Goal: Task Accomplishment & Management: Complete application form

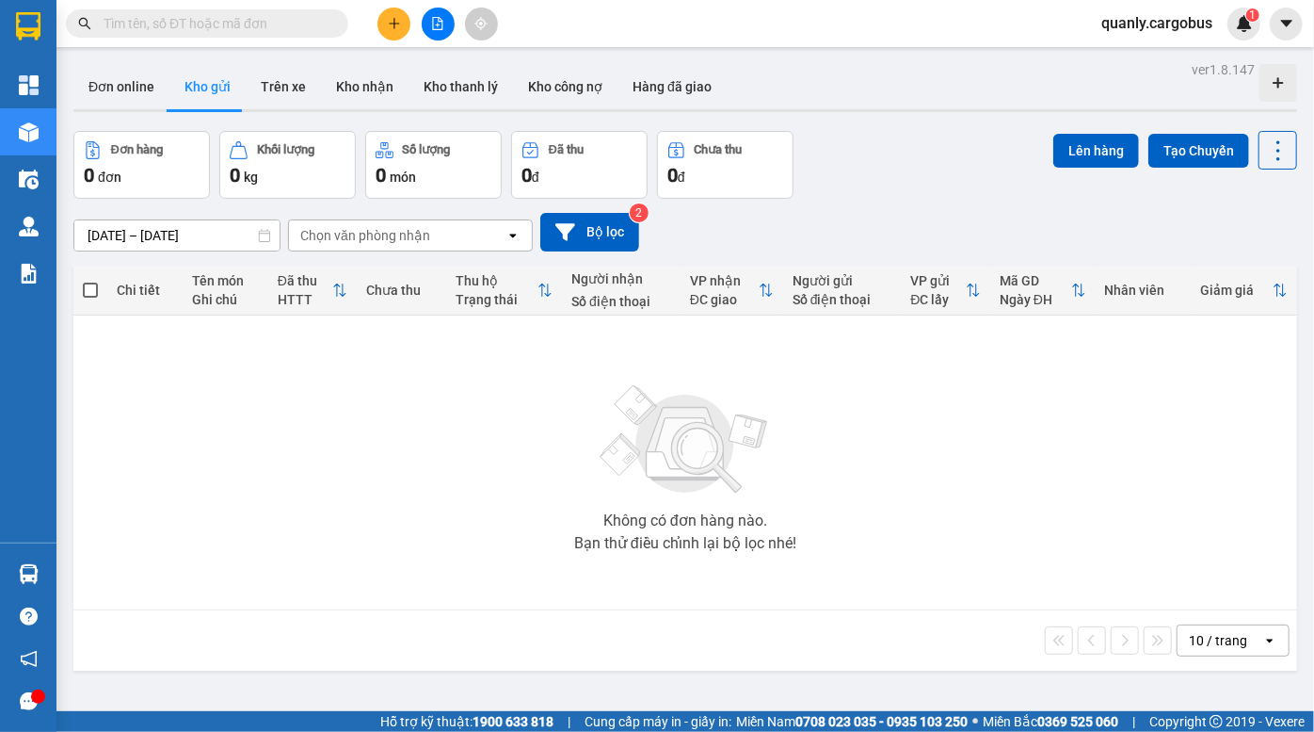
click at [856, 157] on div "Đơn hàng 0 đơn Khối lượng 0 kg Số lượng 0 món Đã thu 0 đ Chưa thu 0 đ Lên hàng …" at bounding box center [685, 165] width 1224 height 68
click at [431, 24] on icon "file-add" at bounding box center [437, 23] width 13 height 13
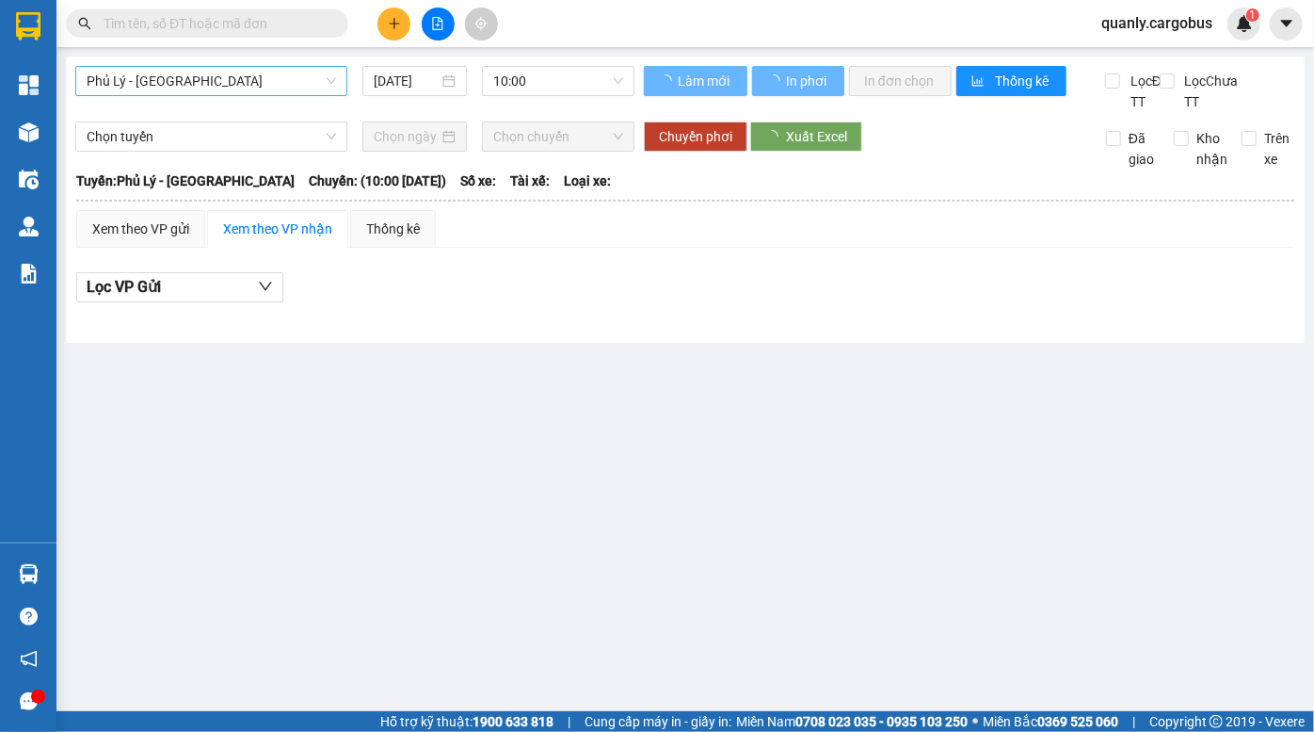
click at [214, 69] on span "Phủ Lý - Hà Nội" at bounding box center [212, 81] width 250 height 28
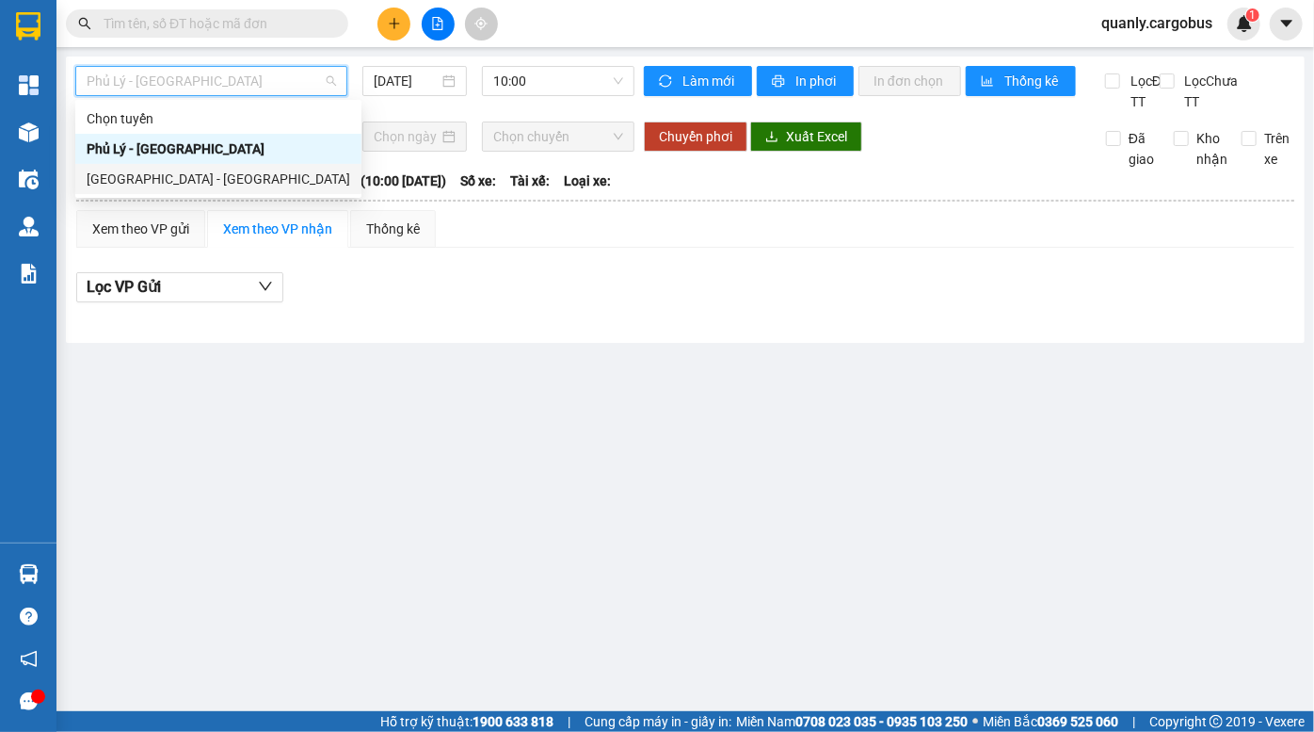
click at [172, 169] on div "Hà Nội - Phủ Lý" at bounding box center [219, 179] width 264 height 21
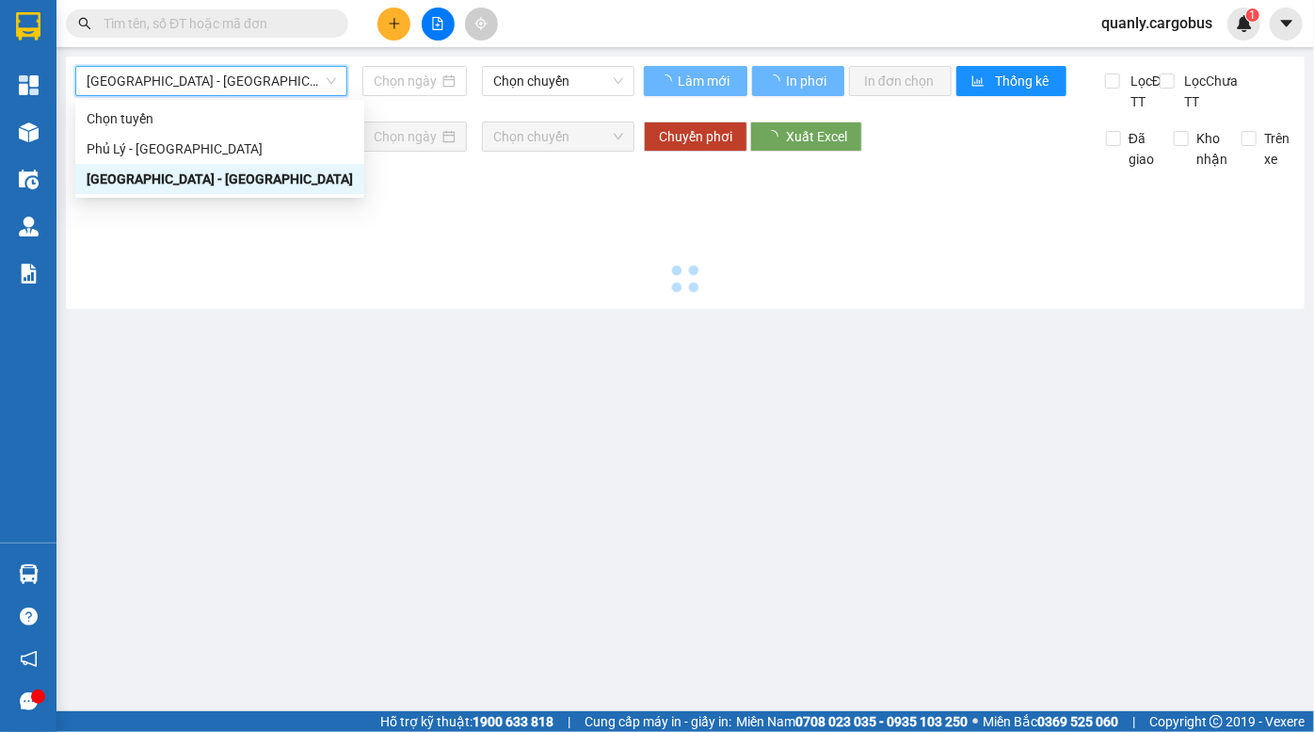
type input "15/10/2025"
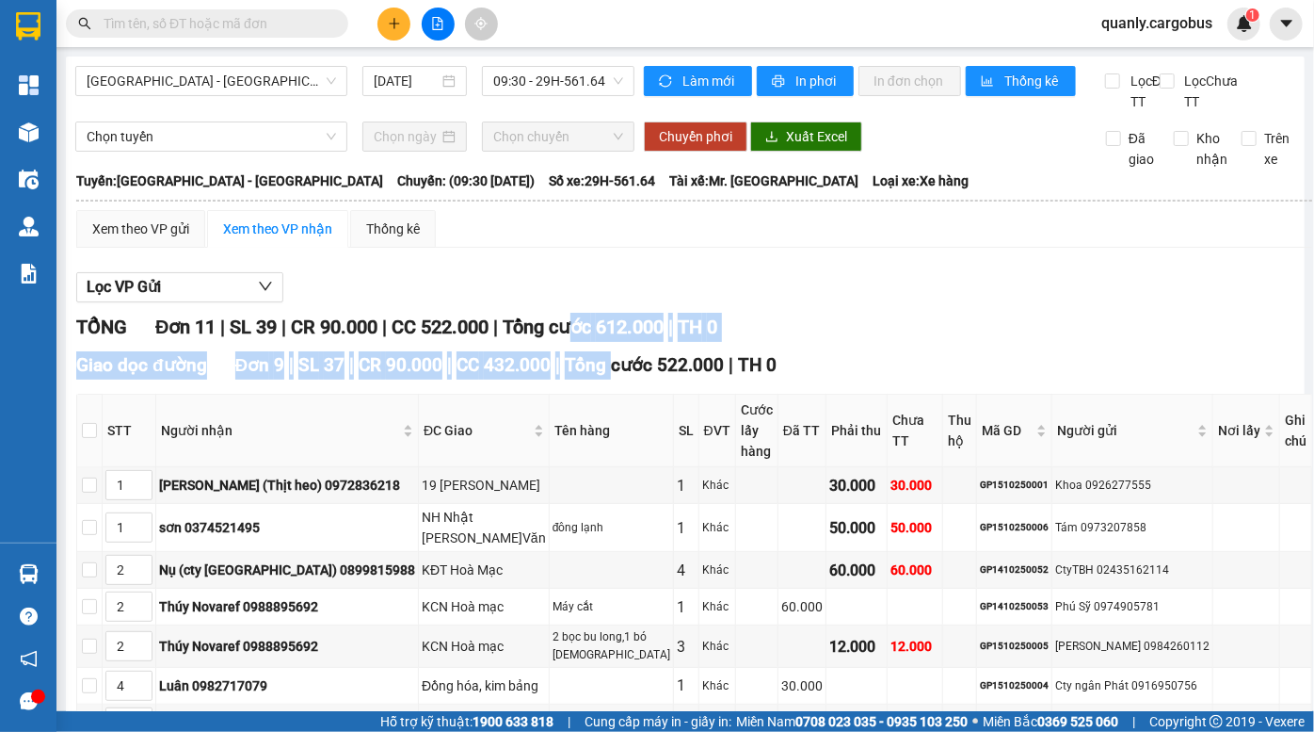
drag, startPoint x: 595, startPoint y: 359, endPoint x: 607, endPoint y: 399, distance: 42.3
click at [607, 399] on div "TỔNG Đơn 11 | SL 39 | CR 90.000 | CC 522.000 | Tổng cước 612.000 | TH 0 Giao dọ…" at bounding box center [694, 721] width 1236 height 817
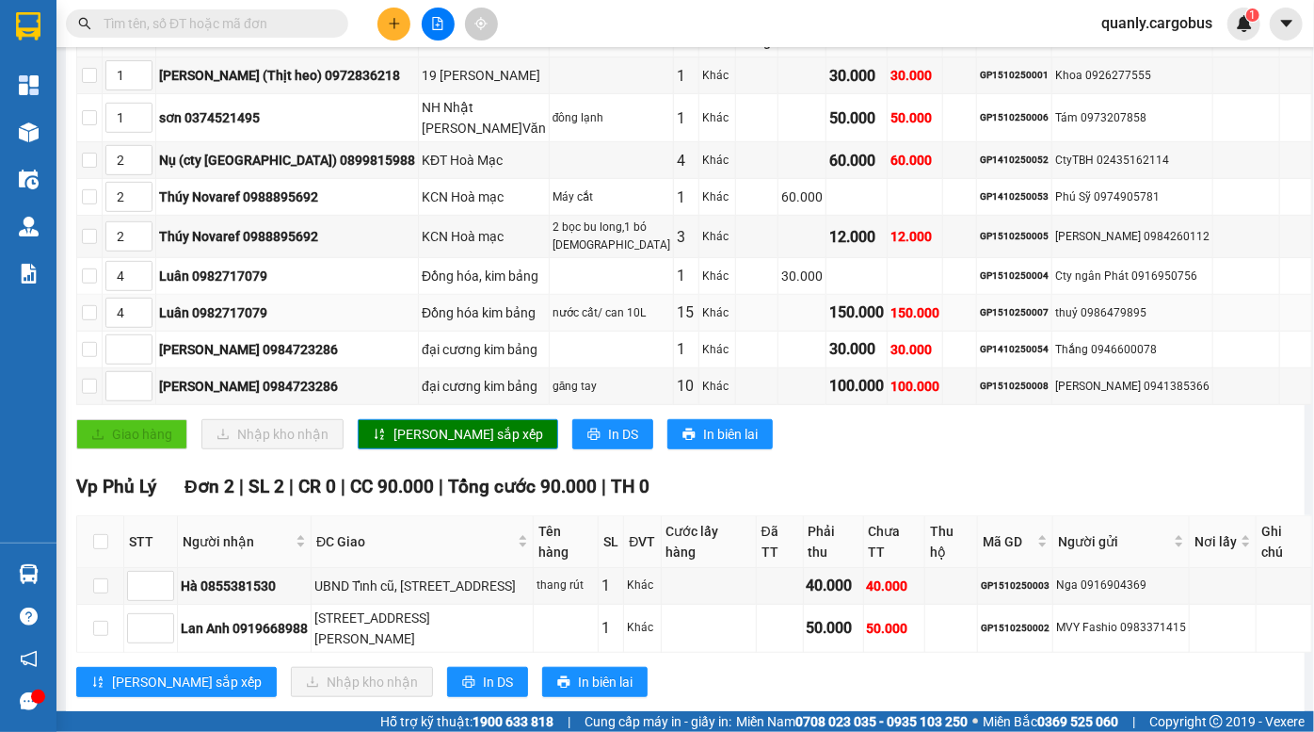
scroll to position [412, 0]
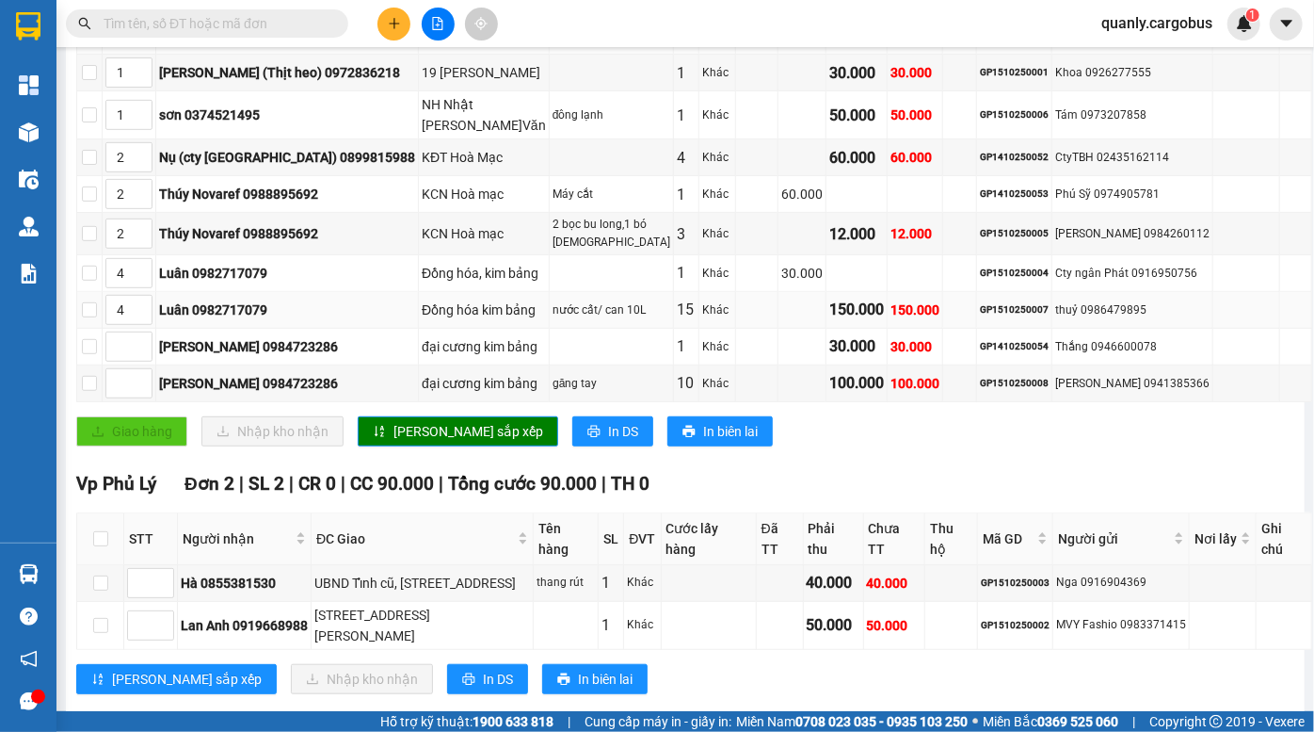
click at [700, 292] on td "Khác" at bounding box center [718, 310] width 37 height 37
click at [783, 577] on tbody "Hà 0855381530 UBND Tỉnh cũ, 90 Trần Phú PL thang rút 1 Khác 40.000 40.000 GP151…" at bounding box center [694, 607] width 1235 height 85
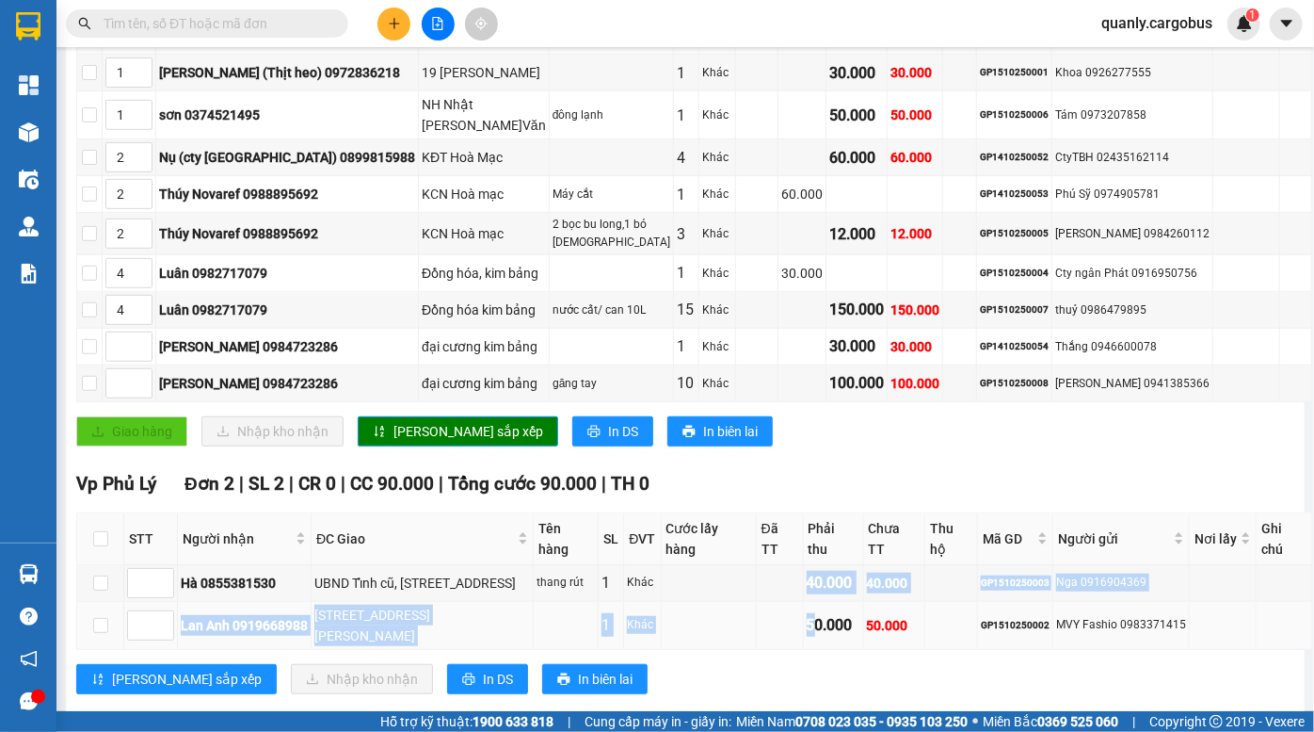
click at [804, 602] on td "50.000" at bounding box center [834, 626] width 60 height 48
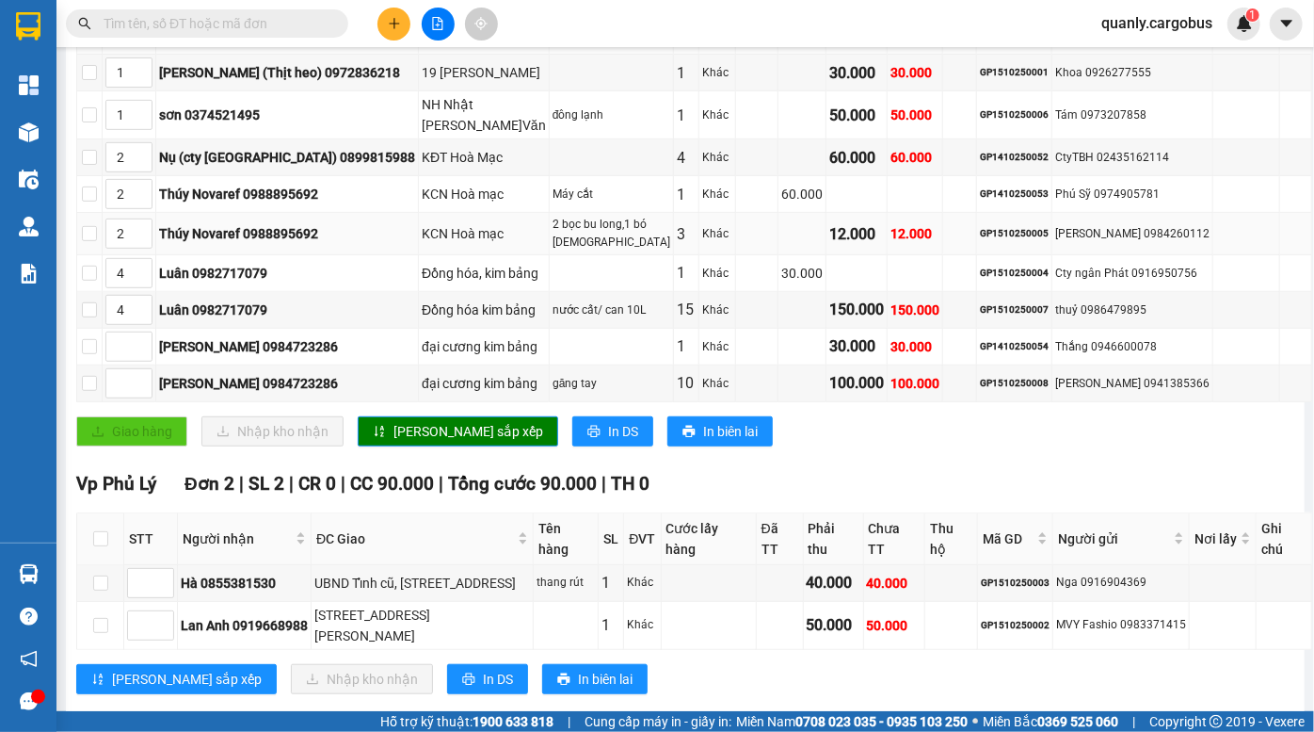
drag, startPoint x: 776, startPoint y: 235, endPoint x: 796, endPoint y: 248, distance: 23.3
click at [793, 246] on tr "2 Thúy Novaref 0988895692 KCN Hoà mạc 2 bọc bu long,1 bó zen 3 Khác 12.000 12.0…" at bounding box center [694, 234] width 1235 height 42
click at [981, 228] on div "GP1510250005" at bounding box center [1014, 233] width 69 height 15
click at [981, 227] on div "GP1510250005" at bounding box center [1014, 233] width 69 height 15
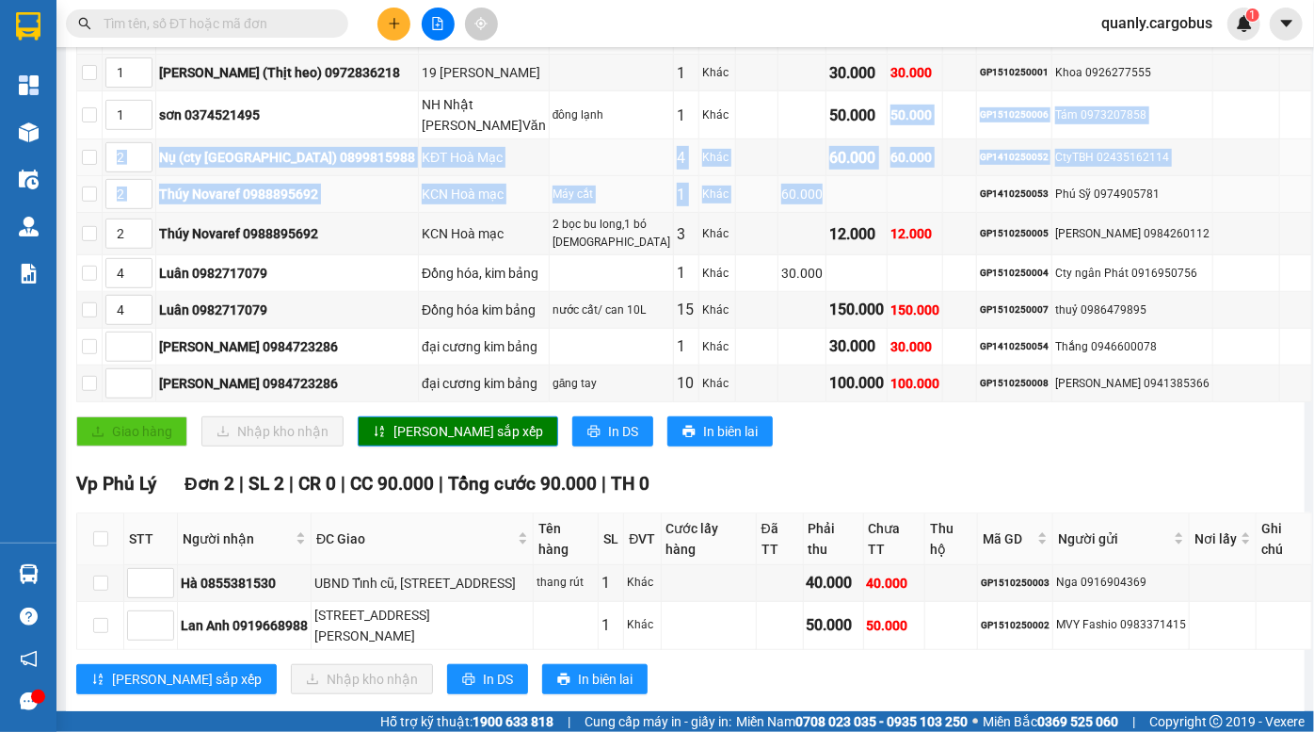
drag, startPoint x: 833, startPoint y: 135, endPoint x: 865, endPoint y: 190, distance: 64.1
click at [865, 190] on tbody "1 Thanh (Thịt heo) 0972836218 19 nguyễn v linh ĐV 1 Khác 30.000 30.000 GP151025…" at bounding box center [694, 228] width 1235 height 347
click at [888, 190] on td at bounding box center [916, 194] width 56 height 37
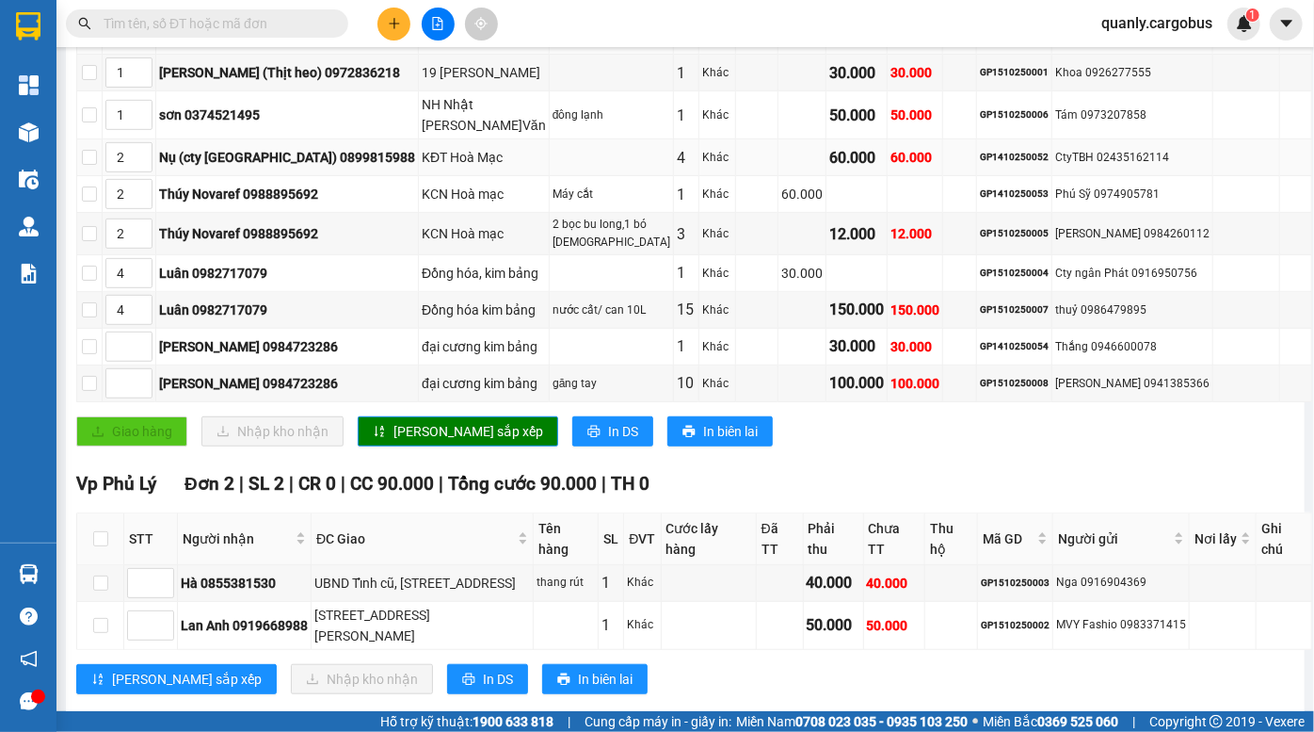
drag, startPoint x: 817, startPoint y: 121, endPoint x: 825, endPoint y: 153, distance: 32.0
click at [825, 152] on tbody "1 Thanh (Thịt heo) 0972836218 19 nguyễn v linh ĐV 1 Khác 30.000 30.000 GP151025…" at bounding box center [694, 228] width 1235 height 347
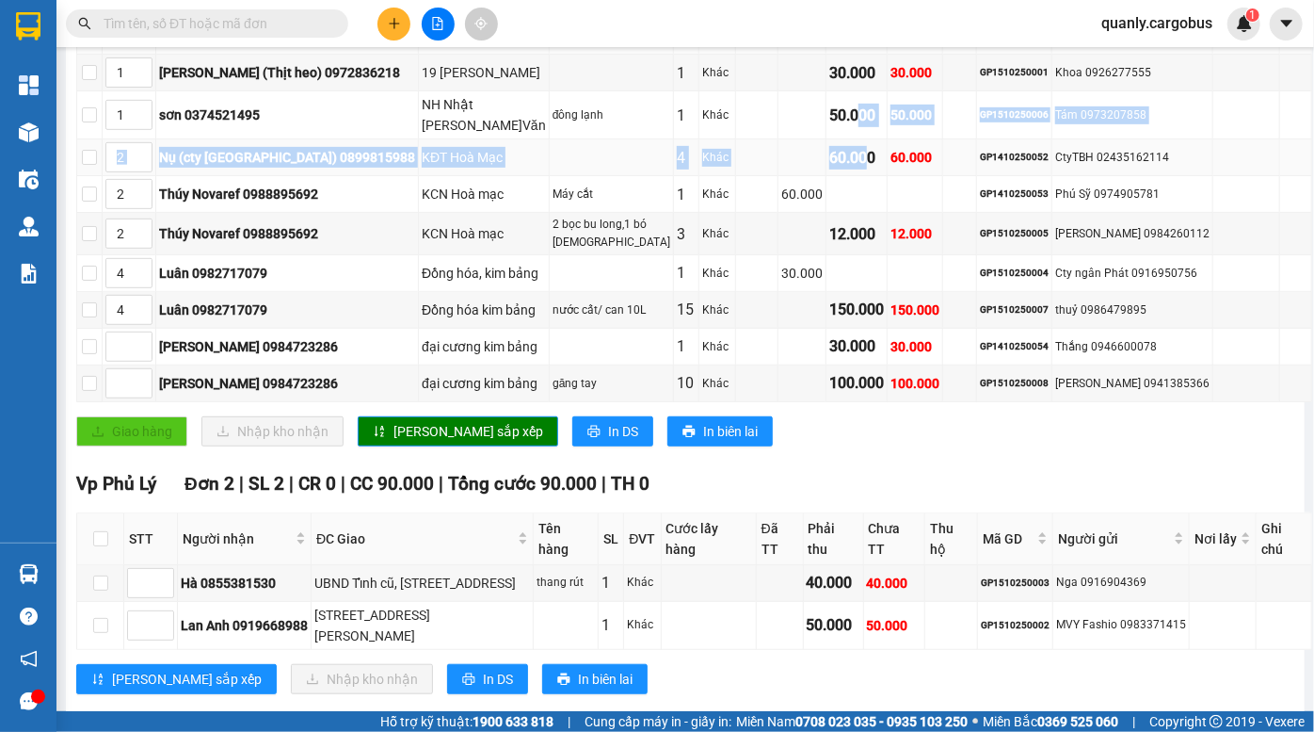
click at [830, 153] on div "60.000" at bounding box center [857, 158] width 55 height 24
drag, startPoint x: 802, startPoint y: 104, endPoint x: 824, endPoint y: 145, distance: 46.7
click at [824, 145] on tbody "1 Thanh (Thịt heo) 0972836218 19 nguyễn v linh ĐV 1 Khác 30.000 30.000 GP151025…" at bounding box center [694, 228] width 1235 height 347
click at [830, 146] on div "60.000" at bounding box center [857, 158] width 55 height 24
drag, startPoint x: 804, startPoint y: 117, endPoint x: 819, endPoint y: 145, distance: 32.0
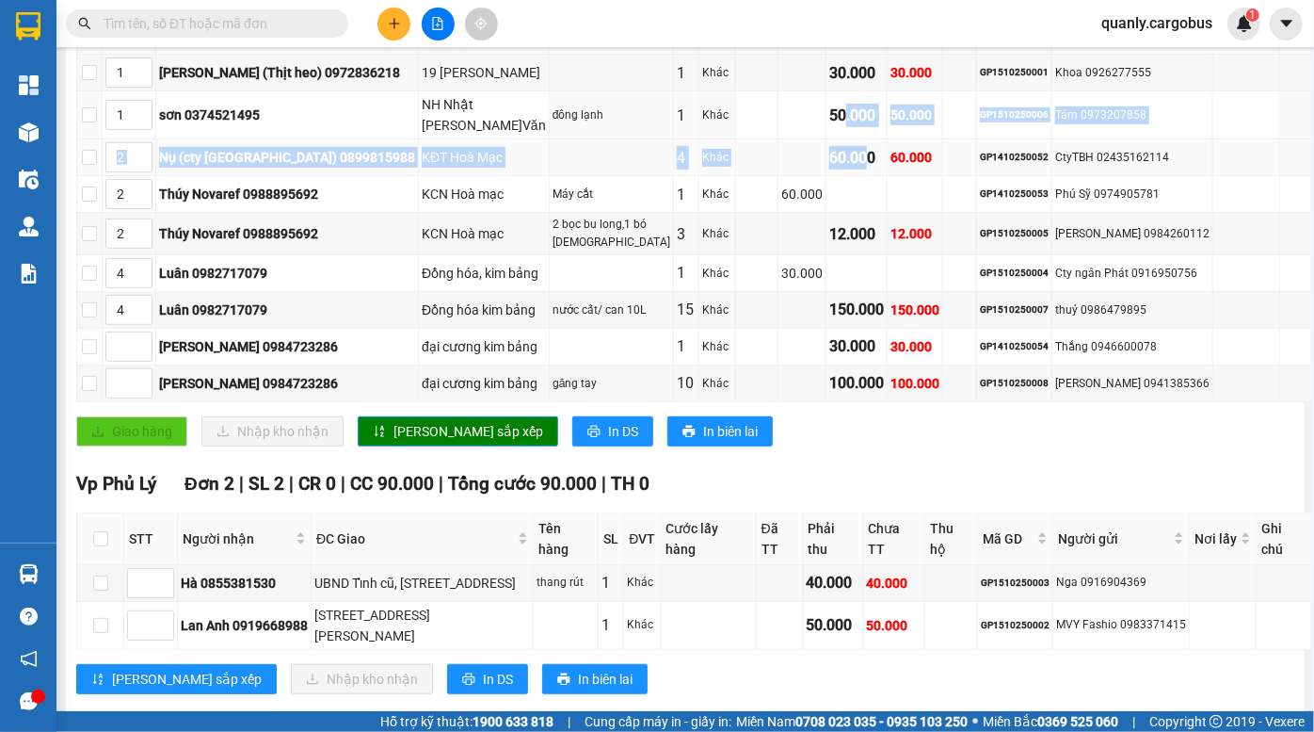
click at [819, 145] on tbody "1 Thanh (Thịt heo) 0972836218 19 nguyễn v linh ĐV 1 Khác 30.000 30.000 GP151025…" at bounding box center [694, 228] width 1235 height 347
click at [830, 146] on div "60.000" at bounding box center [857, 158] width 55 height 24
drag, startPoint x: 800, startPoint y: 109, endPoint x: 828, endPoint y: 159, distance: 56.9
click at [828, 159] on tbody "1 Thanh (Thịt heo) 0972836218 19 nguyễn v linh ĐV 1 Khác 30.000 30.000 GP151025…" at bounding box center [694, 228] width 1235 height 347
click at [830, 159] on div "60.000" at bounding box center [857, 158] width 55 height 24
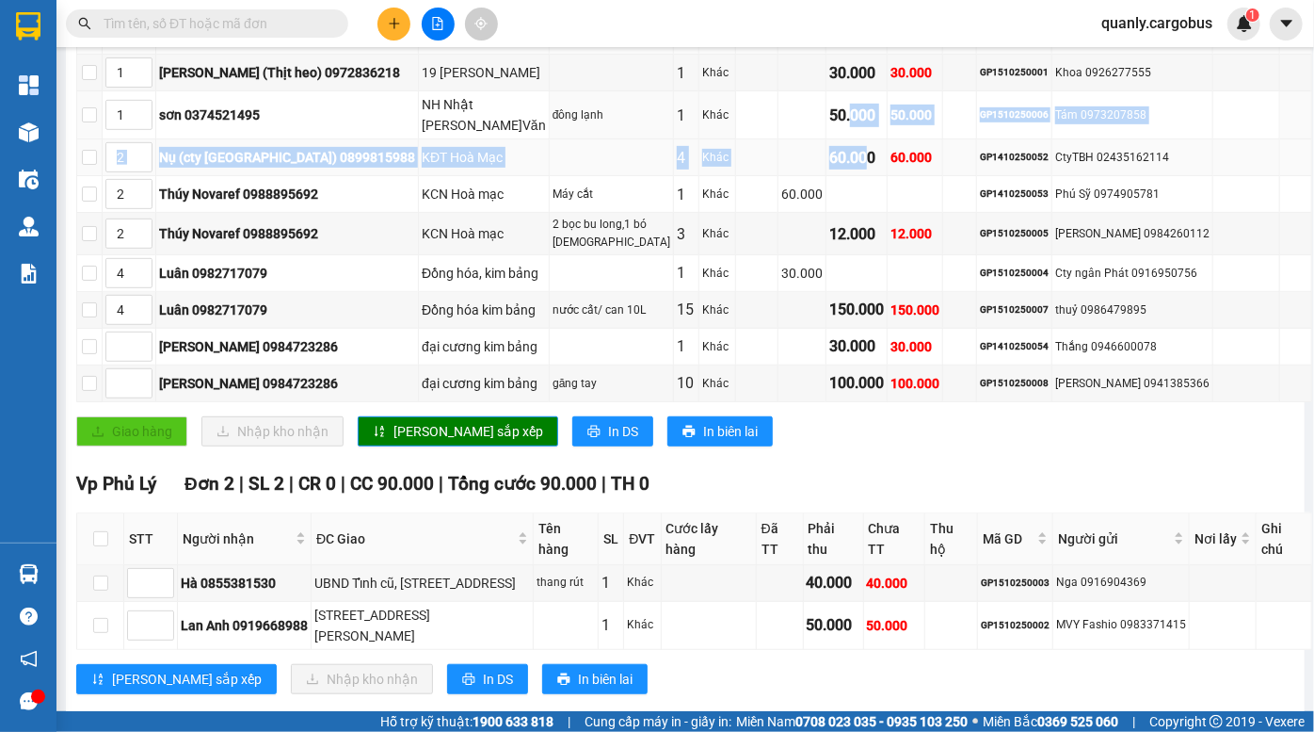
drag, startPoint x: 808, startPoint y: 123, endPoint x: 828, endPoint y: 168, distance: 48.5
click at [828, 168] on tbody "1 Thanh (Thịt heo) 0972836218 19 nguyễn v linh ĐV 1 Khác 30.000 30.000 GP151025…" at bounding box center [694, 228] width 1235 height 347
click at [830, 168] on div "60.000" at bounding box center [857, 158] width 55 height 24
drag, startPoint x: 800, startPoint y: 118, endPoint x: 828, endPoint y: 140, distance: 35.4
click at [828, 139] on tbody "1 Thanh (Thịt heo) 0972836218 19 nguyễn v linh ĐV 1 Khác 30.000 30.000 GP151025…" at bounding box center [694, 228] width 1235 height 347
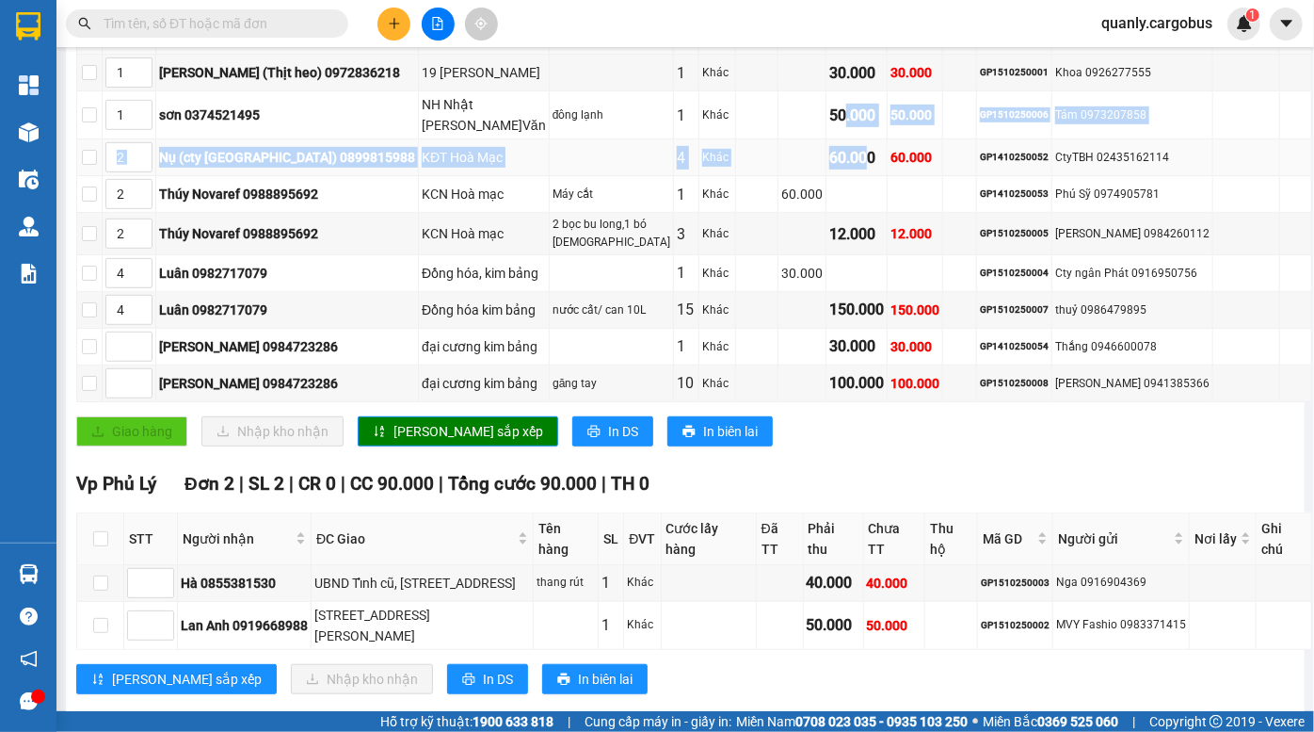
click at [828, 140] on td "60.000" at bounding box center [857, 157] width 61 height 37
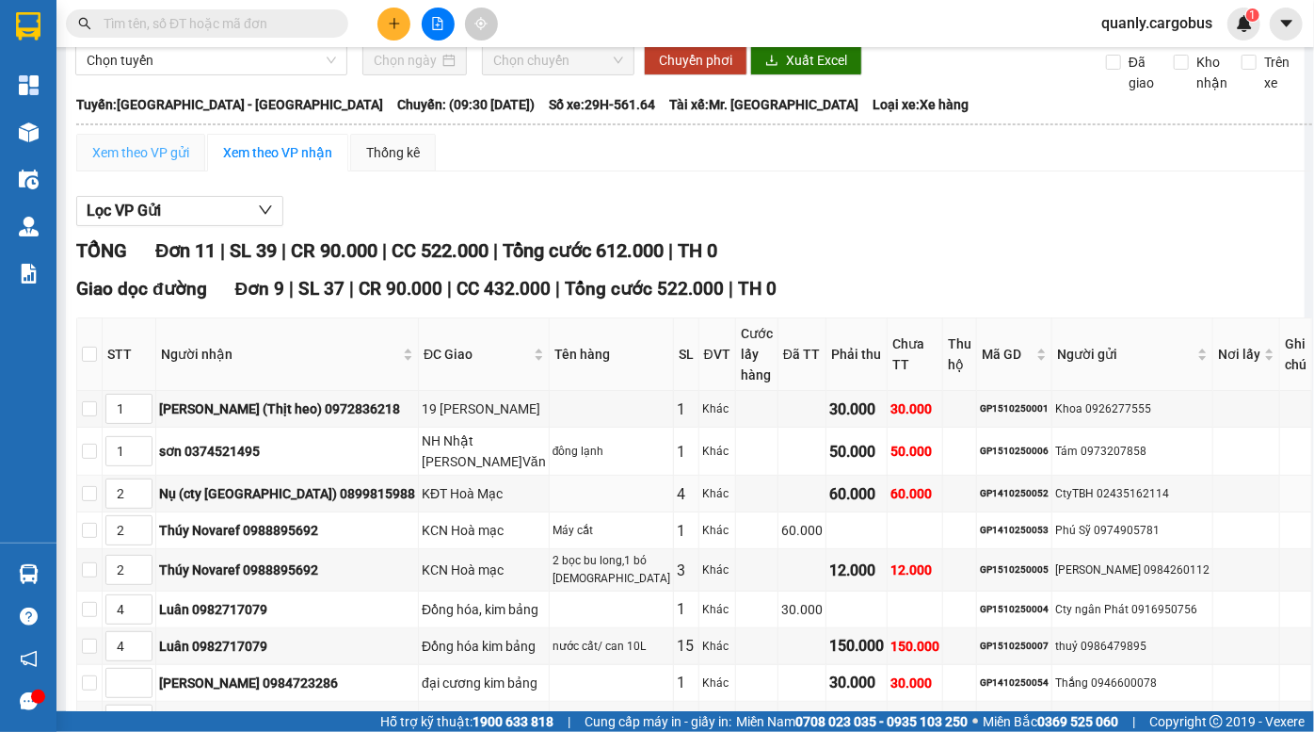
scroll to position [70, 0]
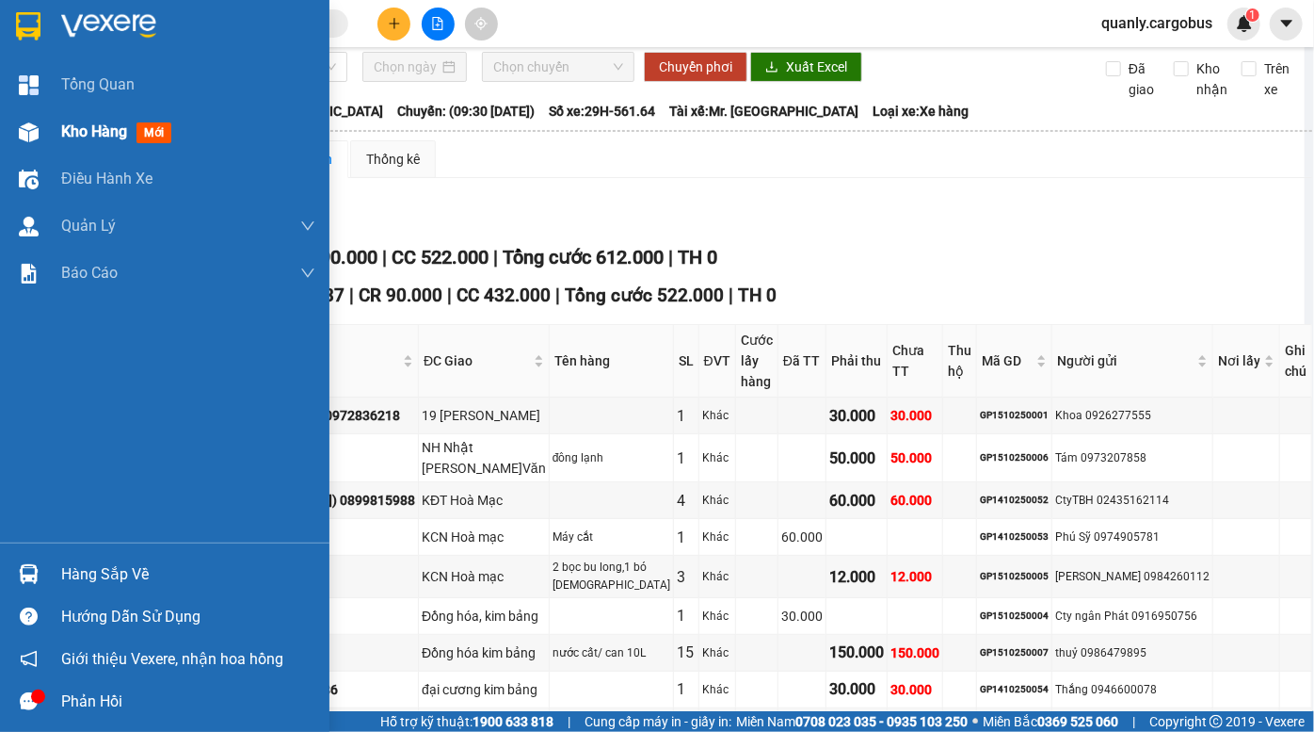
click at [38, 135] on div at bounding box center [28, 132] width 33 height 33
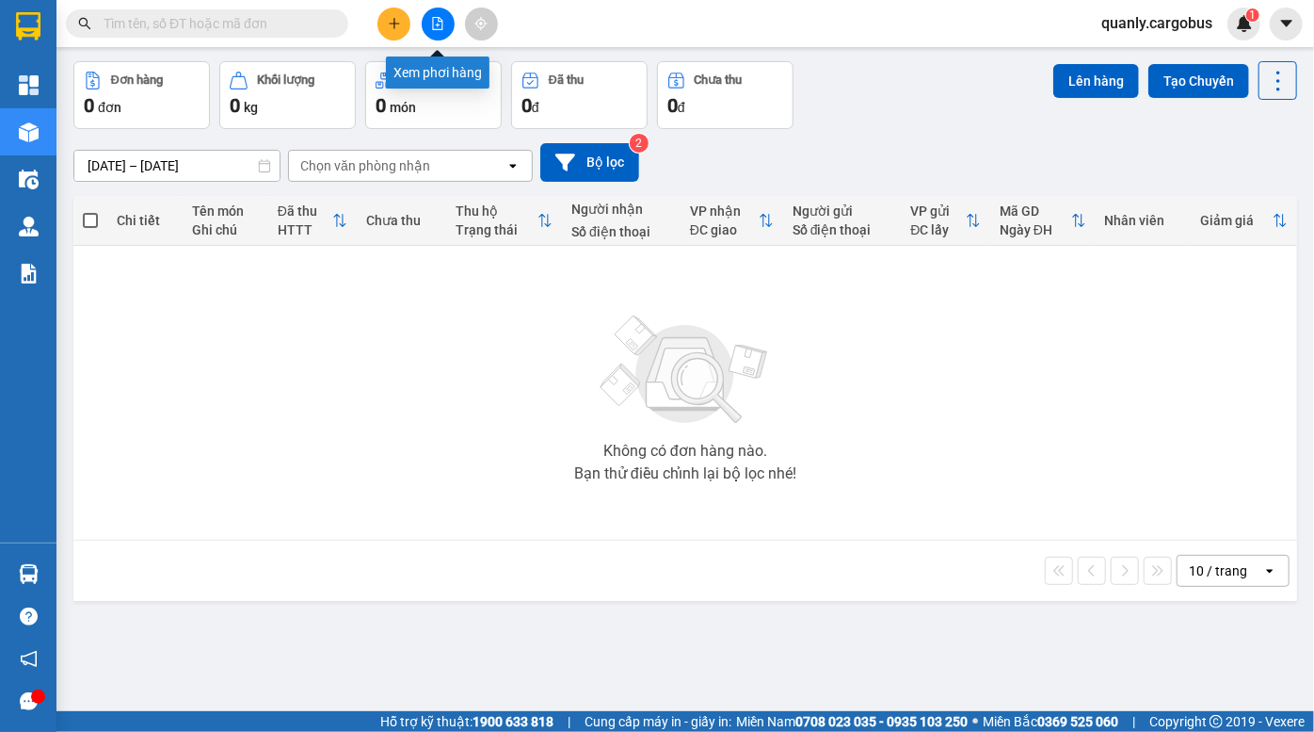
click at [437, 24] on icon "file-add" at bounding box center [438, 23] width 10 height 13
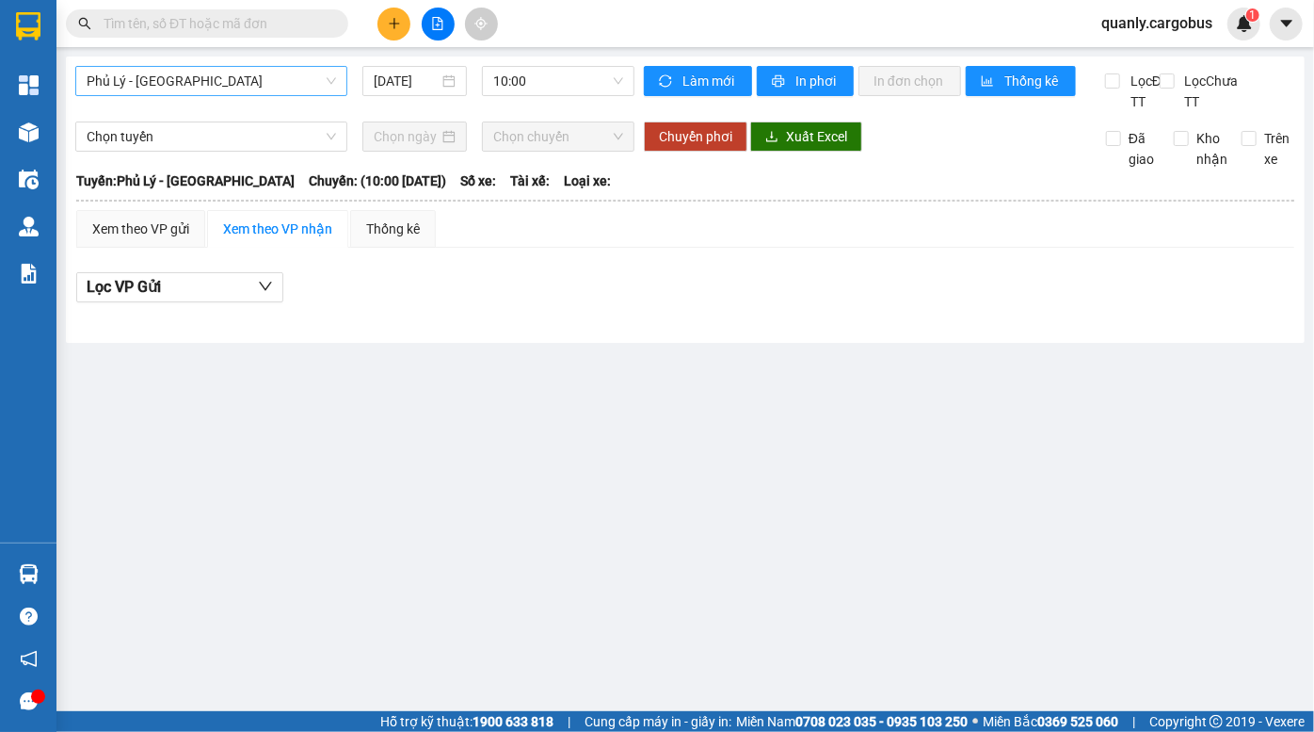
click at [246, 81] on span "Phủ Lý - Hà Nội" at bounding box center [212, 81] width 250 height 28
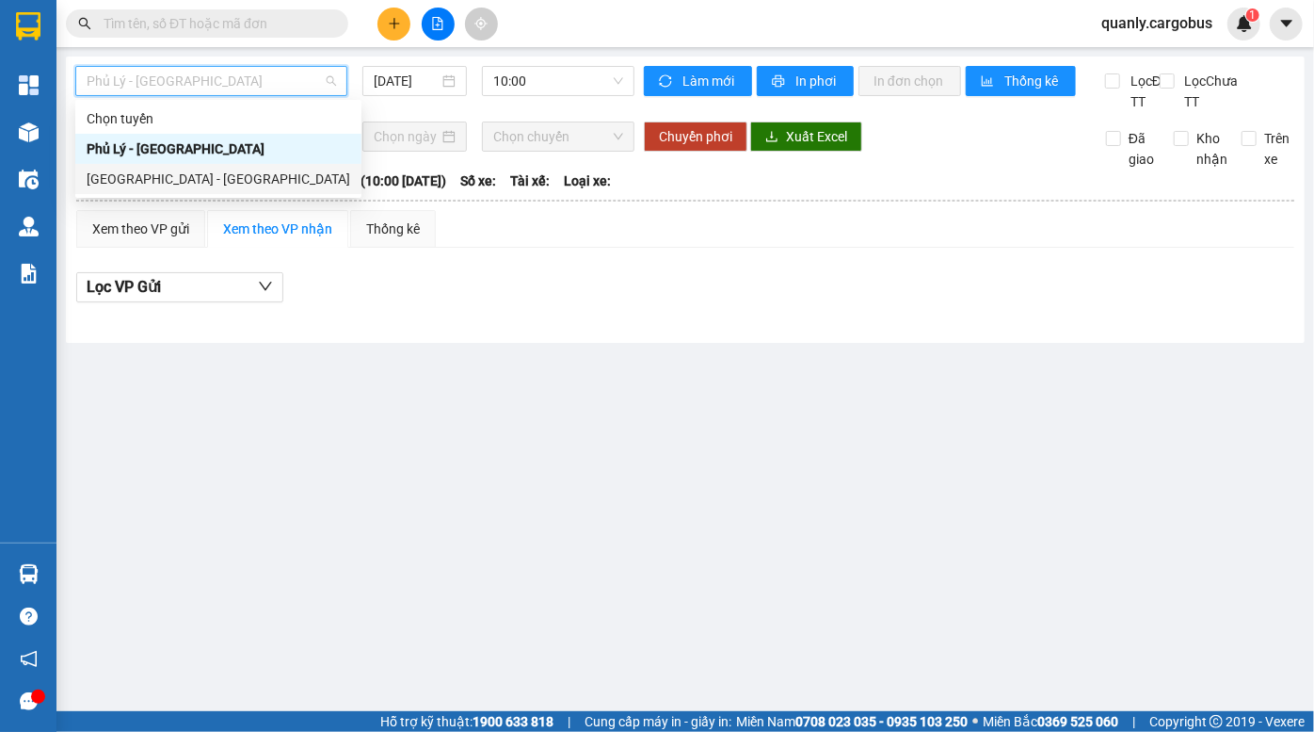
click at [205, 176] on div "Hà Nội - Phủ Lý" at bounding box center [219, 179] width 264 height 21
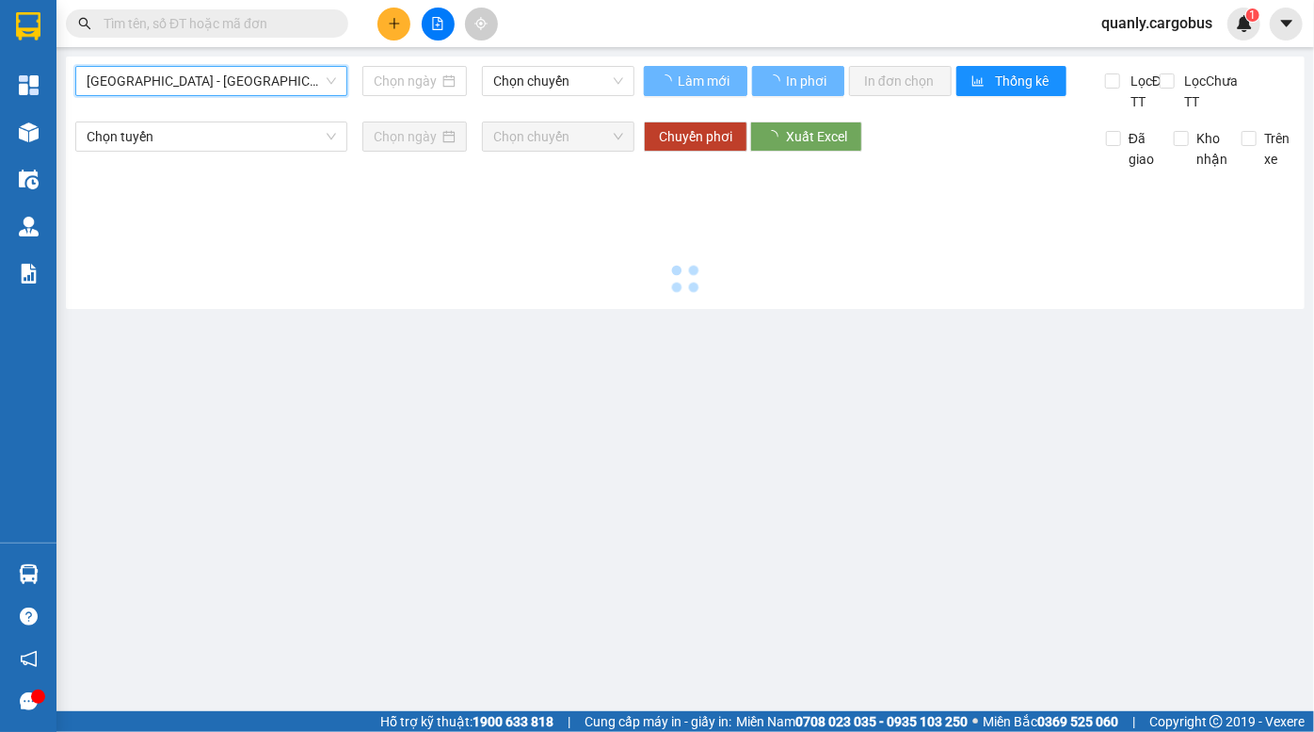
type input "15/10/2025"
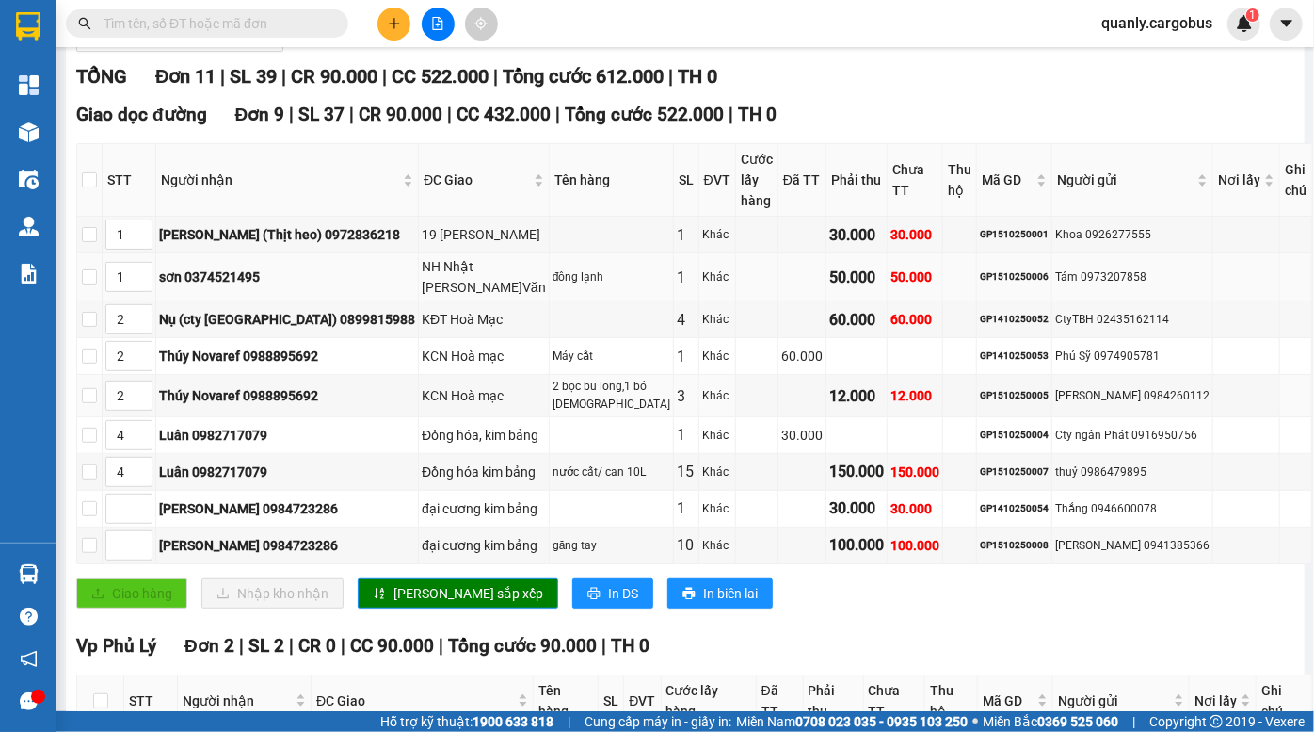
scroll to position [256, 0]
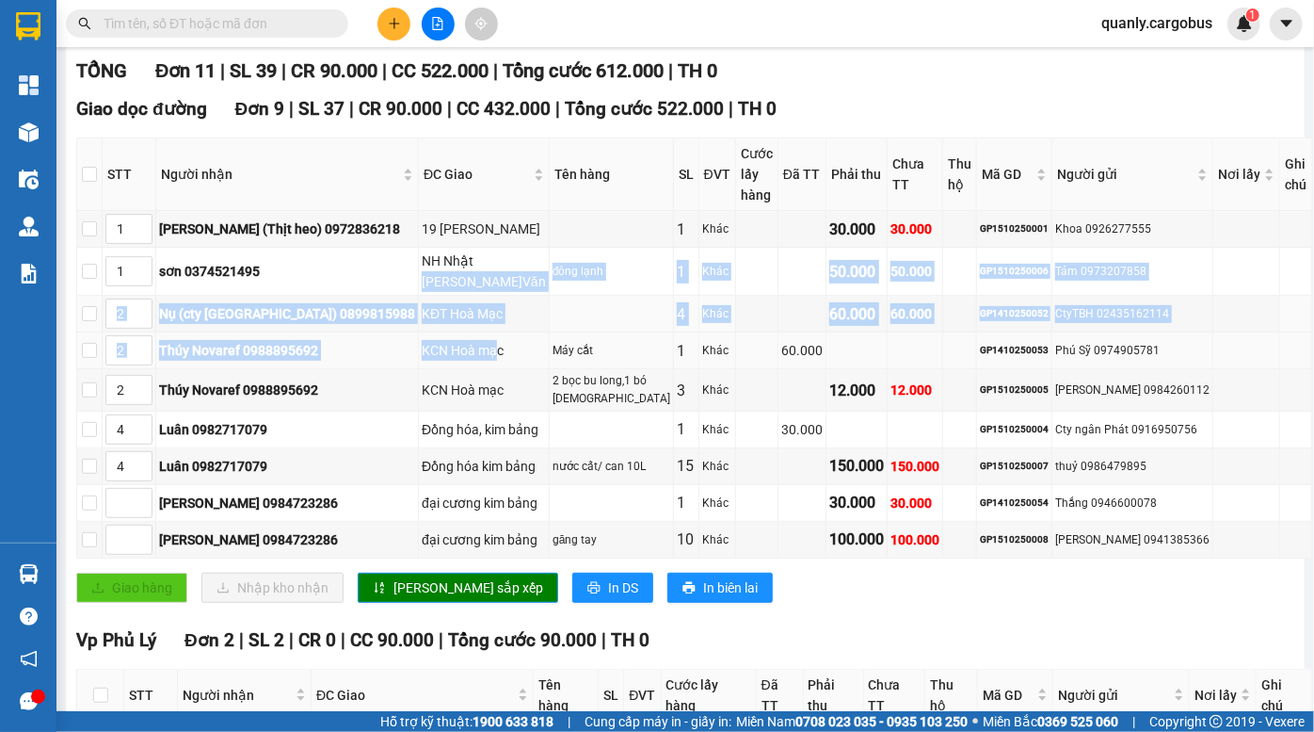
drag, startPoint x: 424, startPoint y: 260, endPoint x: 449, endPoint y: 360, distance: 103.0
click at [449, 360] on tbody "1 Thanh (Thịt heo) 0972836218 19 nguyễn v linh ĐV 1 Khác 30.000 30.000 GP151025…" at bounding box center [694, 384] width 1235 height 347
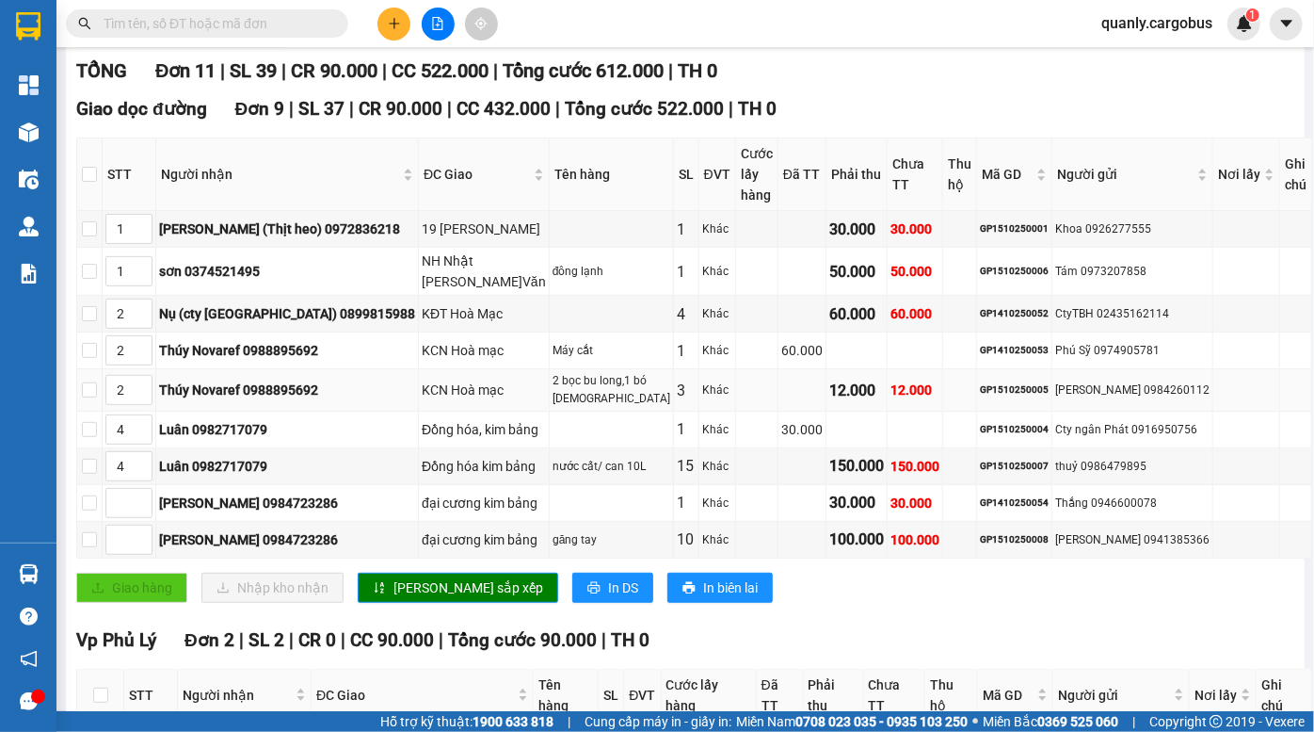
click at [422, 382] on div "KCN Hoà mạc" at bounding box center [484, 389] width 124 height 21
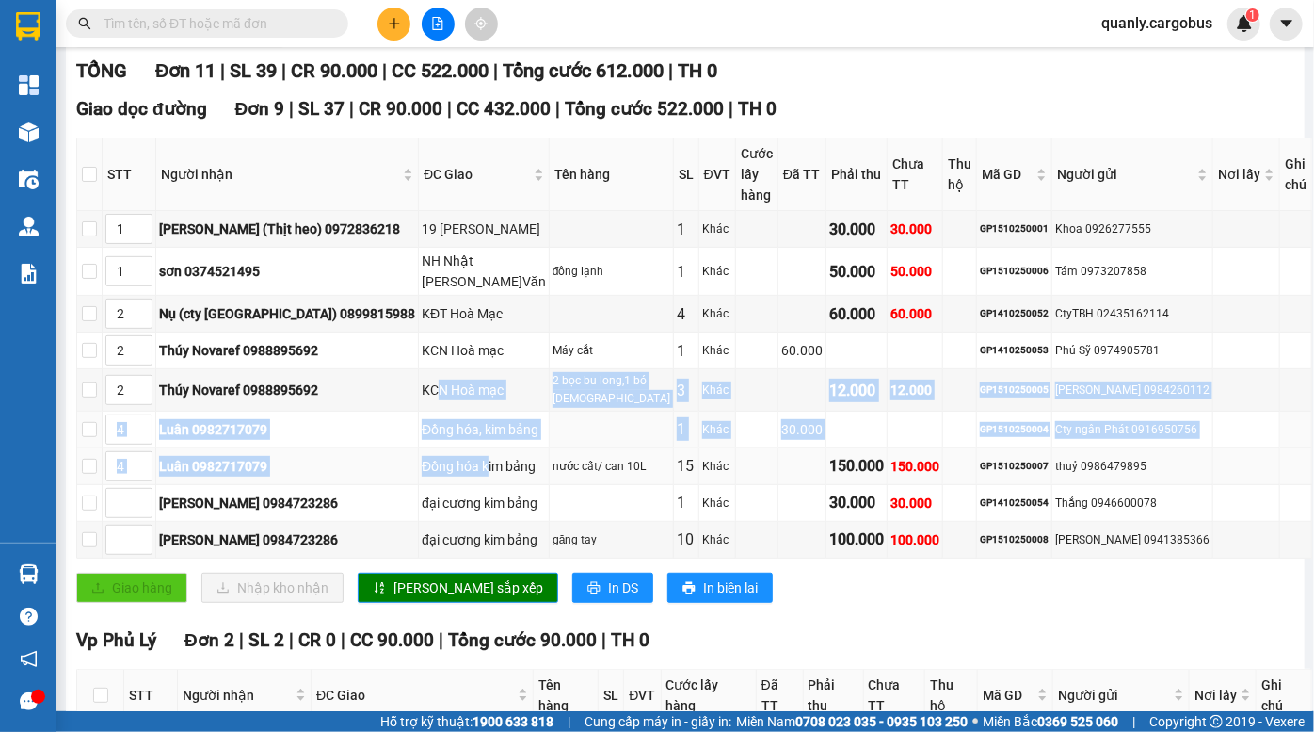
drag, startPoint x: 386, startPoint y: 406, endPoint x: 442, endPoint y: 464, distance: 80.6
click at [442, 464] on tbody "1 Thanh (Thịt heo) 0972836218 19 nguyễn v linh ĐV 1 Khác 30.000 30.000 GP151025…" at bounding box center [694, 384] width 1235 height 347
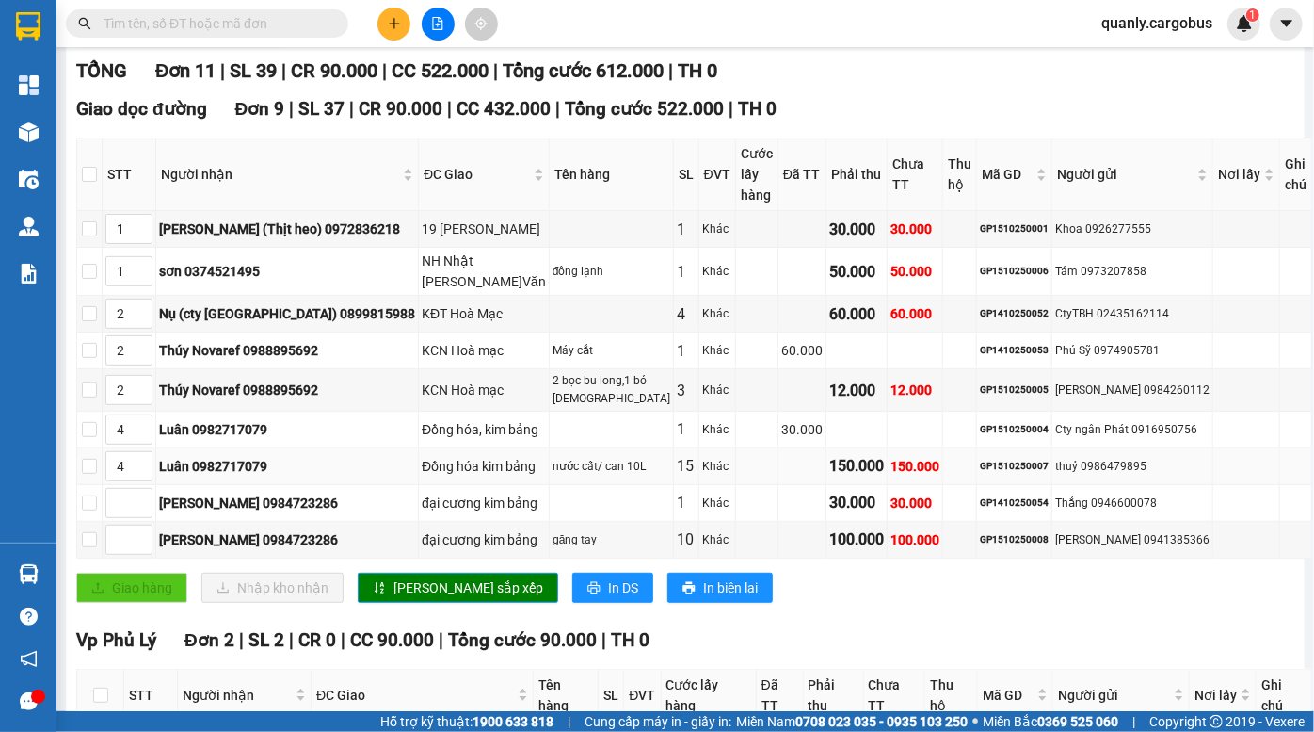
click at [488, 462] on div "Đồng hóa kim bảng" at bounding box center [484, 466] width 124 height 21
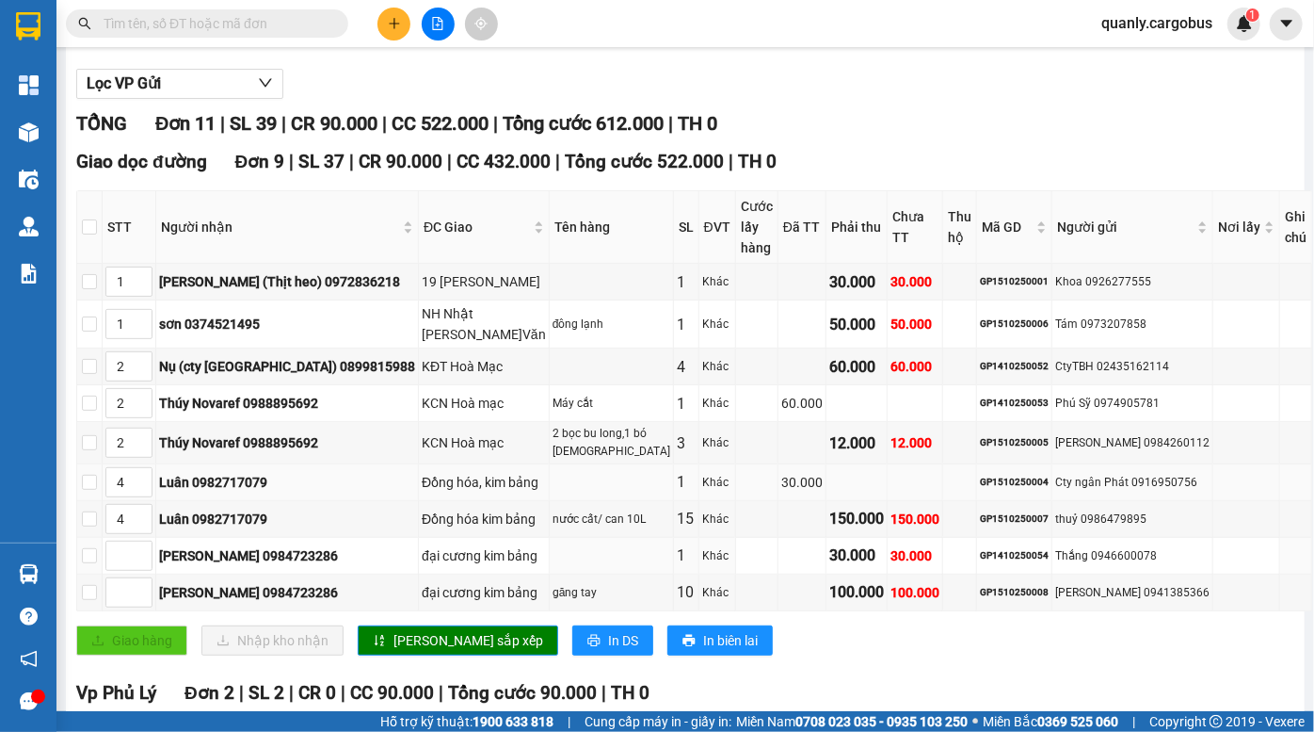
scroll to position [70, 0]
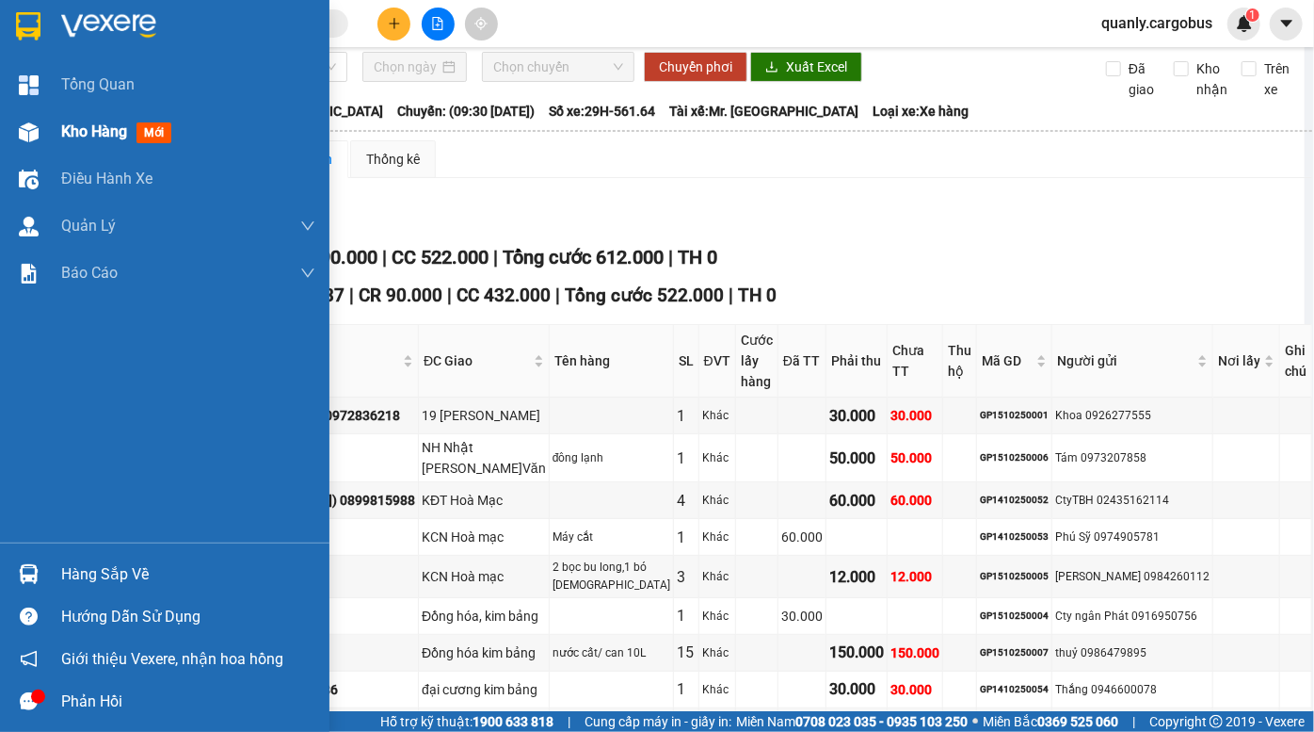
click at [51, 134] on div "Kho hàng mới" at bounding box center [165, 131] width 330 height 47
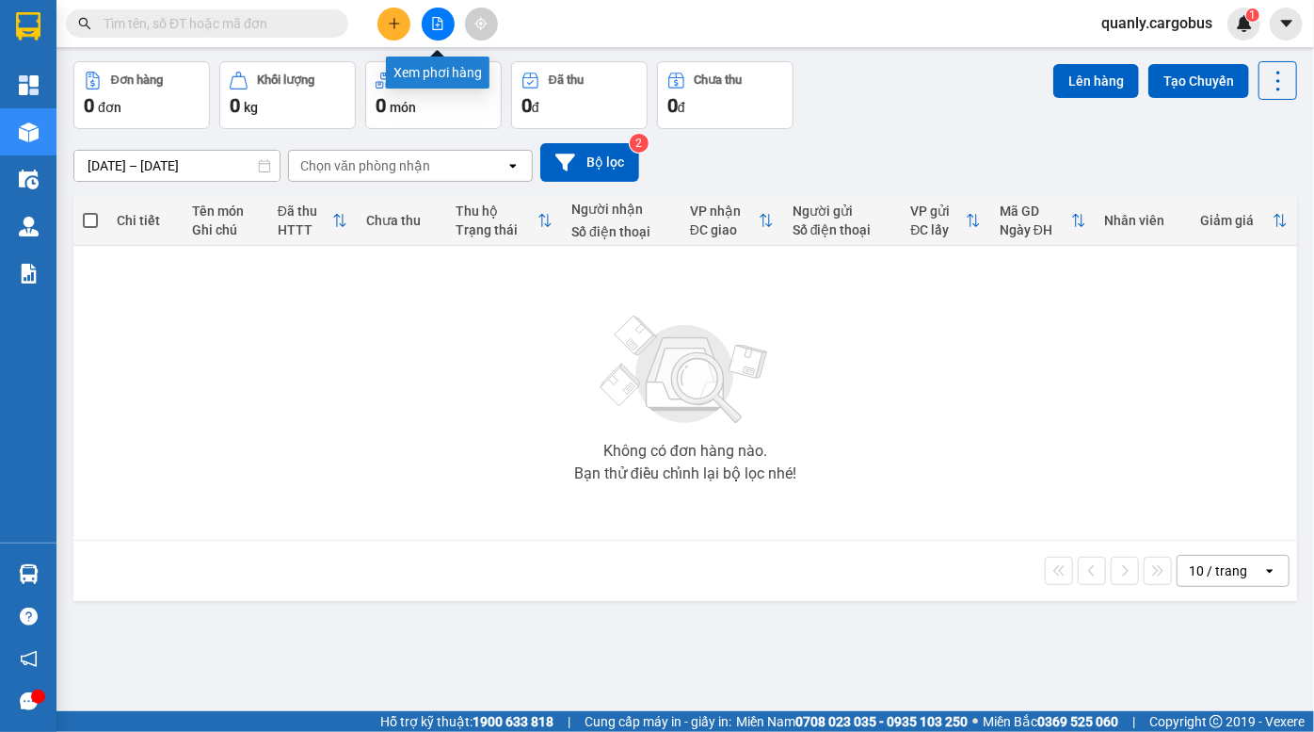
click at [431, 18] on icon "file-add" at bounding box center [437, 23] width 13 height 13
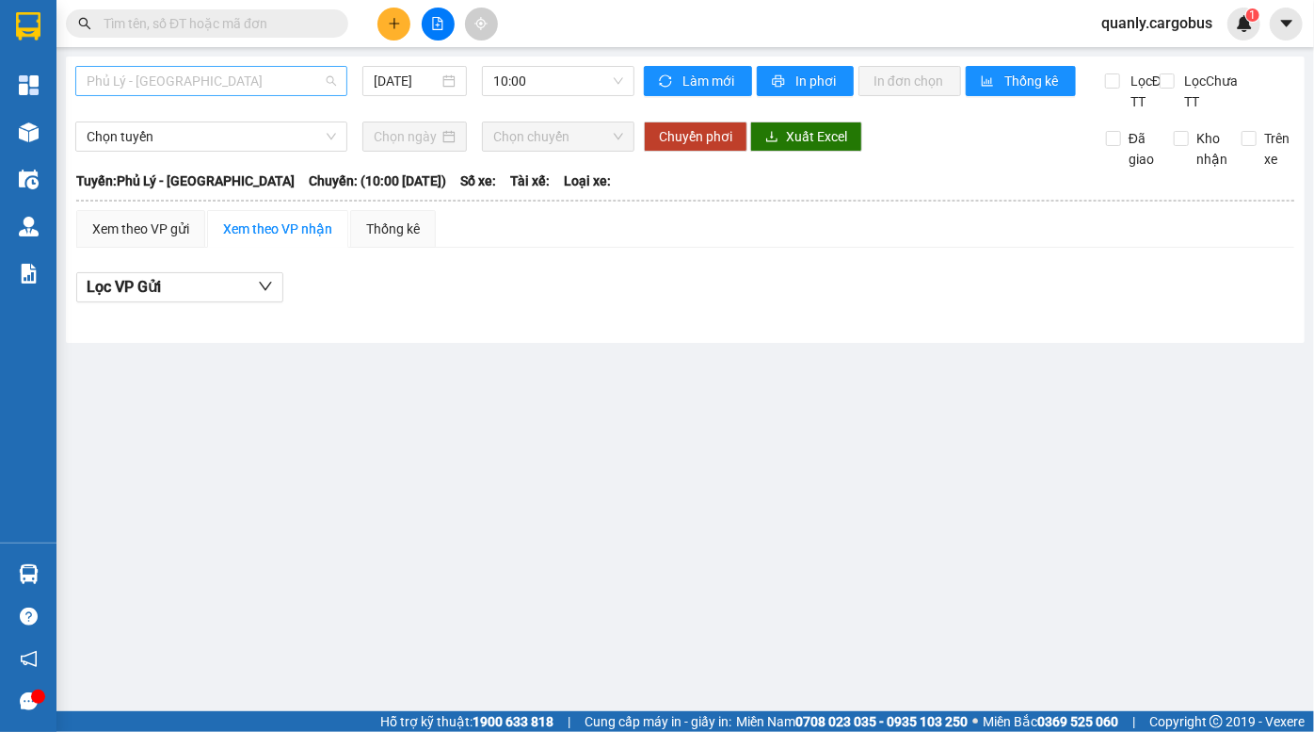
click at [190, 82] on span "Phủ Lý - Hà Nội" at bounding box center [212, 81] width 250 height 28
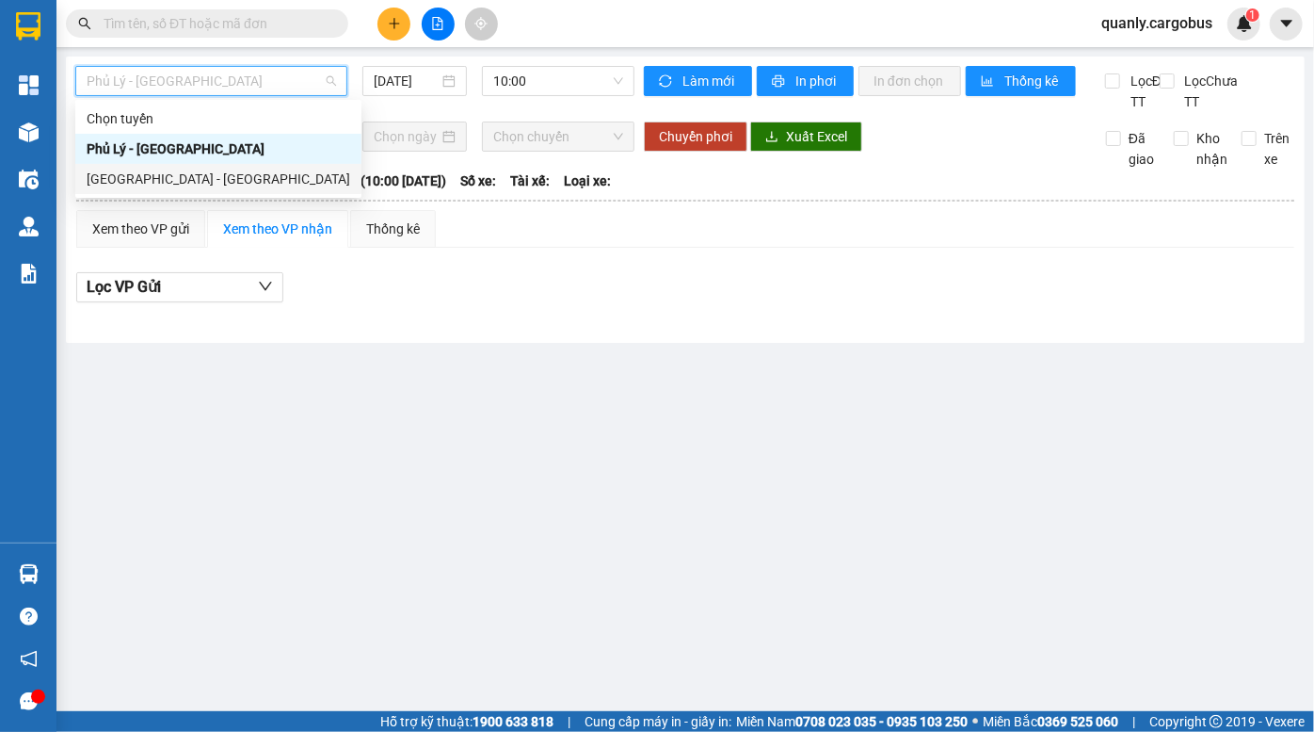
click at [220, 180] on div "Hà Nội - Phủ Lý" at bounding box center [219, 179] width 264 height 21
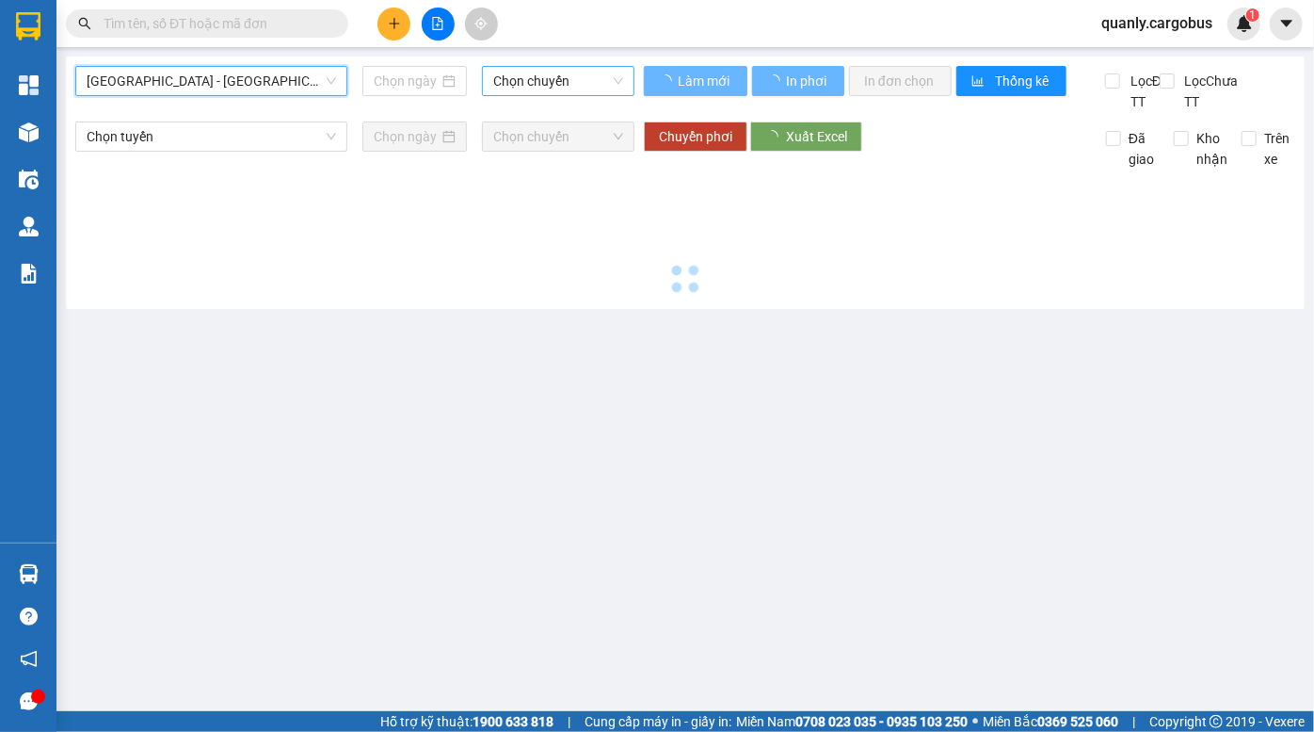
type input "15/10/2025"
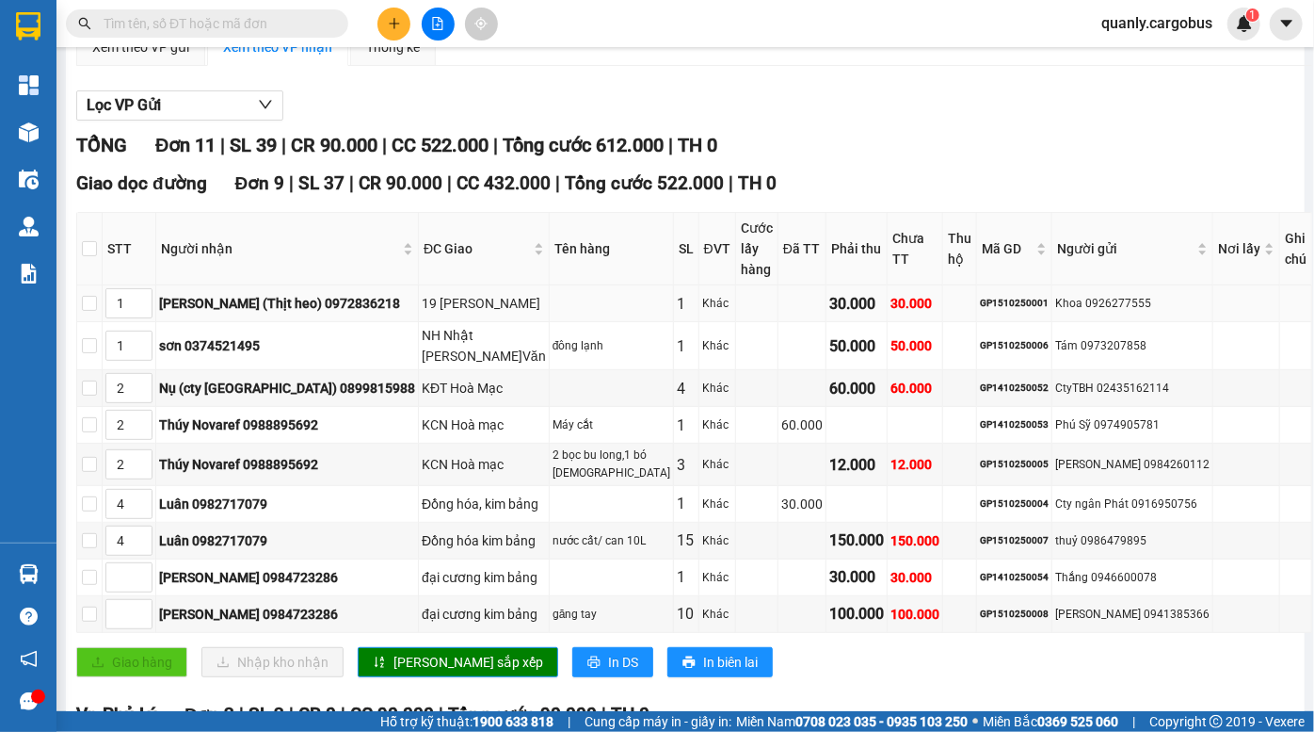
scroll to position [342, 0]
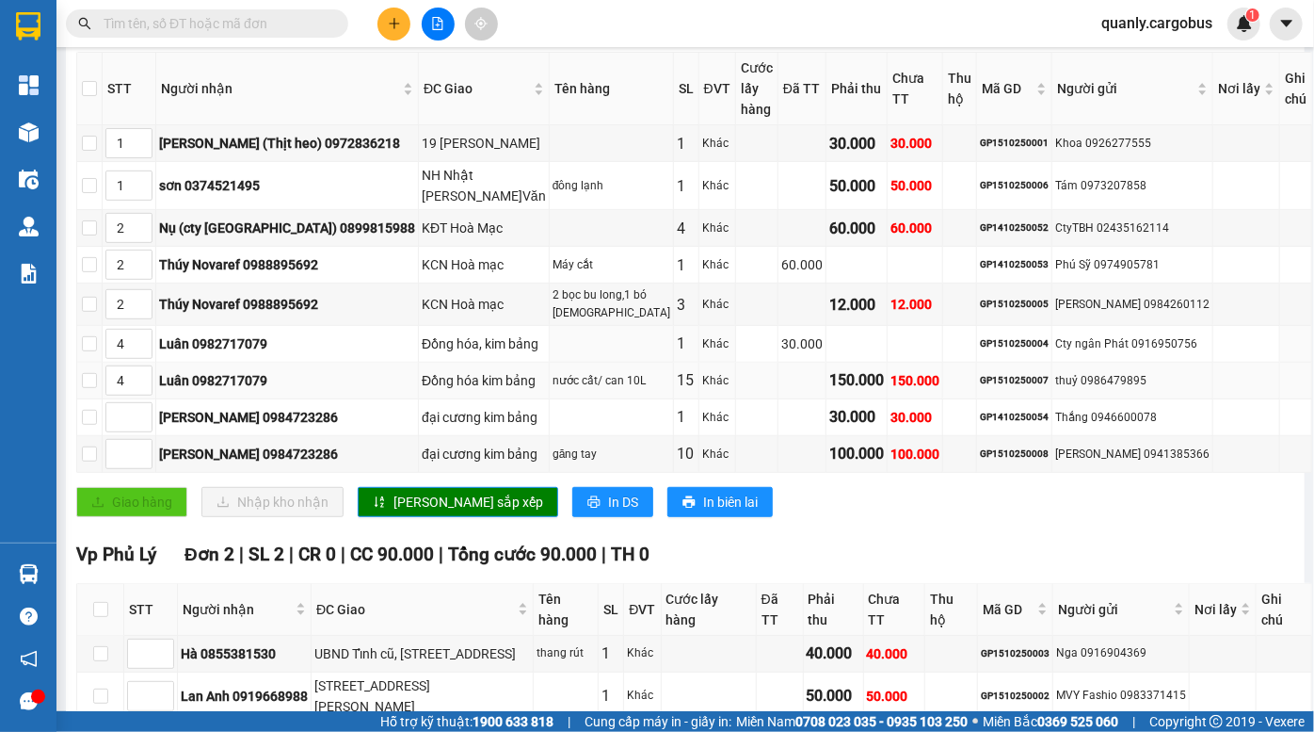
drag, startPoint x: 410, startPoint y: 326, endPoint x: 428, endPoint y: 382, distance: 59.6
click at [428, 382] on tbody "1 Thanh (Thịt heo) 0972836218 19 nguyễn v linh ĐV 1 Khác 30.000 30.000 GP151025…" at bounding box center [694, 298] width 1235 height 347
click at [429, 382] on div "Đồng hóa kim bảng" at bounding box center [484, 380] width 124 height 21
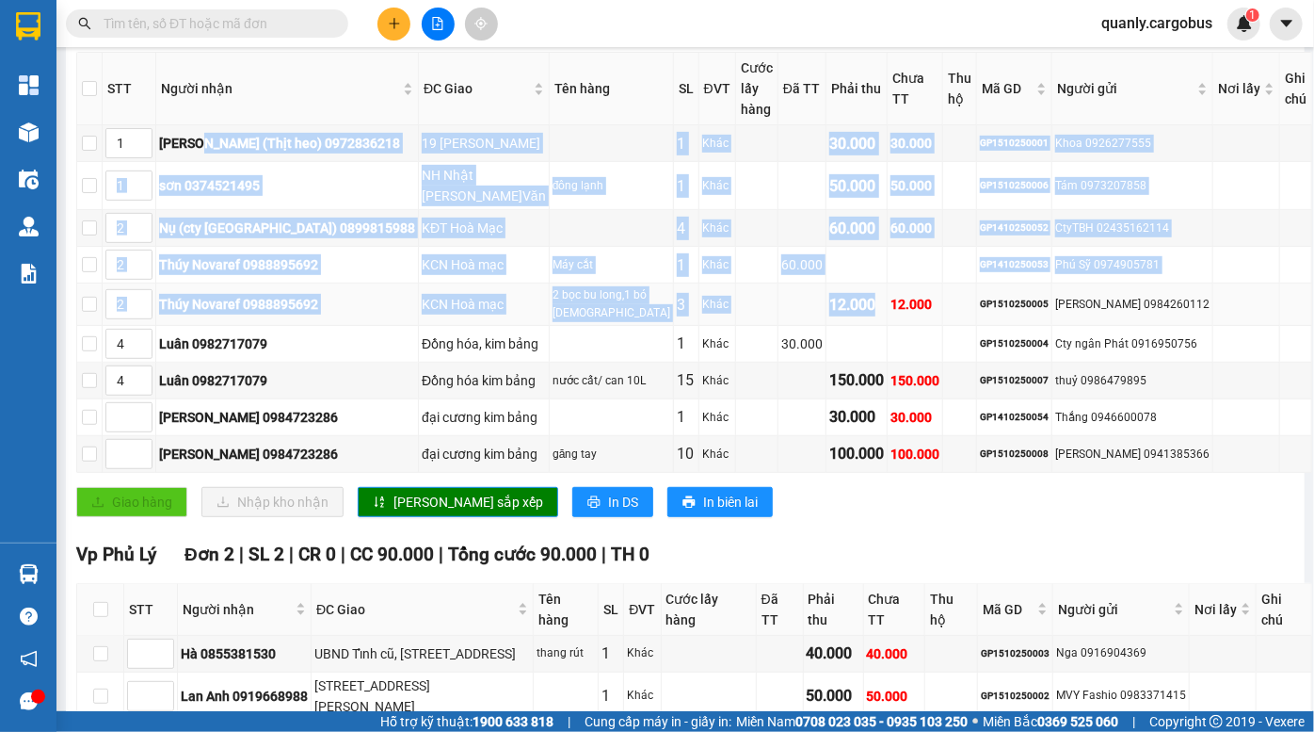
drag, startPoint x: 225, startPoint y: 134, endPoint x: 830, endPoint y: 291, distance: 624.6
click at [830, 291] on tbody "1 Thanh (Thịt heo) 0972836218 19 nguyễn v linh ĐV 1 Khác 30.000 30.000 GP151025…" at bounding box center [694, 298] width 1235 height 347
click at [891, 144] on div "30.000" at bounding box center [915, 143] width 49 height 21
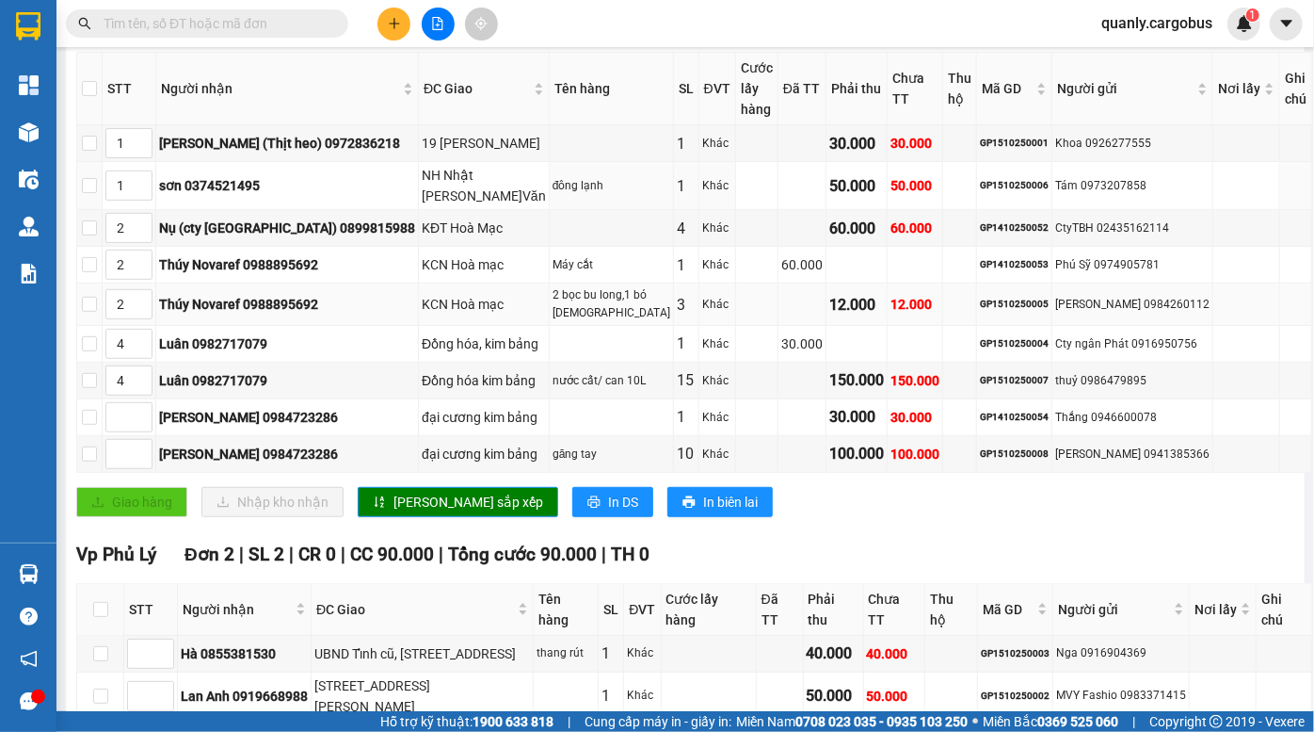
drag, startPoint x: 771, startPoint y: 160, endPoint x: 838, endPoint y: 305, distance: 159.7
click at [838, 304] on tbody "1 Thanh (Thịt heo) 0972836218 19 nguyễn v linh ĐV 1 Khác 30.000 30.000 GP151025…" at bounding box center [694, 298] width 1235 height 347
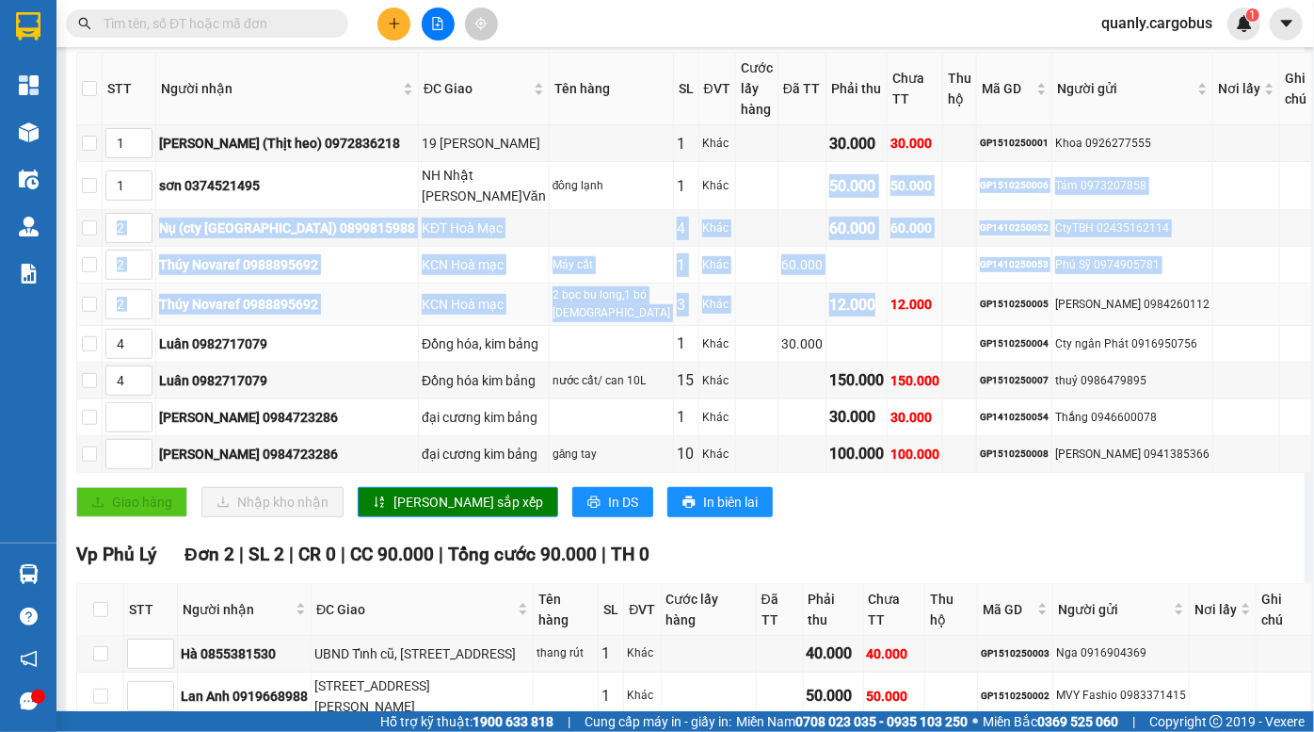
click at [837, 305] on div "12.000" at bounding box center [857, 305] width 55 height 24
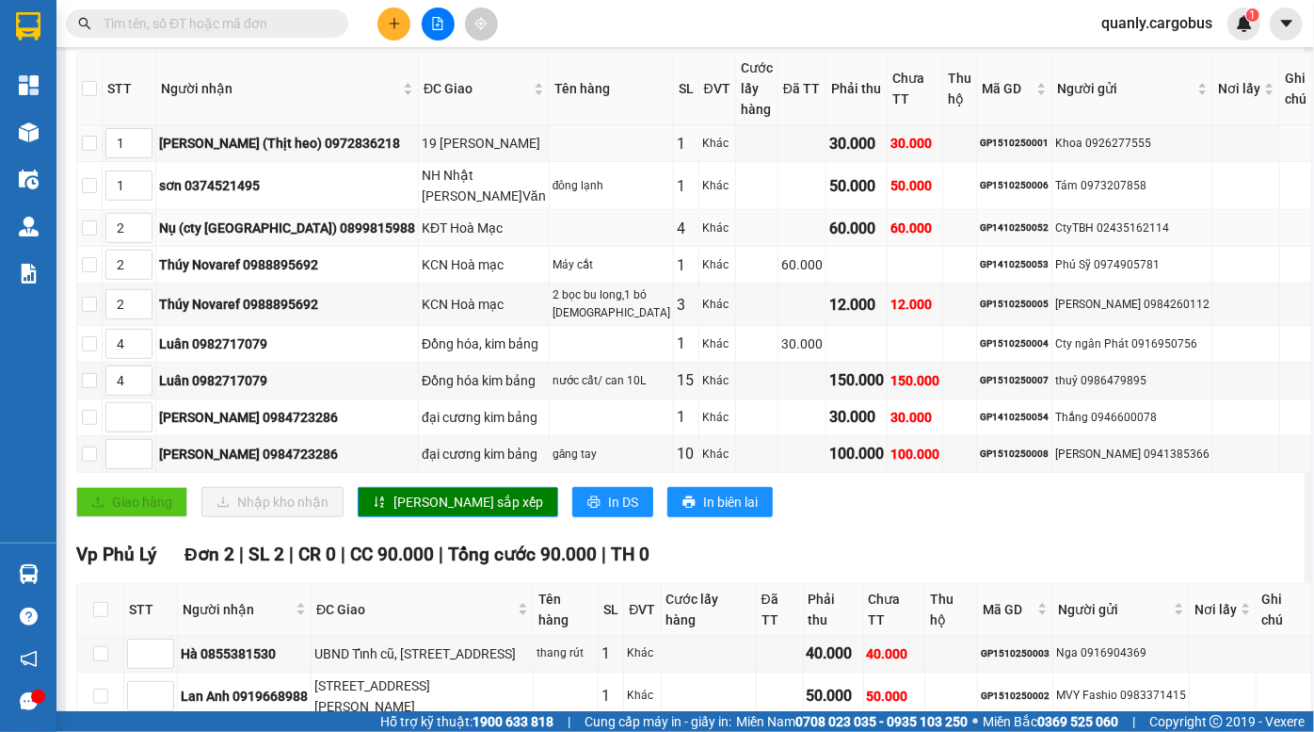
drag, startPoint x: 588, startPoint y: 147, endPoint x: 636, endPoint y: 243, distance: 107.4
click at [636, 243] on tbody "1 Thanh (Thịt heo) 0972836218 19 nguyễn v linh ĐV 1 Khác 30.000 30.000 GP151025…" at bounding box center [694, 298] width 1235 height 347
click at [700, 250] on td "Khác" at bounding box center [718, 265] width 37 height 37
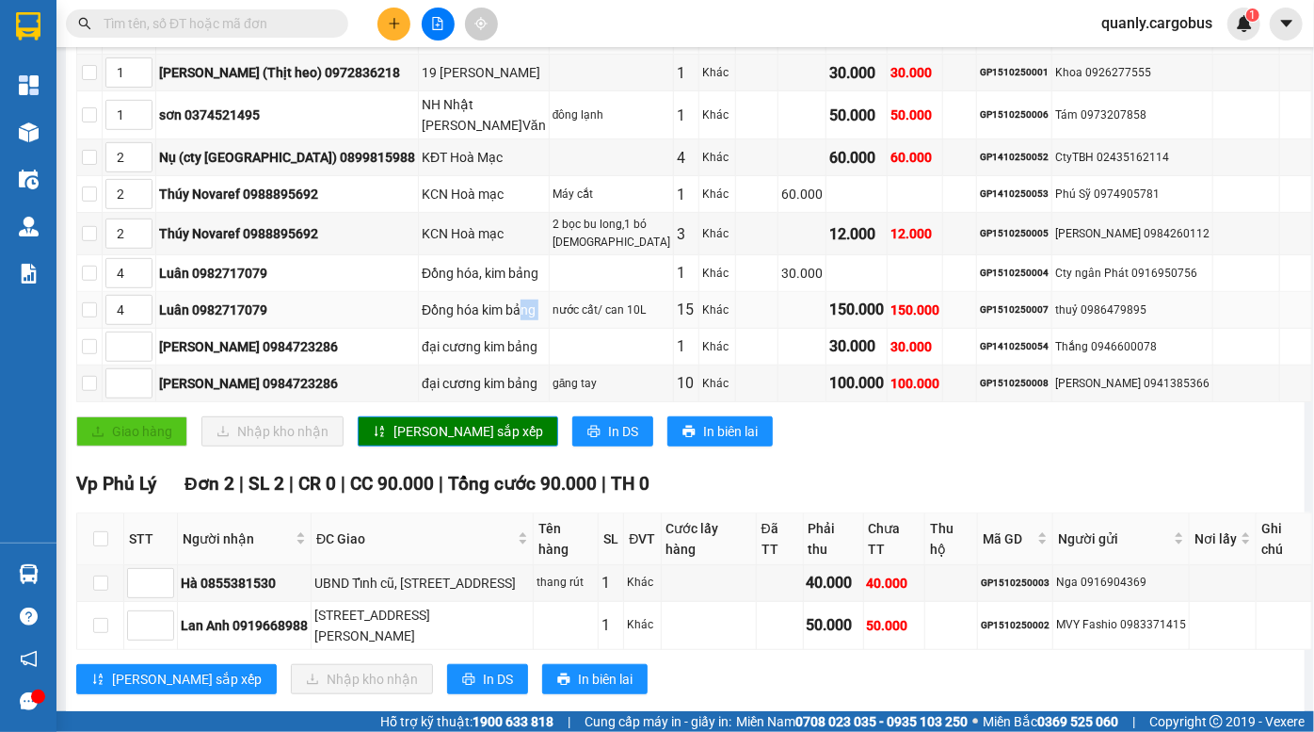
drag, startPoint x: 479, startPoint y: 304, endPoint x: 555, endPoint y: 318, distance: 76.6
click at [538, 319] on tr "4 Luân 0982717079 Đồng hóa kim bảng nước cất/ can 10L 15 Khác 150.000 150.000 G…" at bounding box center [694, 310] width 1235 height 37
click at [555, 318] on td "nước cất/ can 10L" at bounding box center [612, 310] width 124 height 37
drag, startPoint x: 475, startPoint y: 309, endPoint x: 571, endPoint y: 314, distance: 96.2
click at [549, 314] on tr "4 Luân 0982717079 Đồng hóa kim bảng nước cất/ can 10L 15 Khác 150.000 150.000 G…" at bounding box center [694, 310] width 1235 height 37
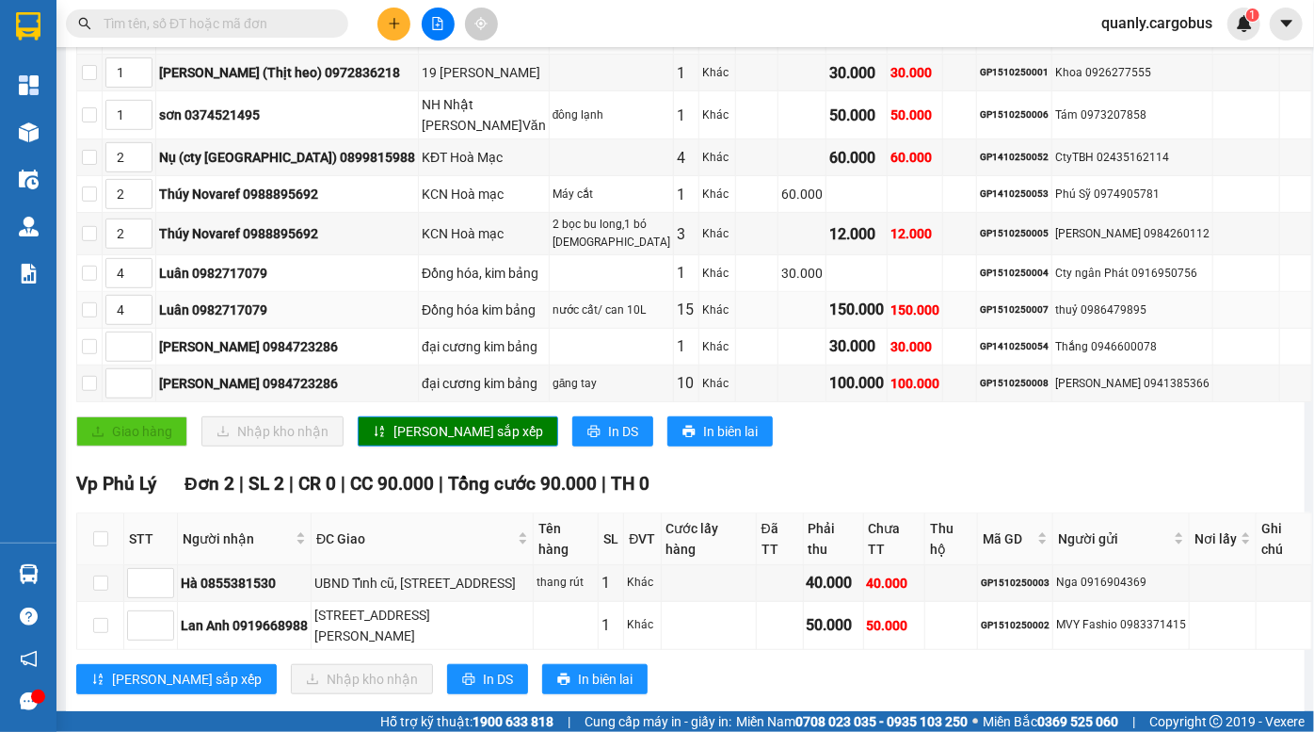
click at [571, 314] on div "nước cất/ can 10L" at bounding box center [612, 310] width 118 height 18
drag, startPoint x: 488, startPoint y: 305, endPoint x: 578, endPoint y: 310, distance: 90.5
click at [568, 311] on tr "4 Luân 0982717079 Đồng hóa kim bảng nước cất/ can 10L 15 Khác 150.000 150.000 G…" at bounding box center [694, 310] width 1235 height 37
click at [578, 309] on div "nước cất/ can 10L" at bounding box center [612, 310] width 118 height 18
drag, startPoint x: 479, startPoint y: 309, endPoint x: 563, endPoint y: 314, distance: 84.0
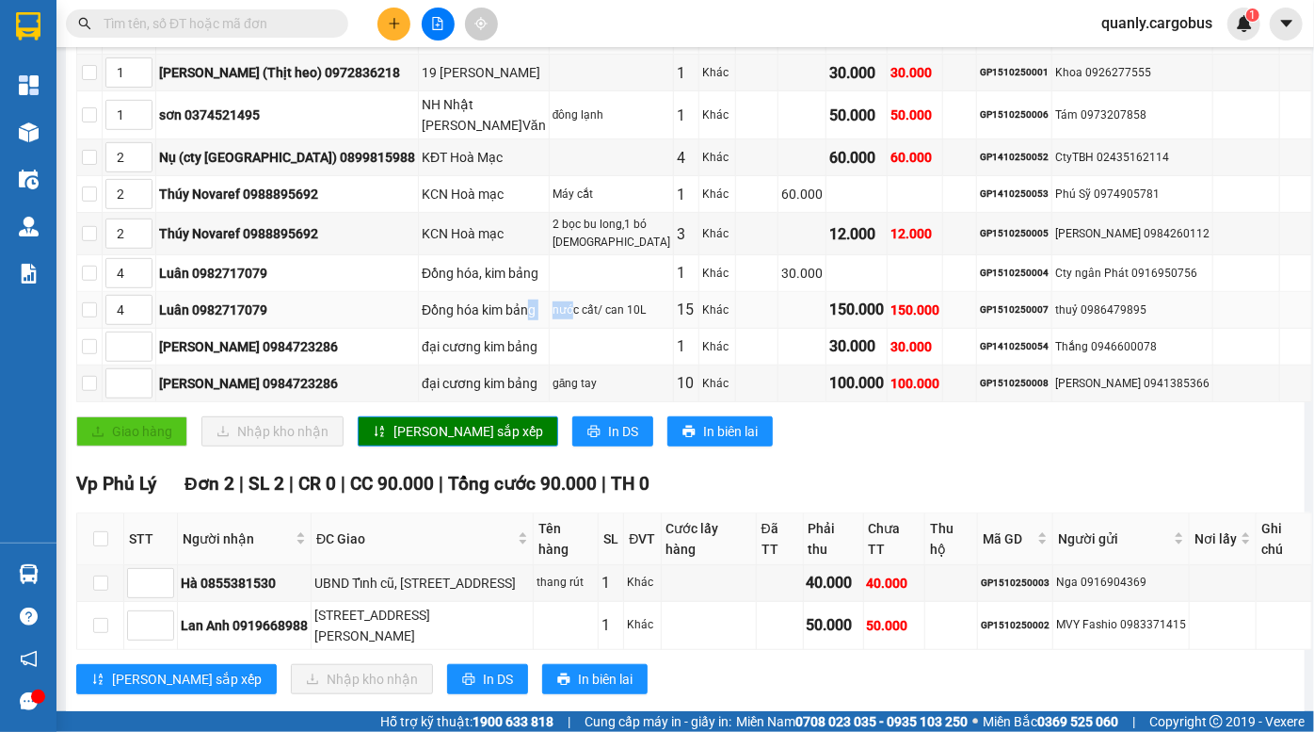
click at [560, 314] on tr "4 Luân 0982717079 Đồng hóa kim bảng nước cất/ can 10L 15 Khác 150.000 150.000 G…" at bounding box center [694, 310] width 1235 height 37
click at [563, 314] on div "nước cất/ can 10L" at bounding box center [612, 310] width 118 height 18
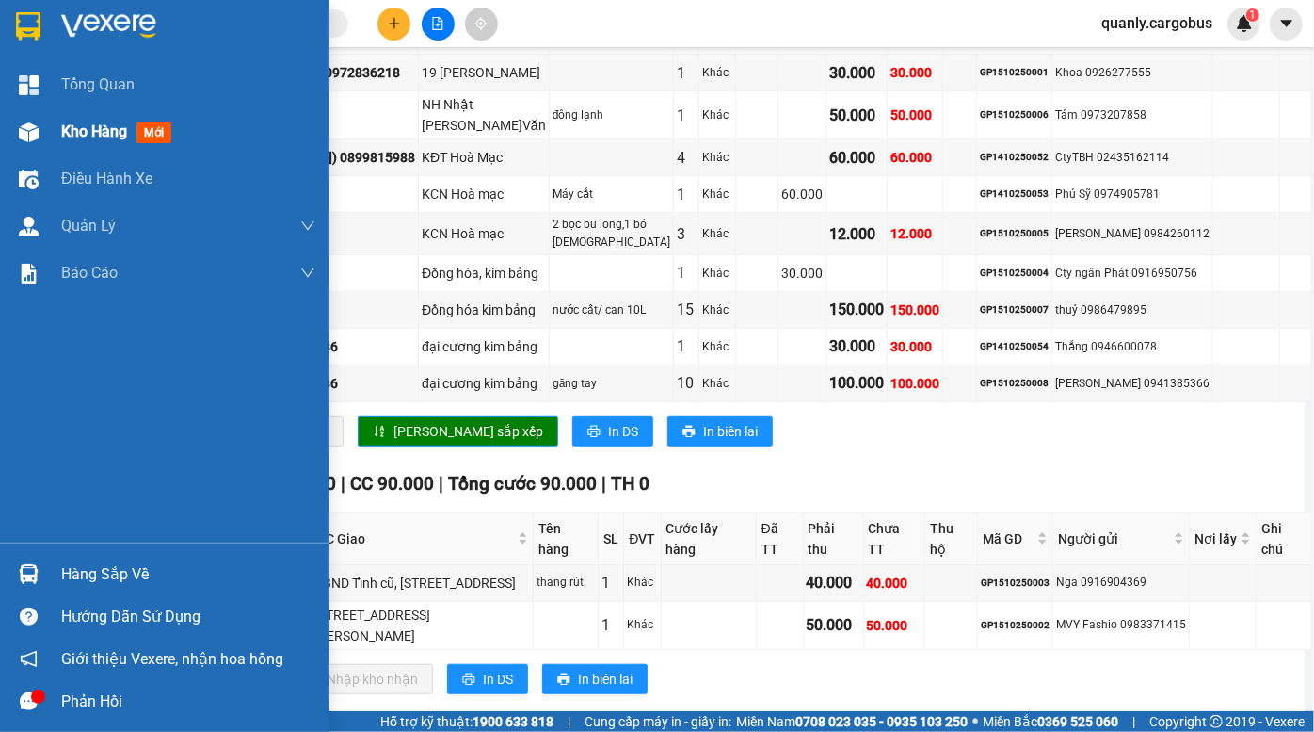
click at [35, 122] on img at bounding box center [29, 132] width 20 height 20
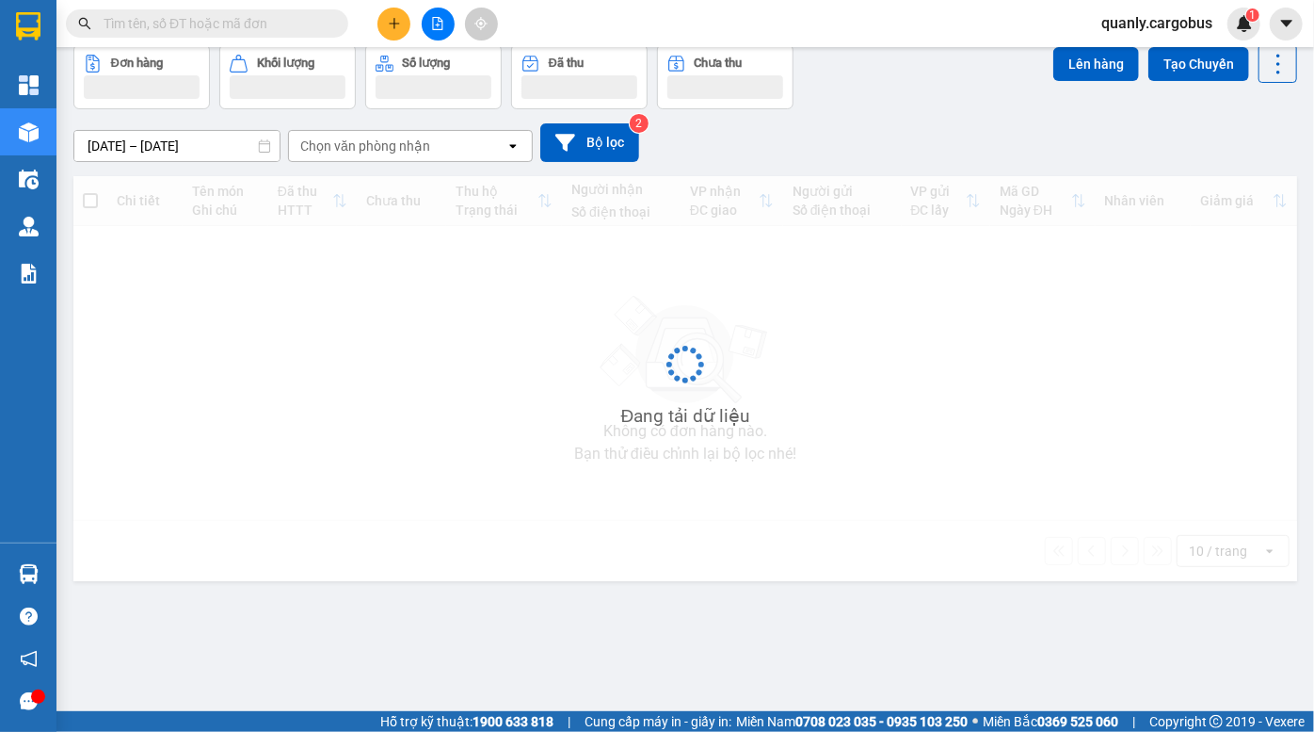
scroll to position [86, 0]
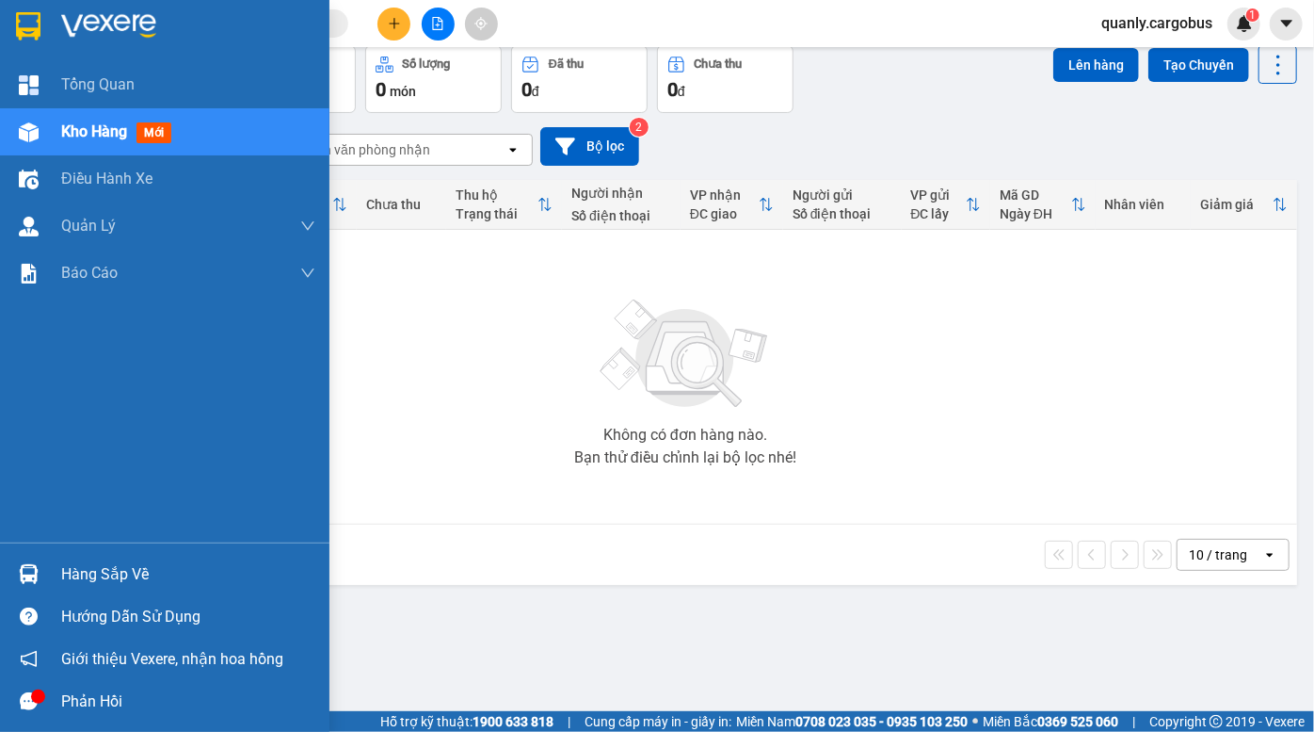
click at [36, 128] on img at bounding box center [29, 132] width 20 height 20
click at [24, 141] on div at bounding box center [28, 132] width 33 height 33
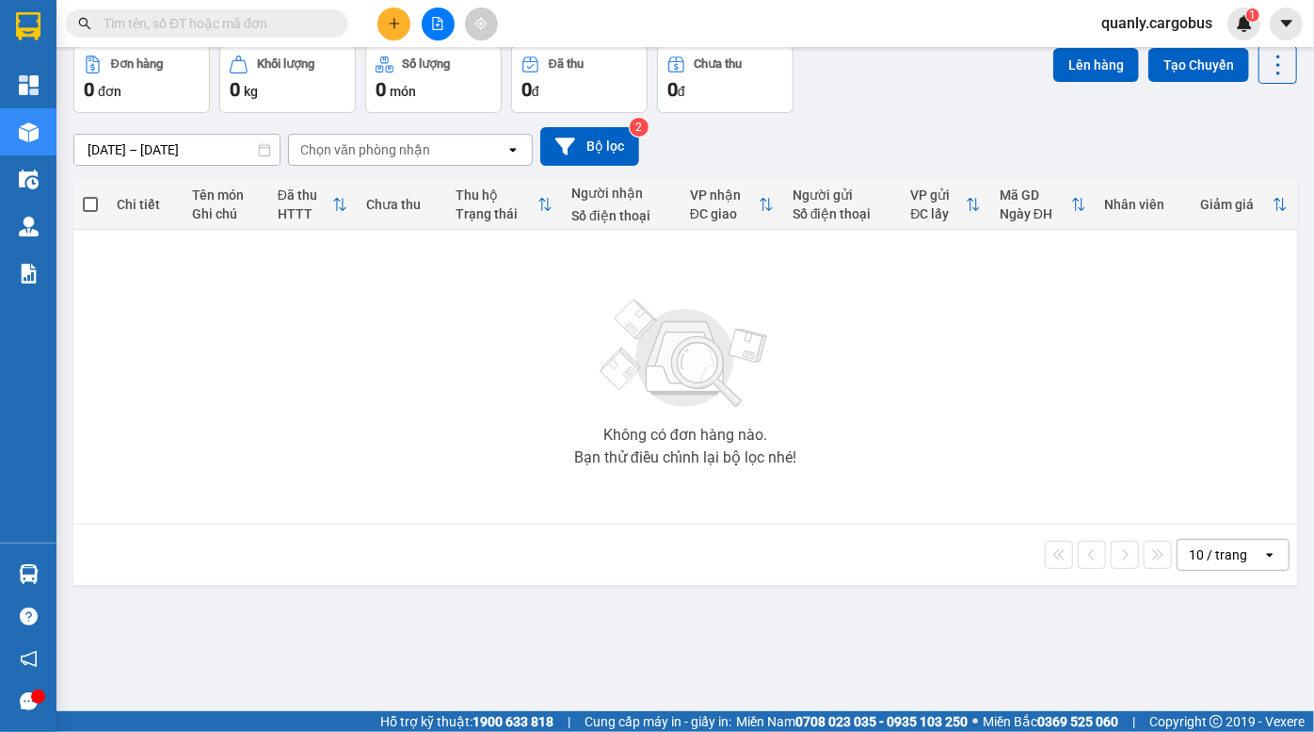
click at [443, 13] on button at bounding box center [438, 24] width 33 height 33
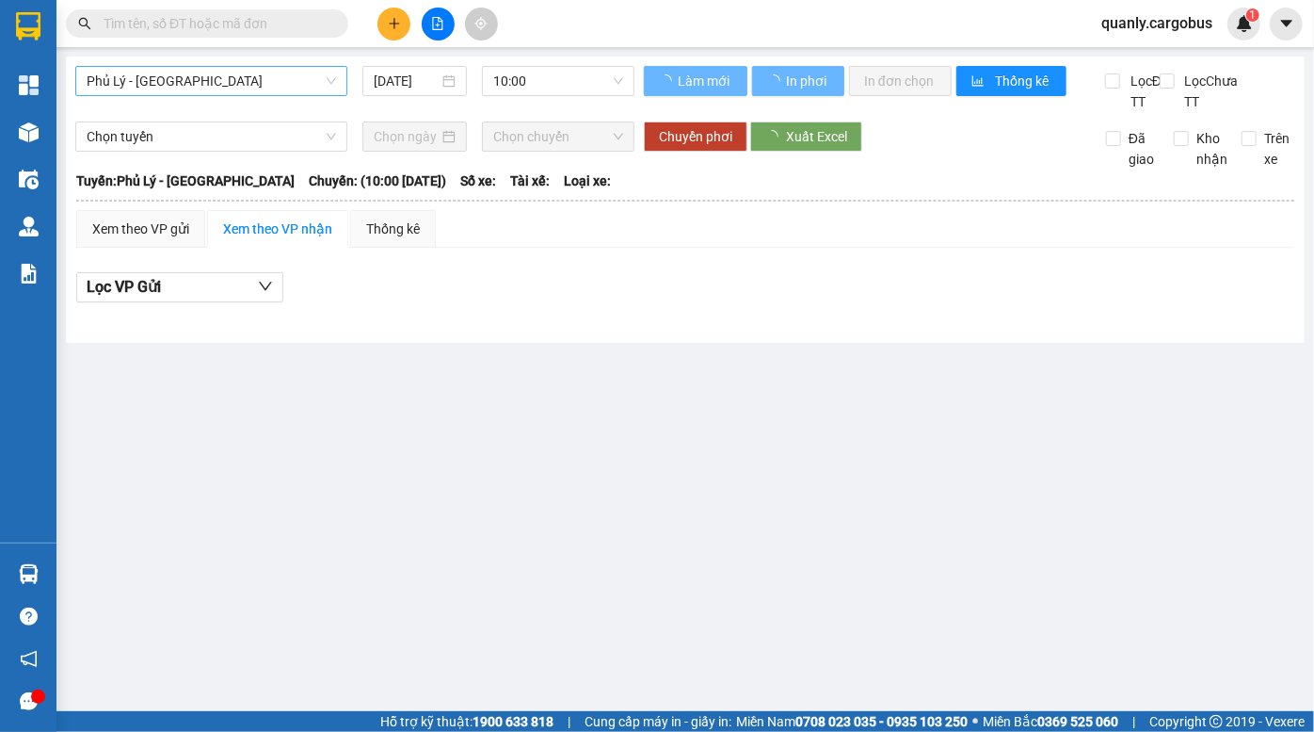
click at [222, 92] on span "Phủ Lý - Hà Nội" at bounding box center [212, 81] width 250 height 28
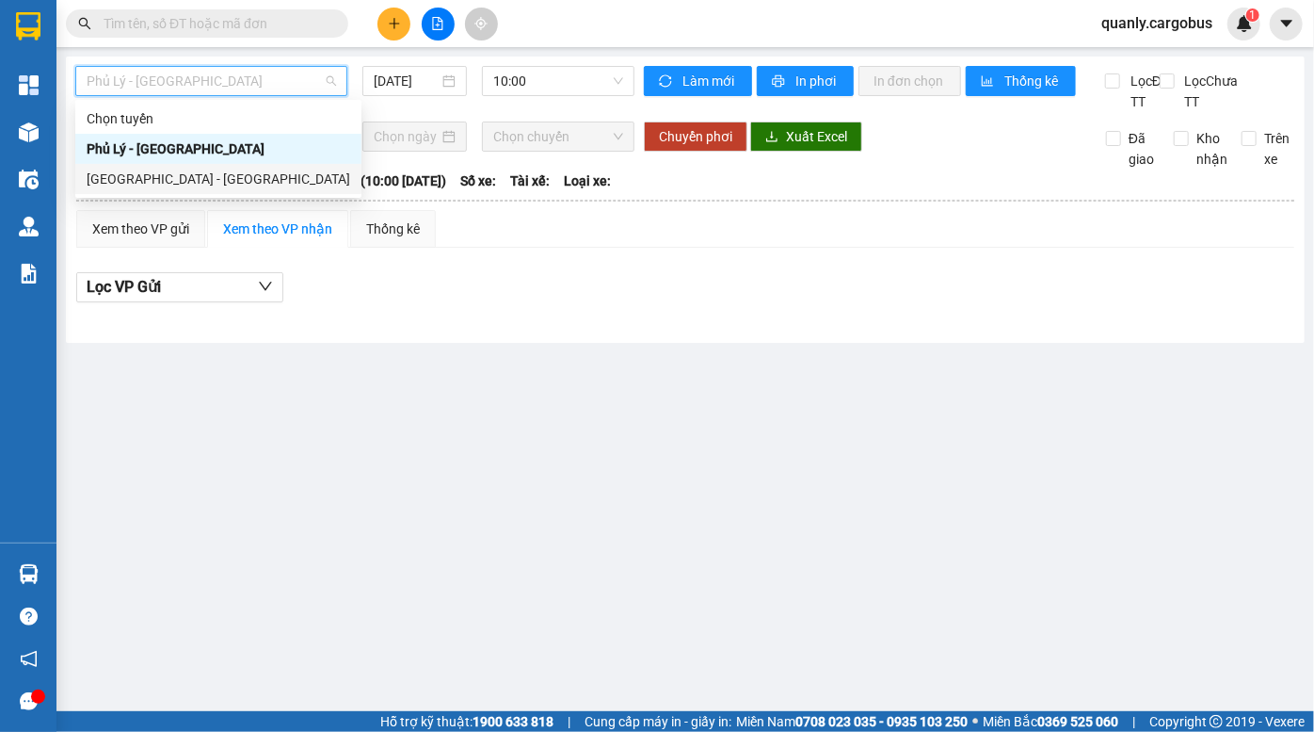
click at [182, 166] on div "Hà Nội - Phủ Lý" at bounding box center [218, 179] width 286 height 30
type input "15/10/2025"
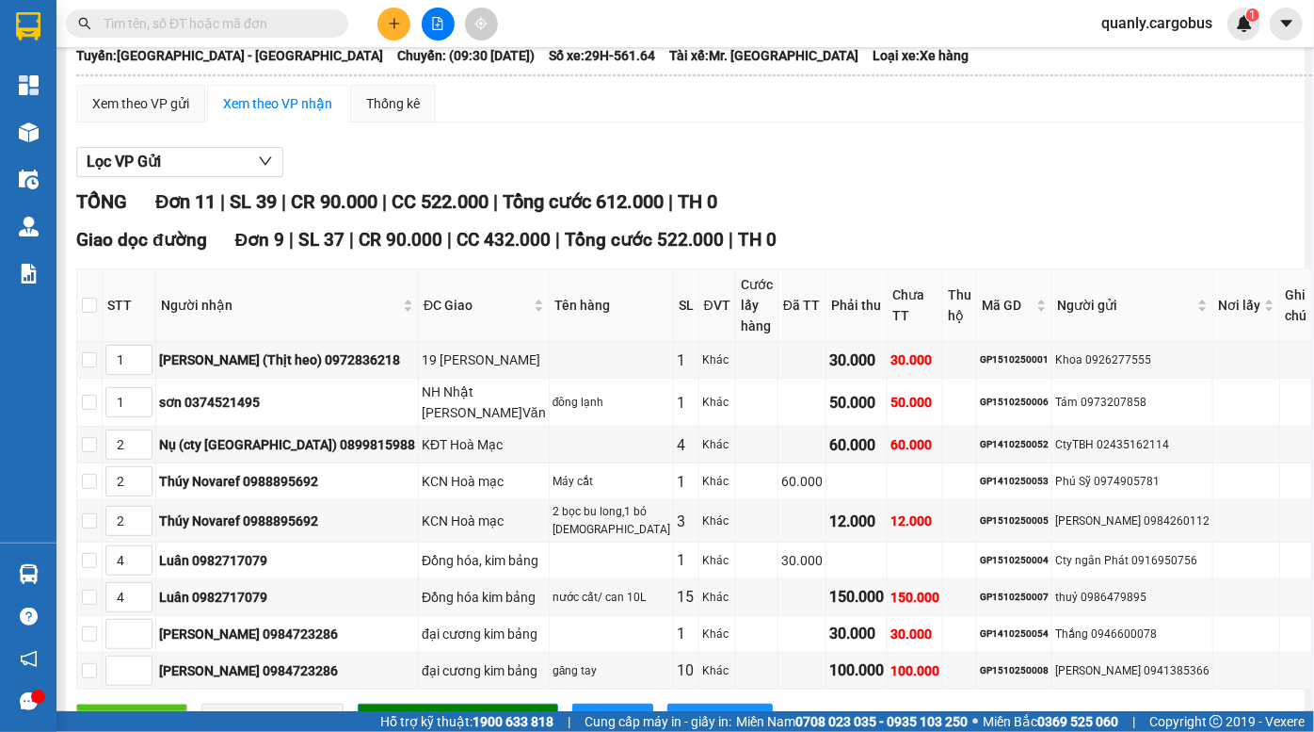
scroll to position [256, 0]
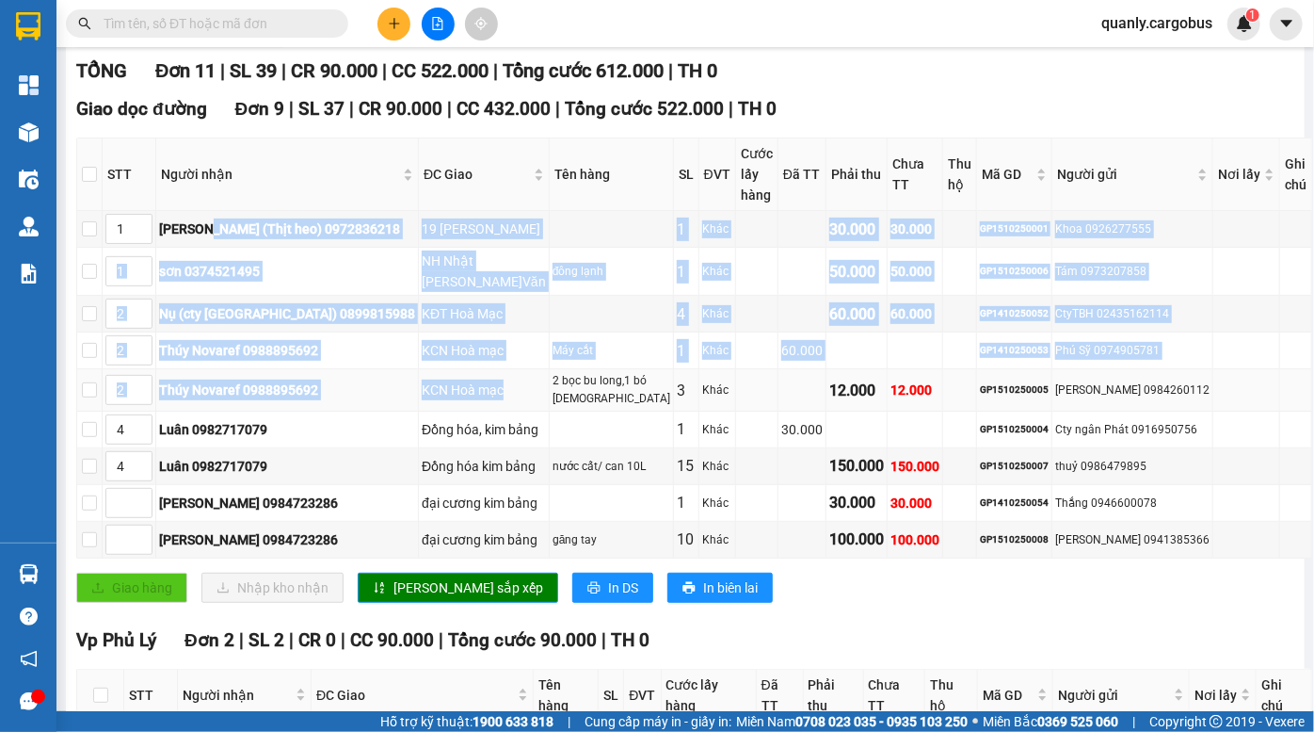
drag, startPoint x: 225, startPoint y: 232, endPoint x: 457, endPoint y: 373, distance: 271.3
click at [457, 373] on tbody "1 Thanh (Thịt heo) 0972836218 19 nguyễn v linh ĐV 1 Khác 30.000 30.000 GP151025…" at bounding box center [694, 384] width 1235 height 347
click at [550, 285] on td "đông lạnh" at bounding box center [612, 272] width 124 height 48
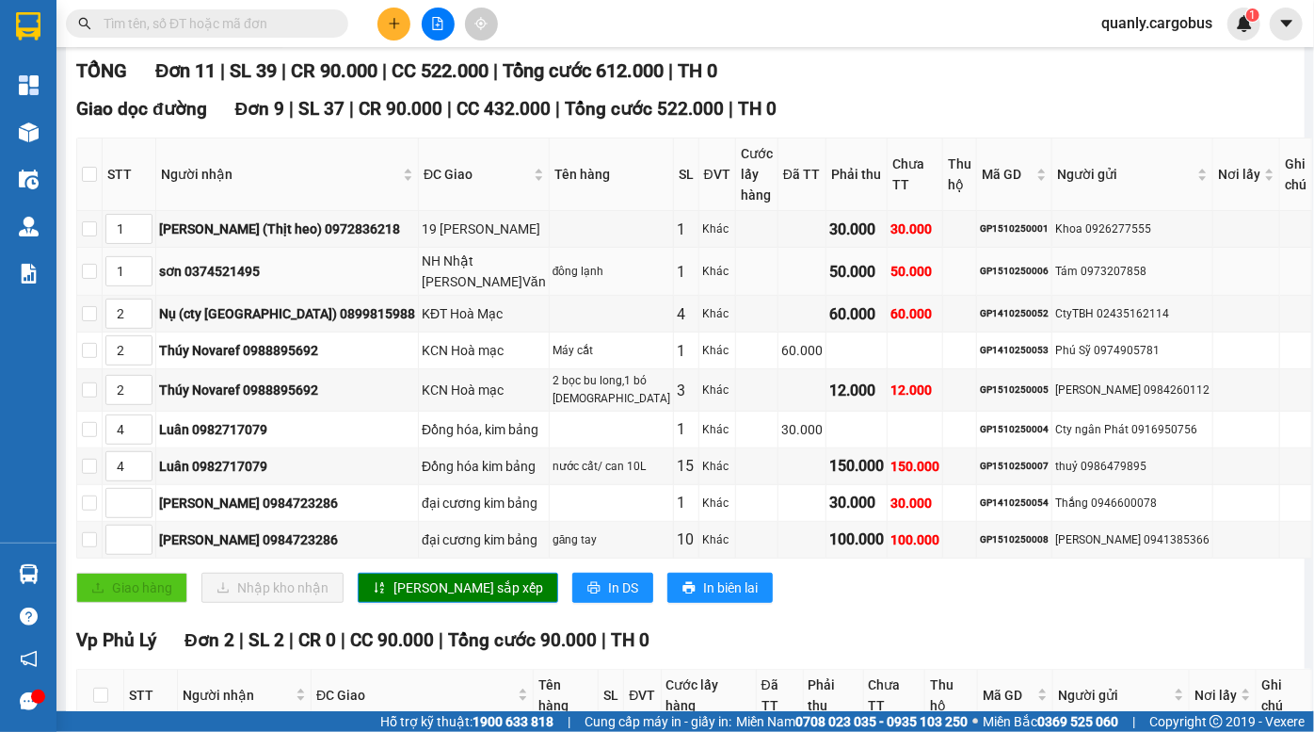
click at [465, 265] on div "NH Nhật TAMAYA Đ.Văn" at bounding box center [484, 270] width 124 height 41
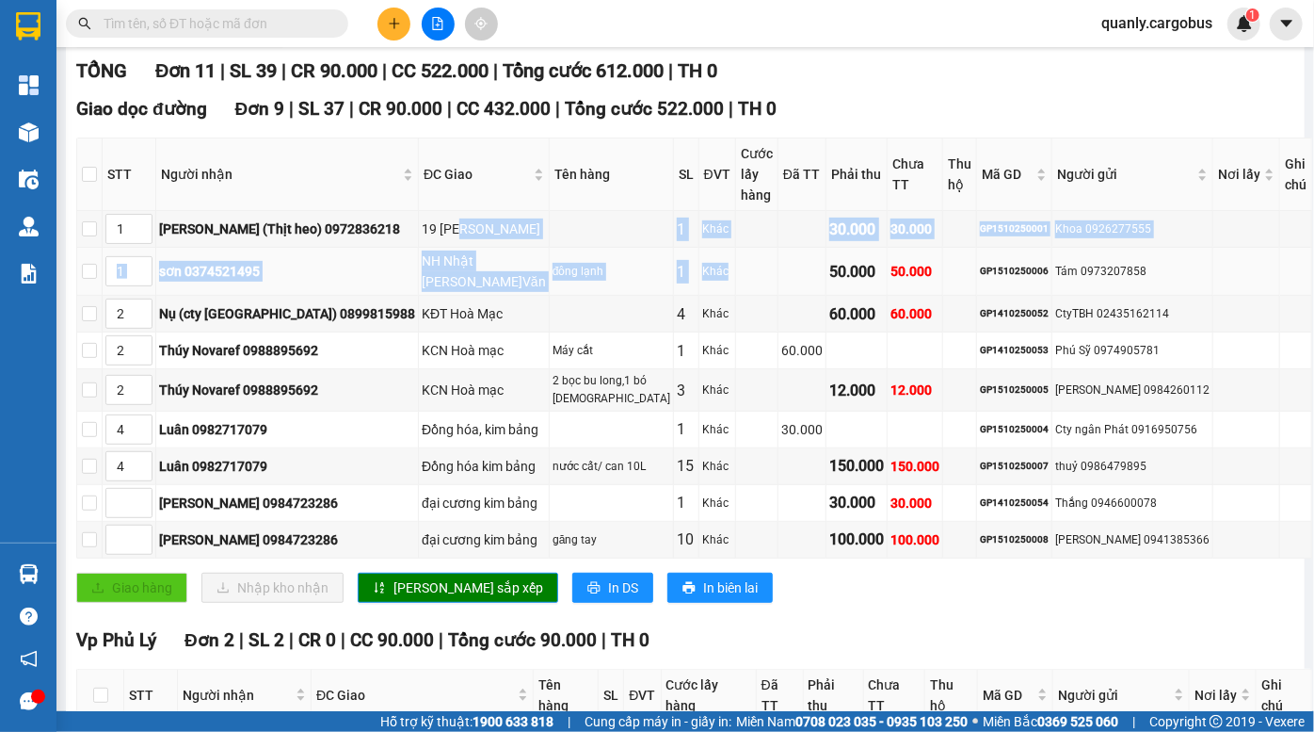
drag, startPoint x: 407, startPoint y: 229, endPoint x: 721, endPoint y: 281, distance: 318.7
click at [703, 279] on tbody "1 Thanh (Thịt heo) 0972836218 19 nguyễn v linh ĐV 1 Khác 30.000 30.000 GP151025…" at bounding box center [694, 384] width 1235 height 347
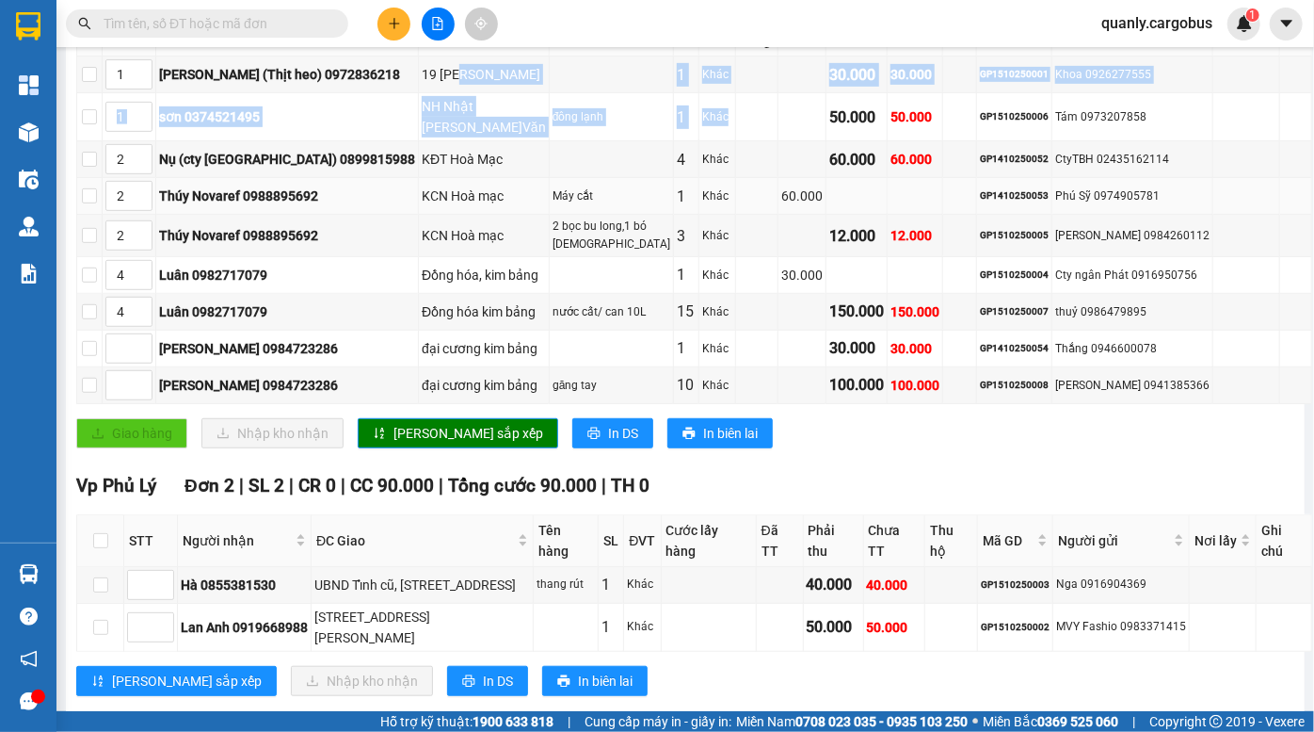
scroll to position [412, 0]
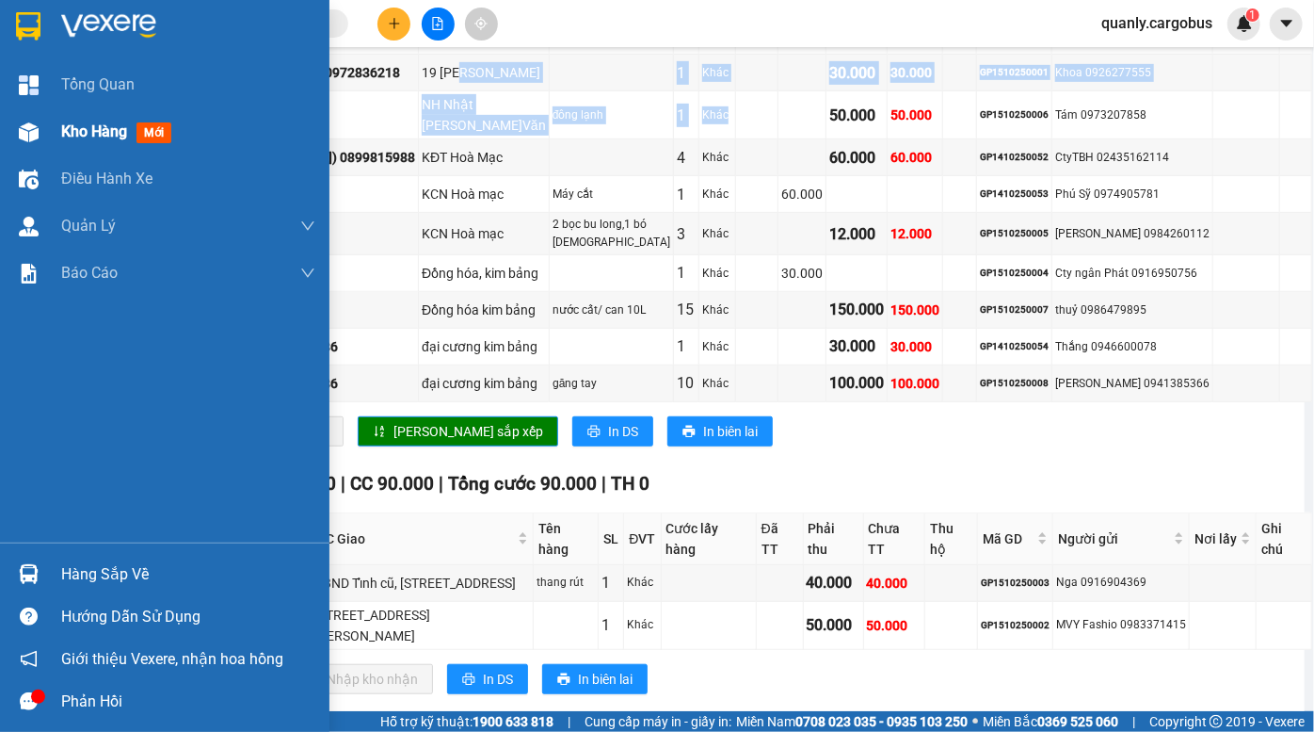
click at [65, 137] on span "Kho hàng" at bounding box center [94, 131] width 66 height 18
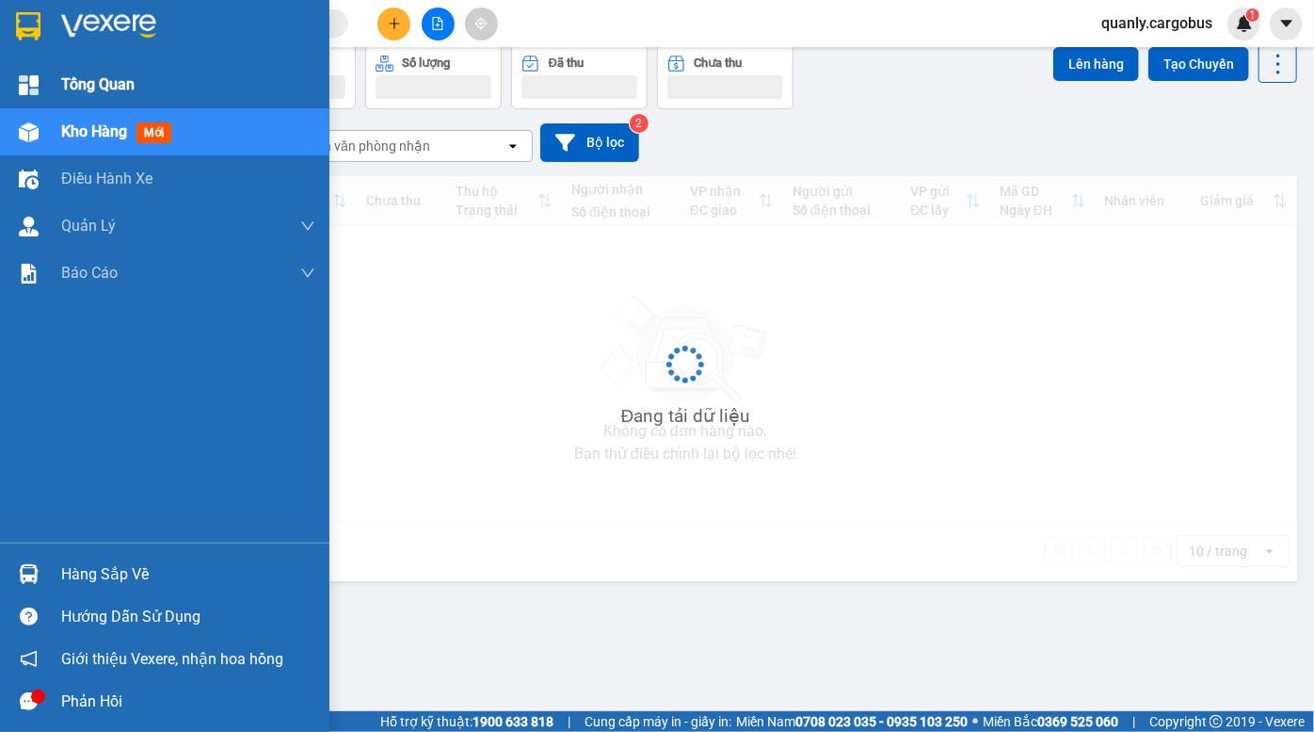
scroll to position [86, 0]
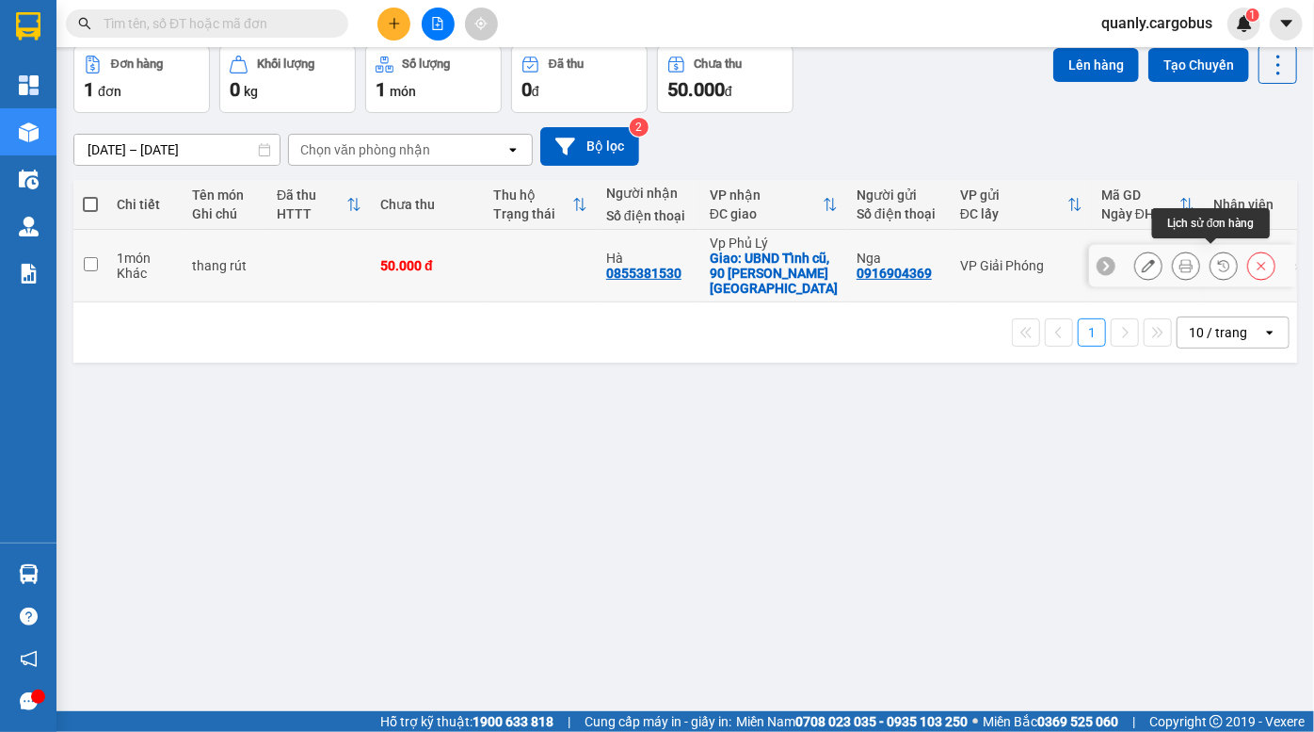
click at [1217, 259] on icon at bounding box center [1223, 265] width 13 height 13
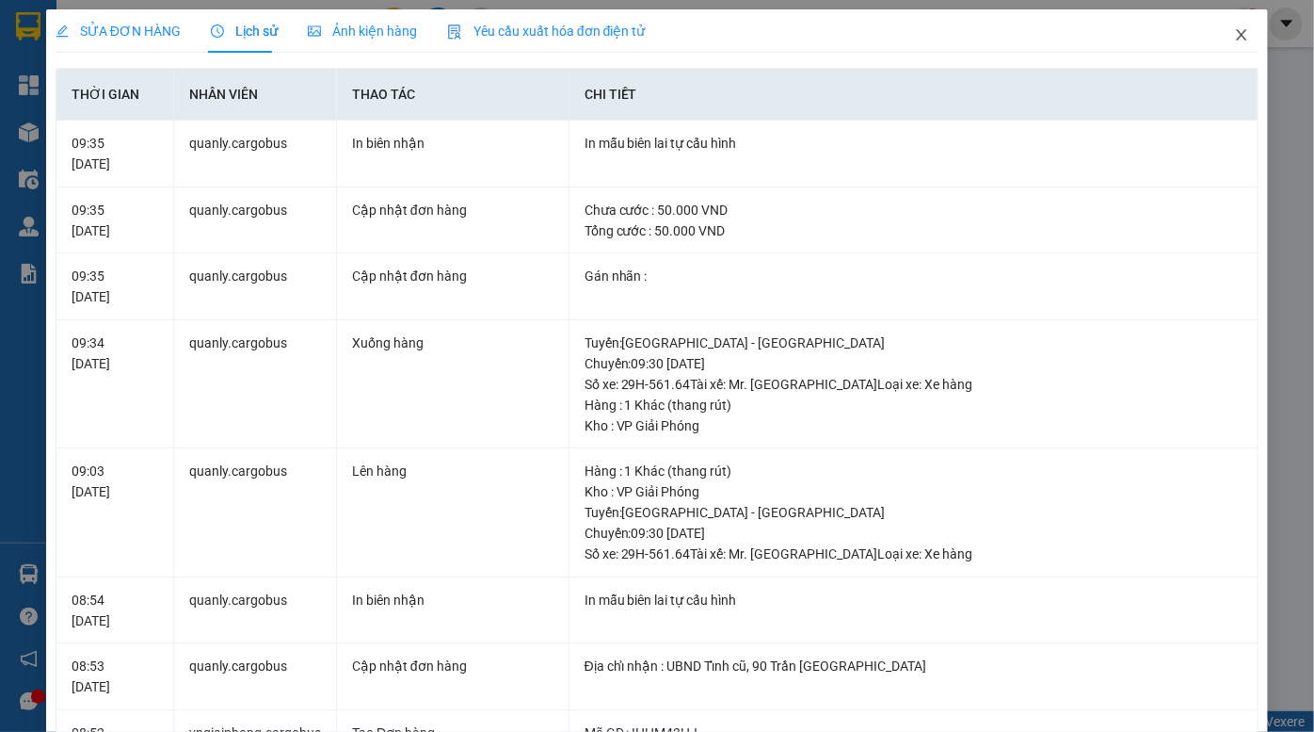
click at [1234, 38] on icon "close" at bounding box center [1241, 34] width 15 height 15
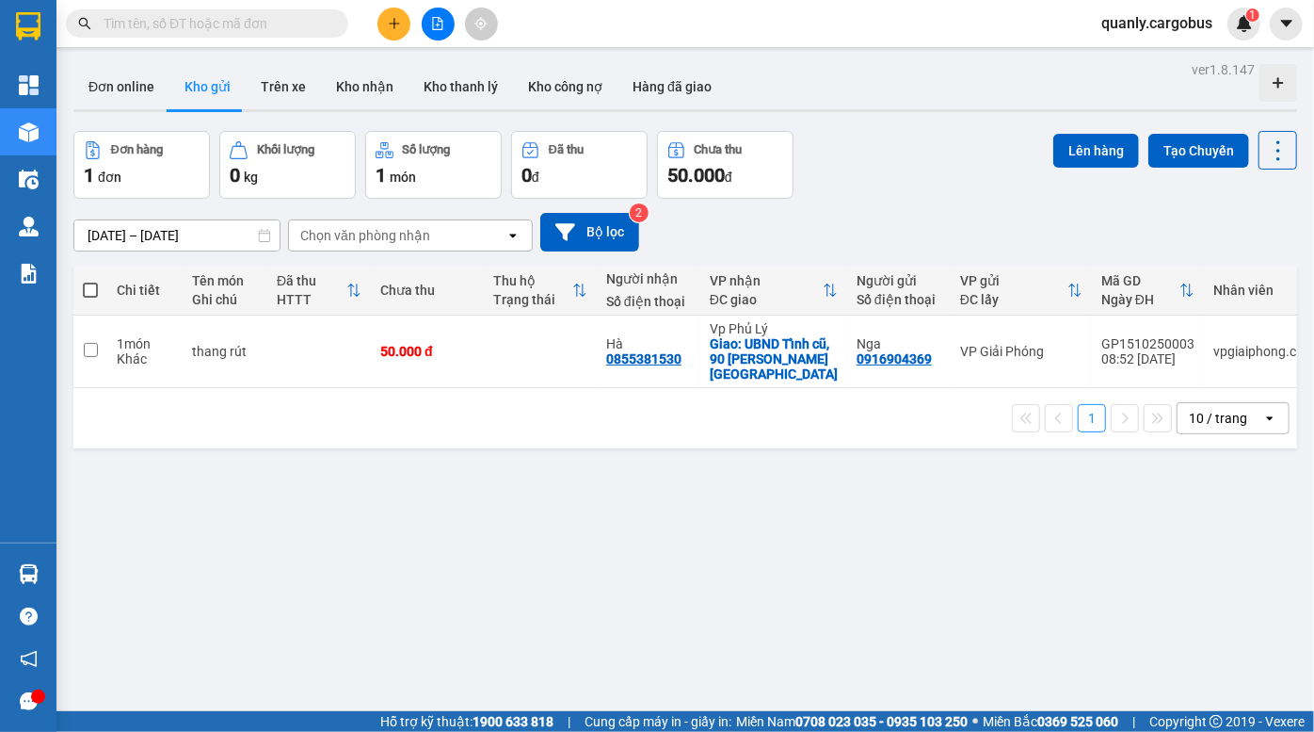
click at [921, 168] on div "Đơn hàng 1 đơn Khối lượng 0 kg Số lượng 1 món Đã thu 0 đ Chưa thu 50.000 đ Lên …" at bounding box center [685, 165] width 1224 height 68
click at [434, 24] on icon "file-add" at bounding box center [437, 23] width 13 height 13
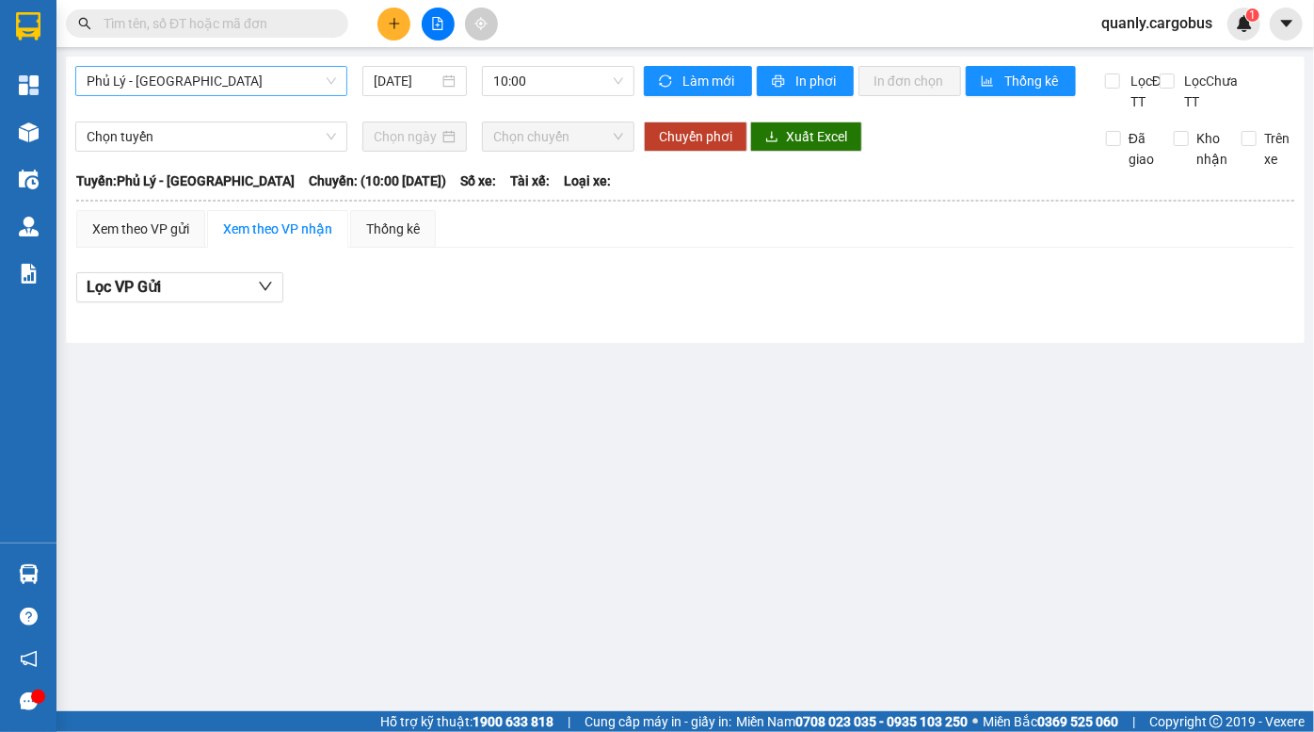
click at [198, 88] on span "Phủ Lý - Hà Nội" at bounding box center [212, 81] width 250 height 28
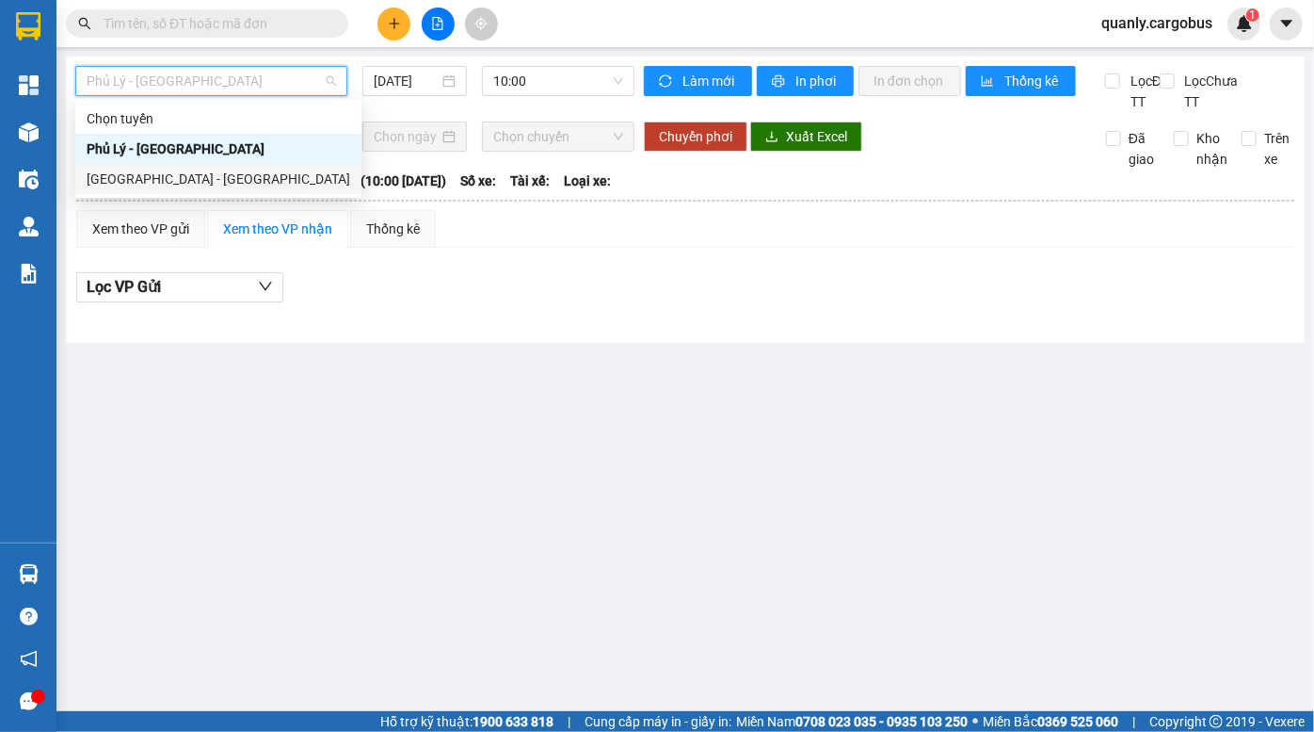
click at [163, 177] on div "Hà Nội - Phủ Lý" at bounding box center [219, 179] width 264 height 21
type input "15/10/2025"
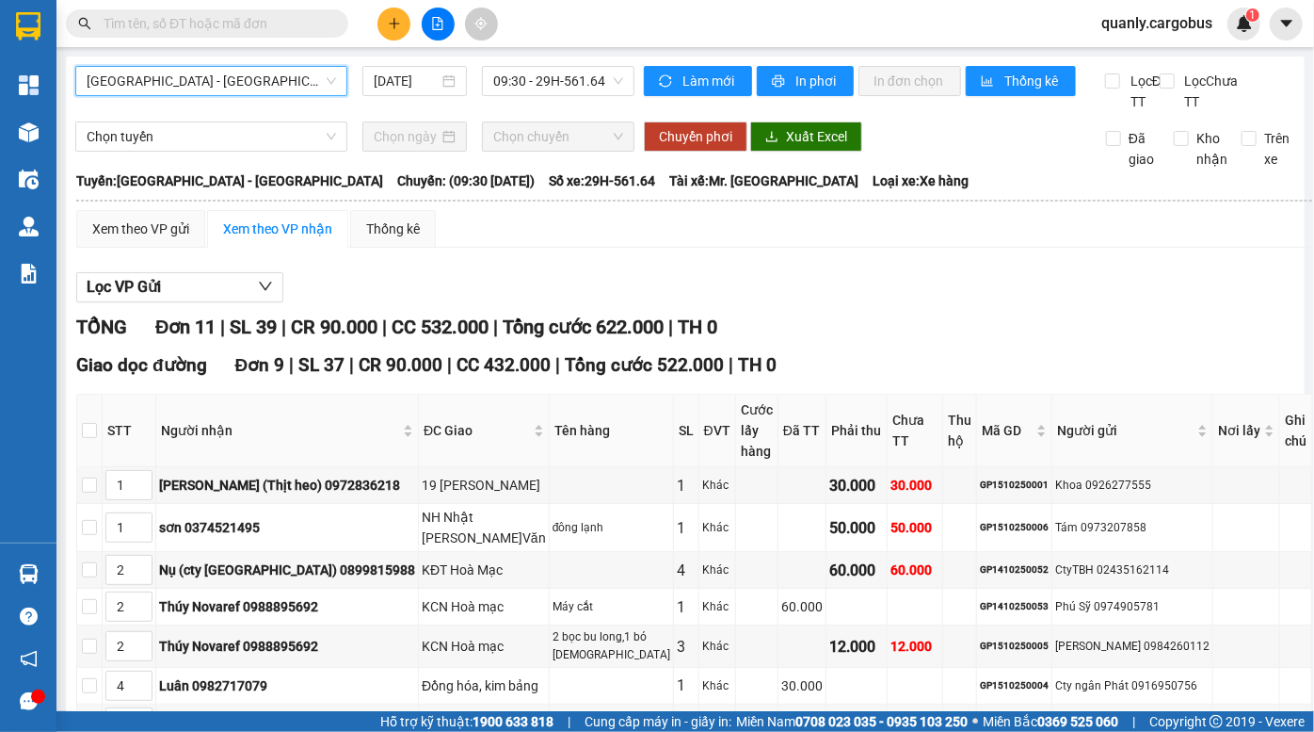
drag, startPoint x: 619, startPoint y: 348, endPoint x: 646, endPoint y: 395, distance: 54.4
click at [645, 395] on div "TỔNG Đơn 11 | SL 39 | CR 90.000 | CC 532.000 | Tổng cước 622.000 | TH 0 Giao dọ…" at bounding box center [694, 721] width 1236 height 817
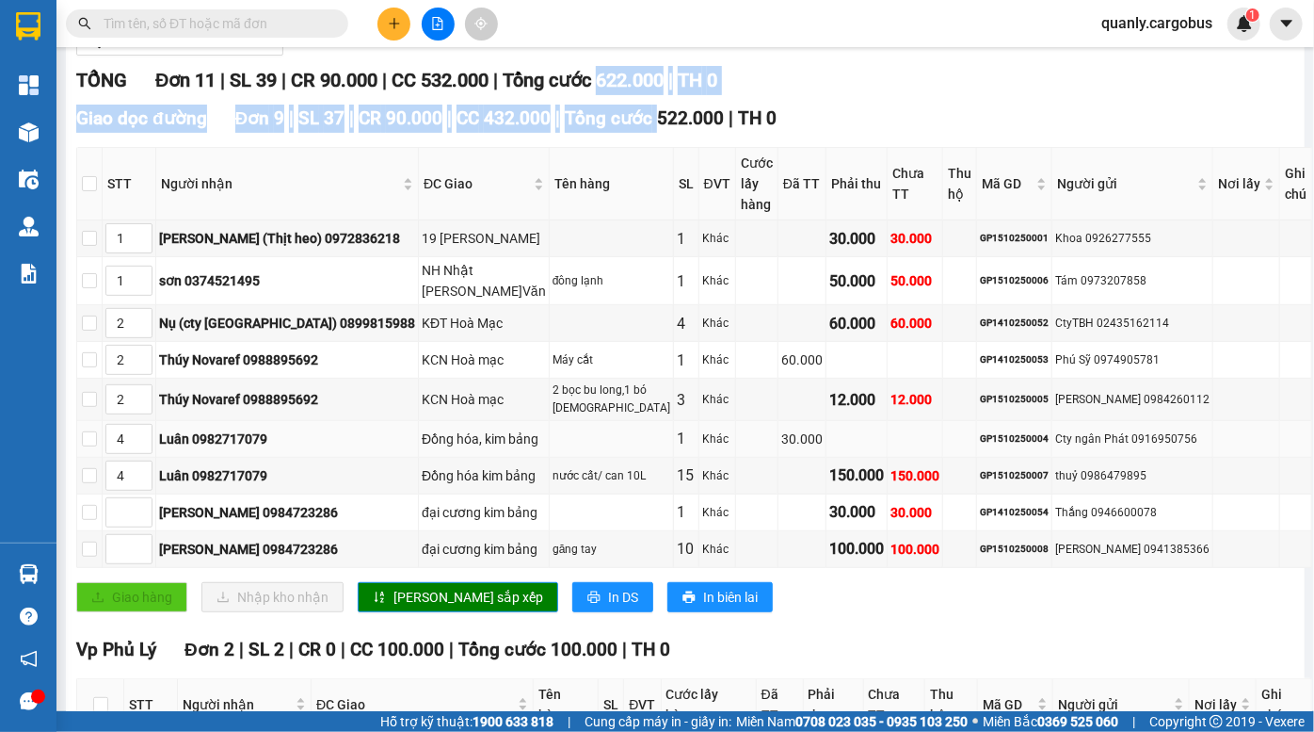
scroll to position [256, 0]
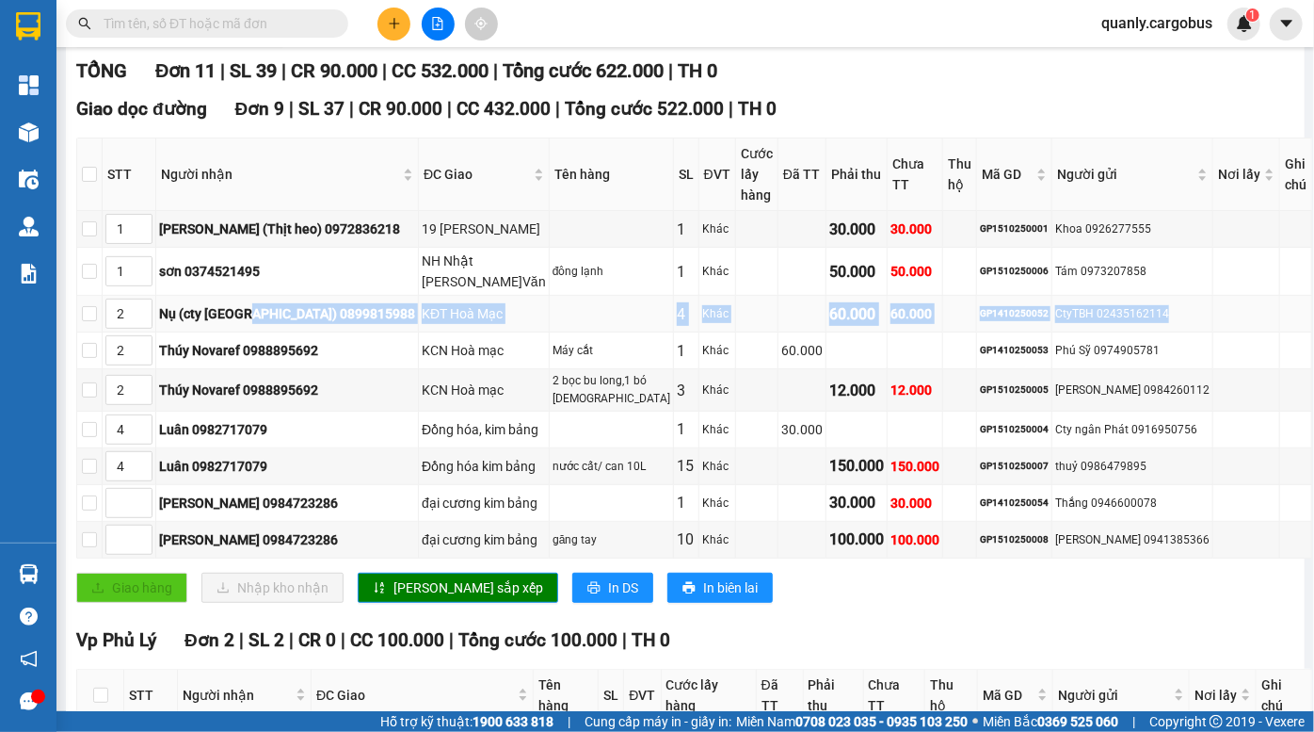
drag, startPoint x: 268, startPoint y: 311, endPoint x: 1139, endPoint y: 311, distance: 871.0
click at [1139, 311] on tr "2 Nụ (cty Thái Hà) 0899815988 KĐT Hoà Mạc 4 Khác 60.000 60.000 GP1410250052 Cty…" at bounding box center [694, 314] width 1235 height 37
click at [1053, 297] on td "CtyTBH 02435162114" at bounding box center [1133, 314] width 161 height 37
drag, startPoint x: 1001, startPoint y: 310, endPoint x: 1110, endPoint y: 307, distance: 109.3
click at [1110, 307] on tr "2 Nụ (cty Thái Hà) 0899815988 KĐT Hoà Mạc 4 Khác 60.000 60.000 GP1410250052 Cty…" at bounding box center [694, 314] width 1235 height 37
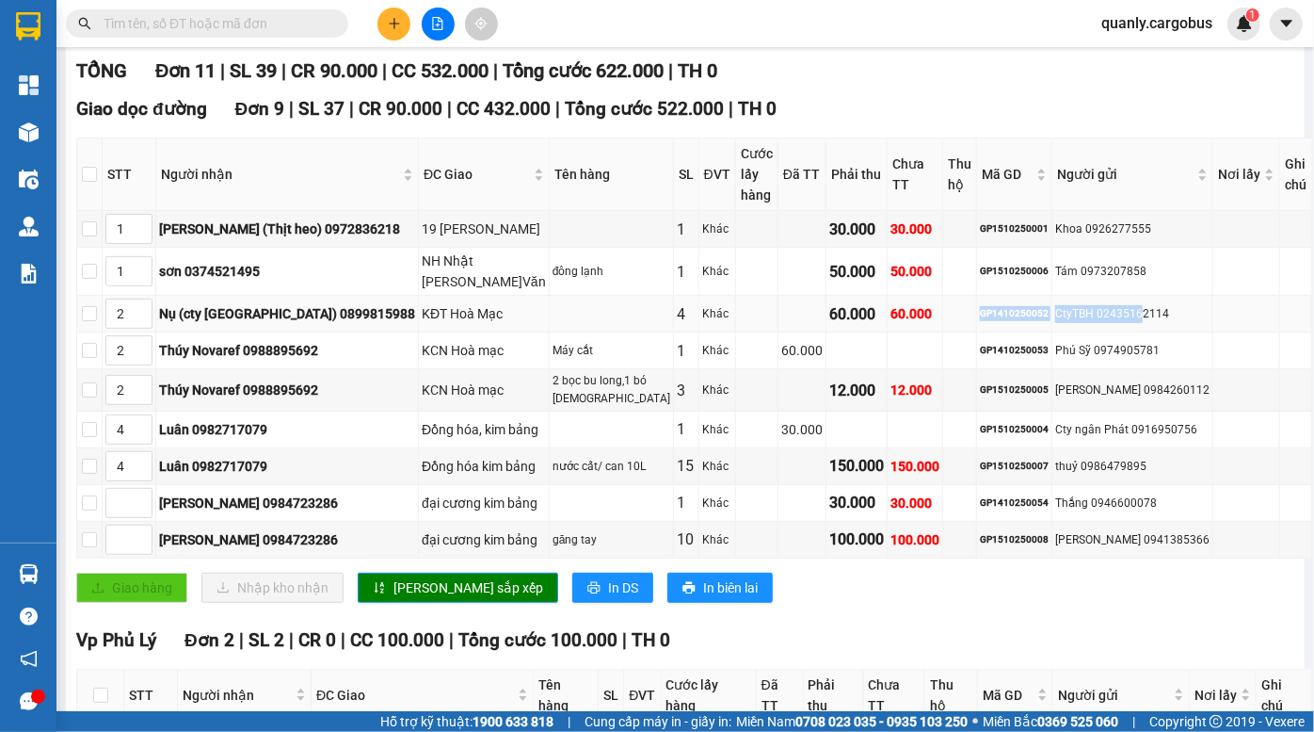
click at [1111, 307] on div "CtyTBH 02435162114" at bounding box center [1133, 314] width 154 height 18
drag, startPoint x: 816, startPoint y: 320, endPoint x: 833, endPoint y: 321, distance: 17.0
click at [830, 320] on div "60.000" at bounding box center [857, 314] width 55 height 24
click at [827, 363] on td at bounding box center [857, 350] width 61 height 37
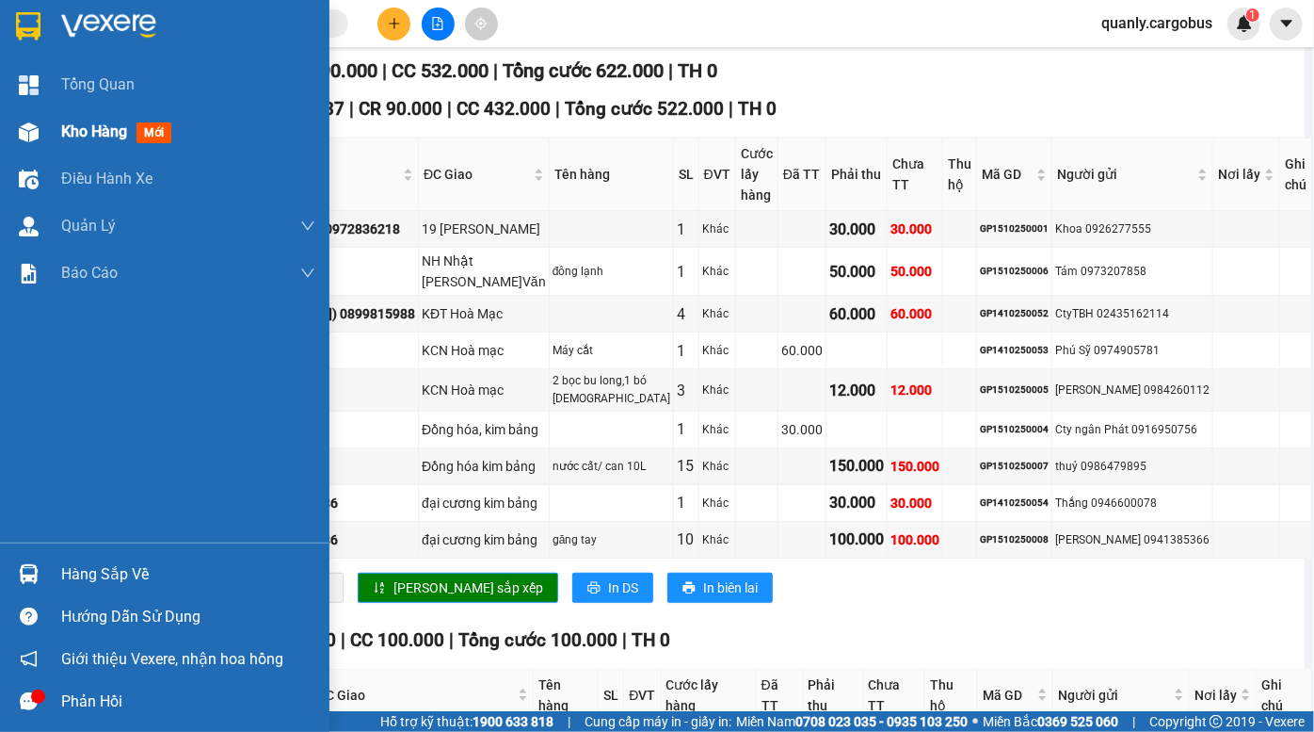
click at [26, 132] on img at bounding box center [29, 132] width 20 height 20
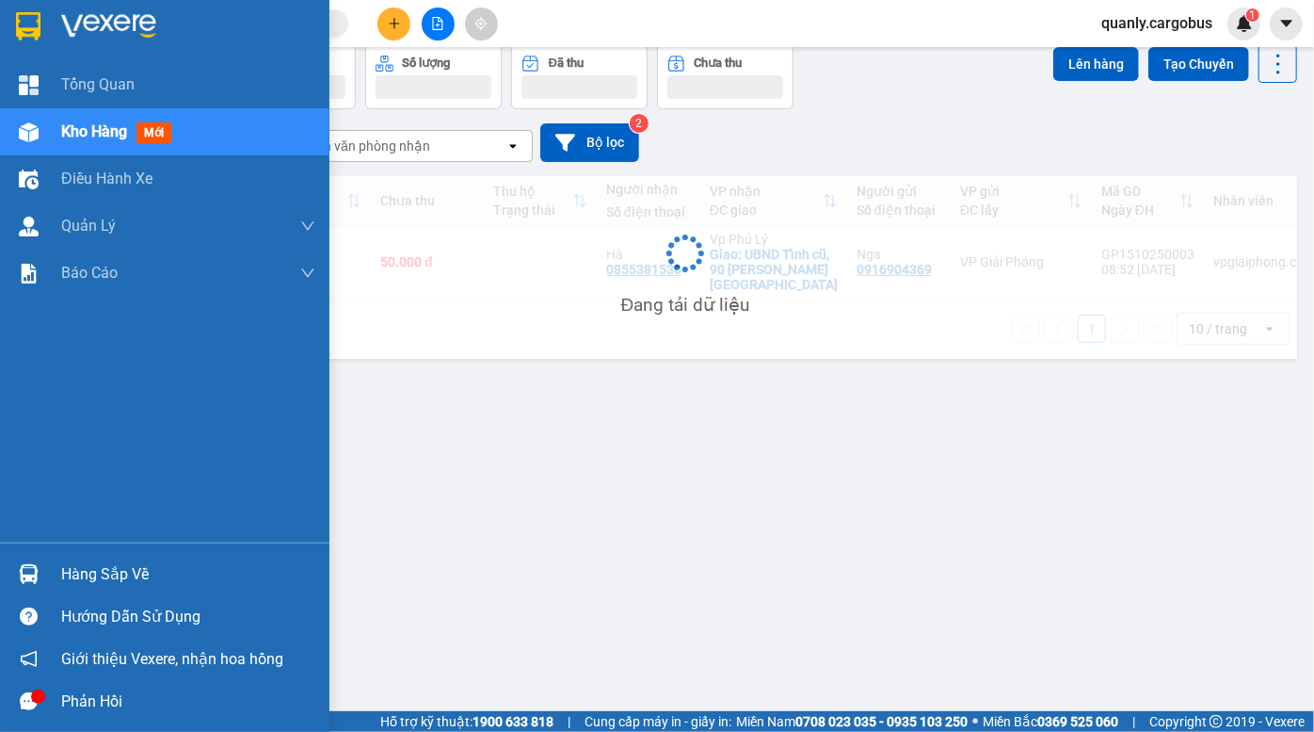
scroll to position [86, 0]
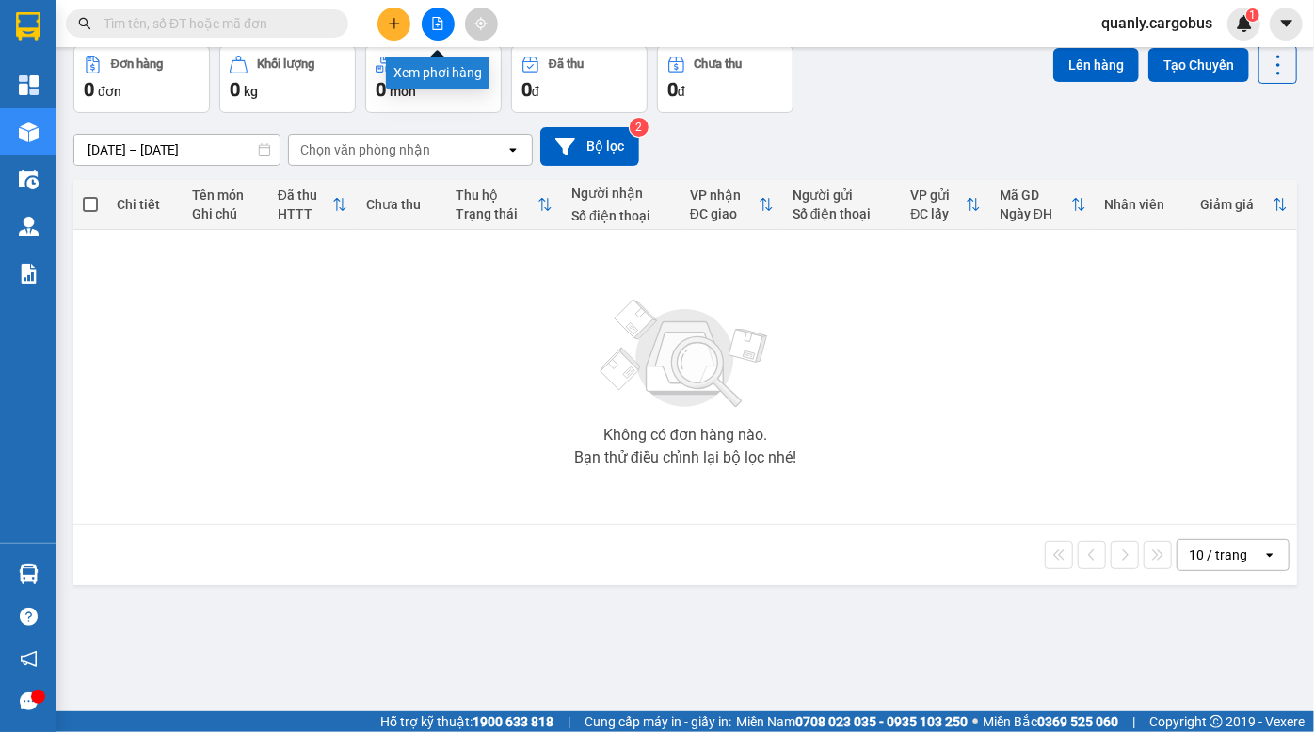
click at [429, 19] on button at bounding box center [438, 24] width 33 height 33
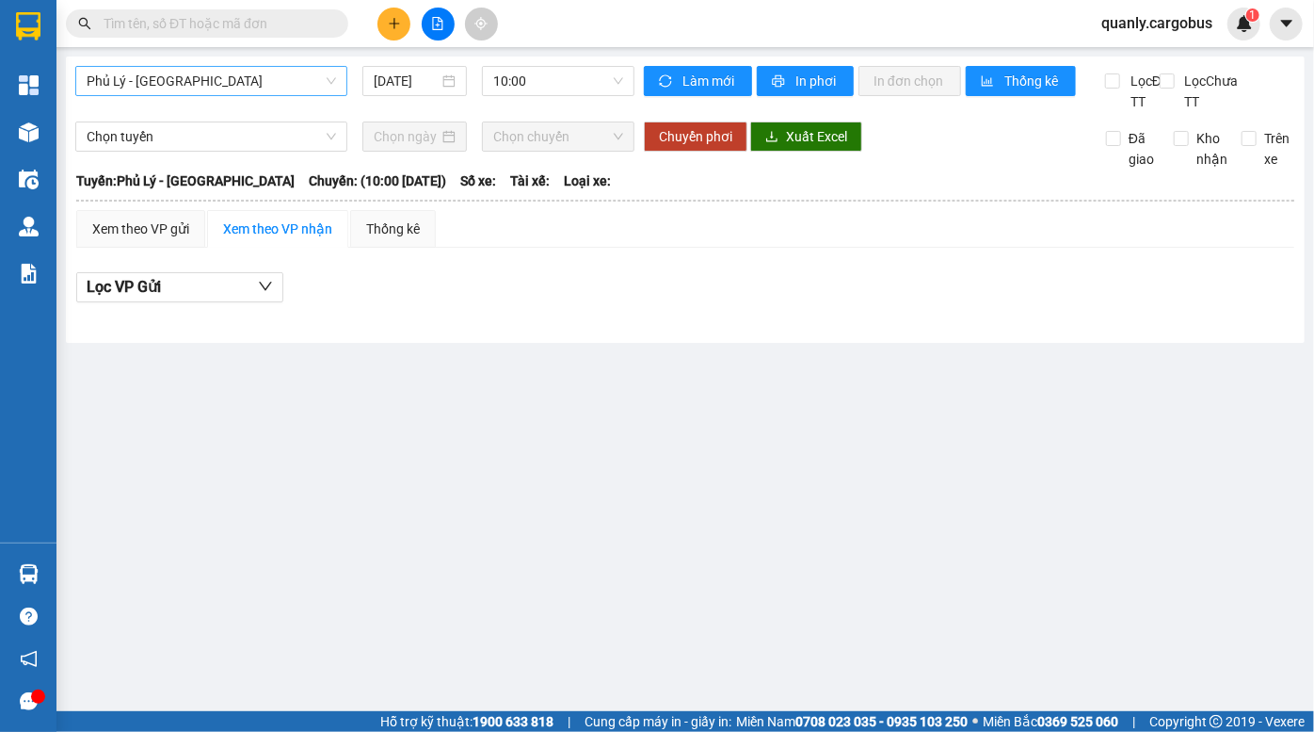
click at [197, 80] on span "Phủ Lý - Hà Nội" at bounding box center [212, 81] width 250 height 28
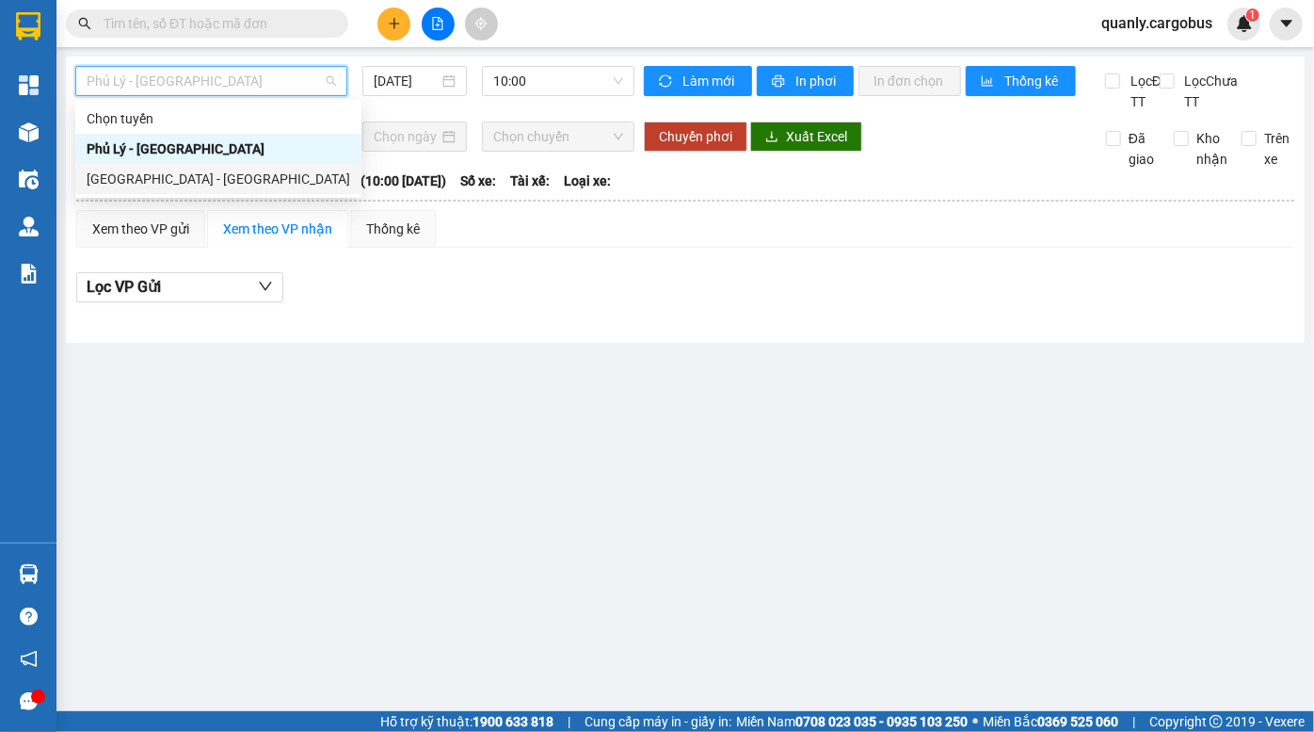
click at [169, 181] on div "Hà Nội - Phủ Lý" at bounding box center [219, 179] width 264 height 21
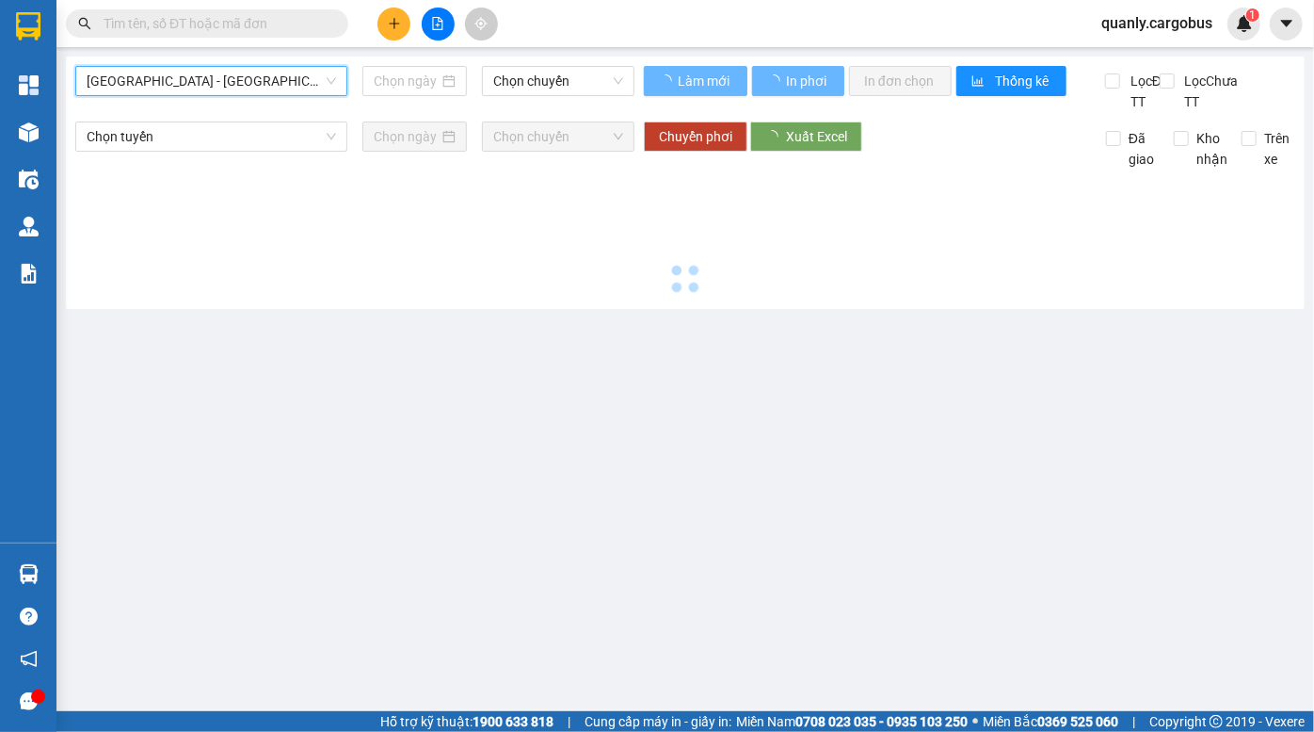
type input "15/10/2025"
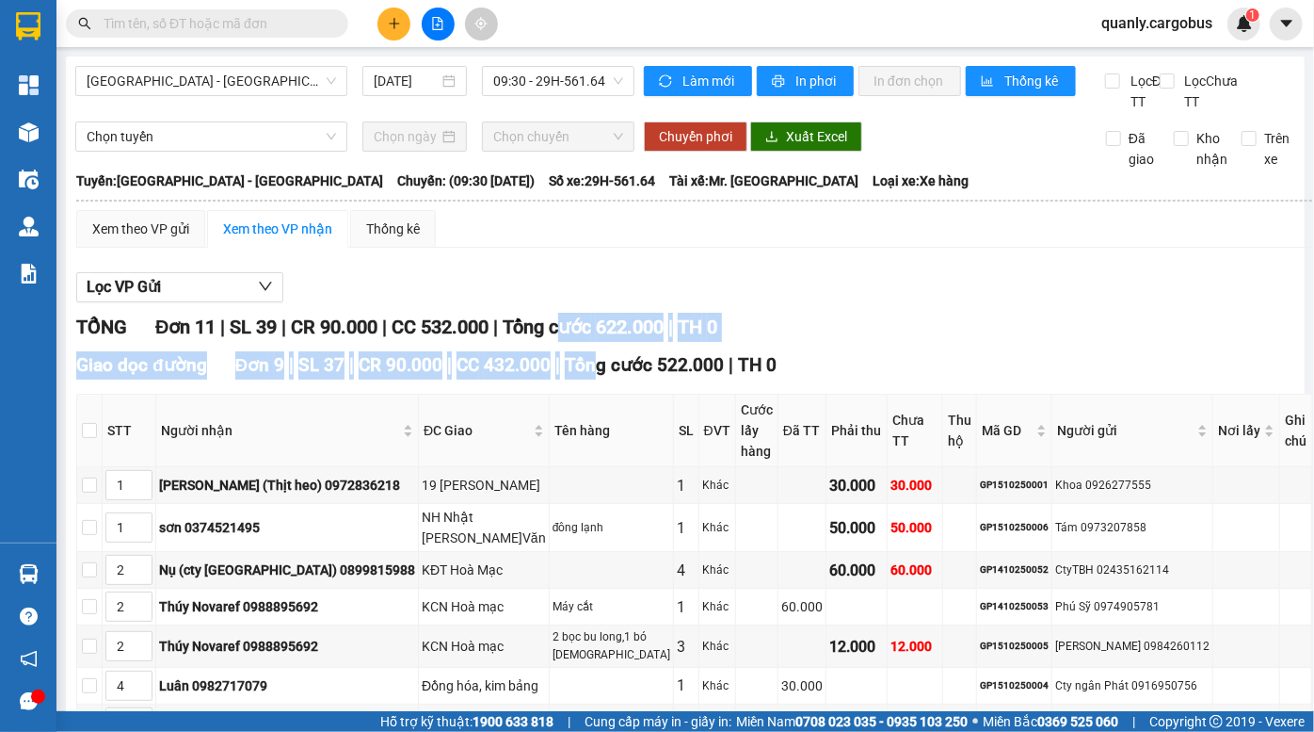
drag, startPoint x: 575, startPoint y: 349, endPoint x: 605, endPoint y: 379, distance: 42.6
click at [605, 379] on div "TỔNG Đơn 11 | SL 39 | CR 90.000 | CC 532.000 | Tổng cước 622.000 | TH 0 Giao dọ…" at bounding box center [694, 721] width 1236 height 817
click at [605, 376] on span "Tổng cước 522.000" at bounding box center [644, 365] width 159 height 22
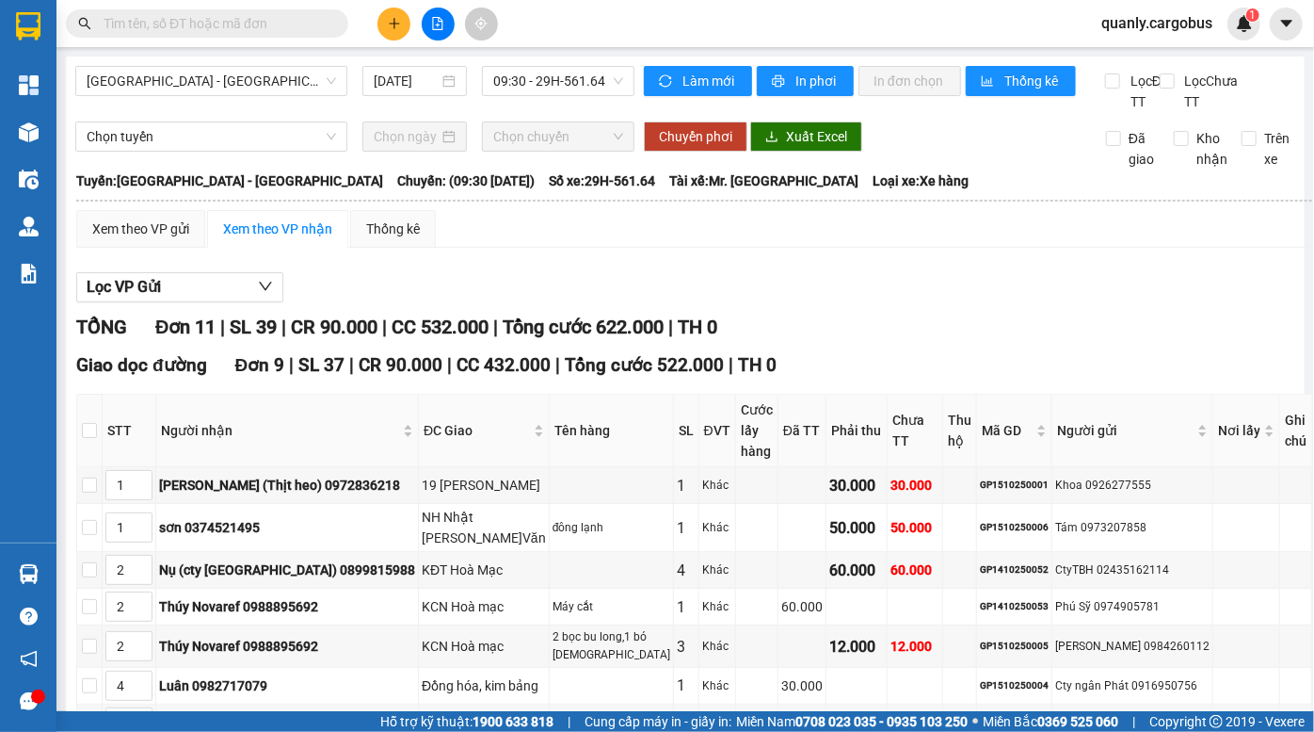
drag, startPoint x: 670, startPoint y: 201, endPoint x: 717, endPoint y: 202, distance: 46.2
click at [707, 191] on div "Tuyến: Hà Nội - Phủ Lý Chuyến: (09:30 - 15/10/2025) Số xe: 29H-561.64 Tài xế: M…" at bounding box center [694, 180] width 1236 height 21
drag, startPoint x: 722, startPoint y: 202, endPoint x: 376, endPoint y: 134, distance: 353.3
click at [873, 191] on span "Loại xe: Xe hàng" at bounding box center [921, 180] width 96 height 21
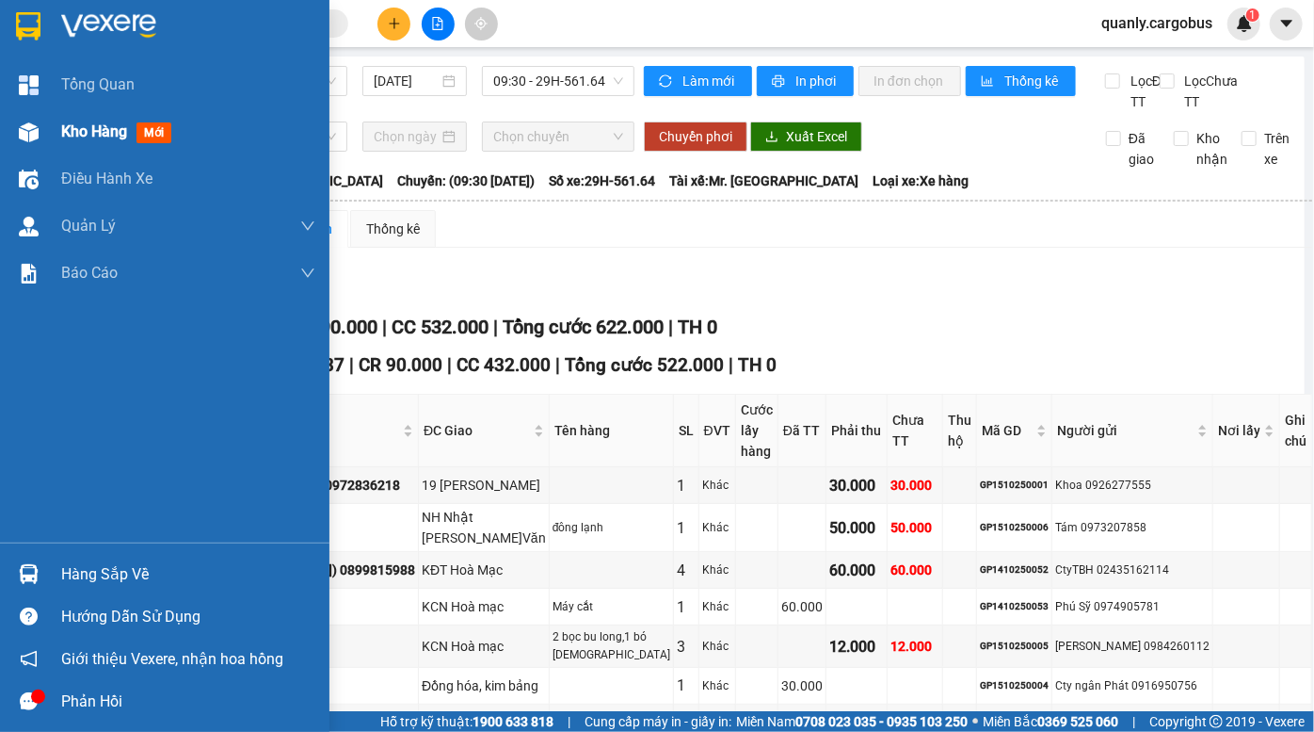
click at [30, 128] on img at bounding box center [29, 132] width 20 height 20
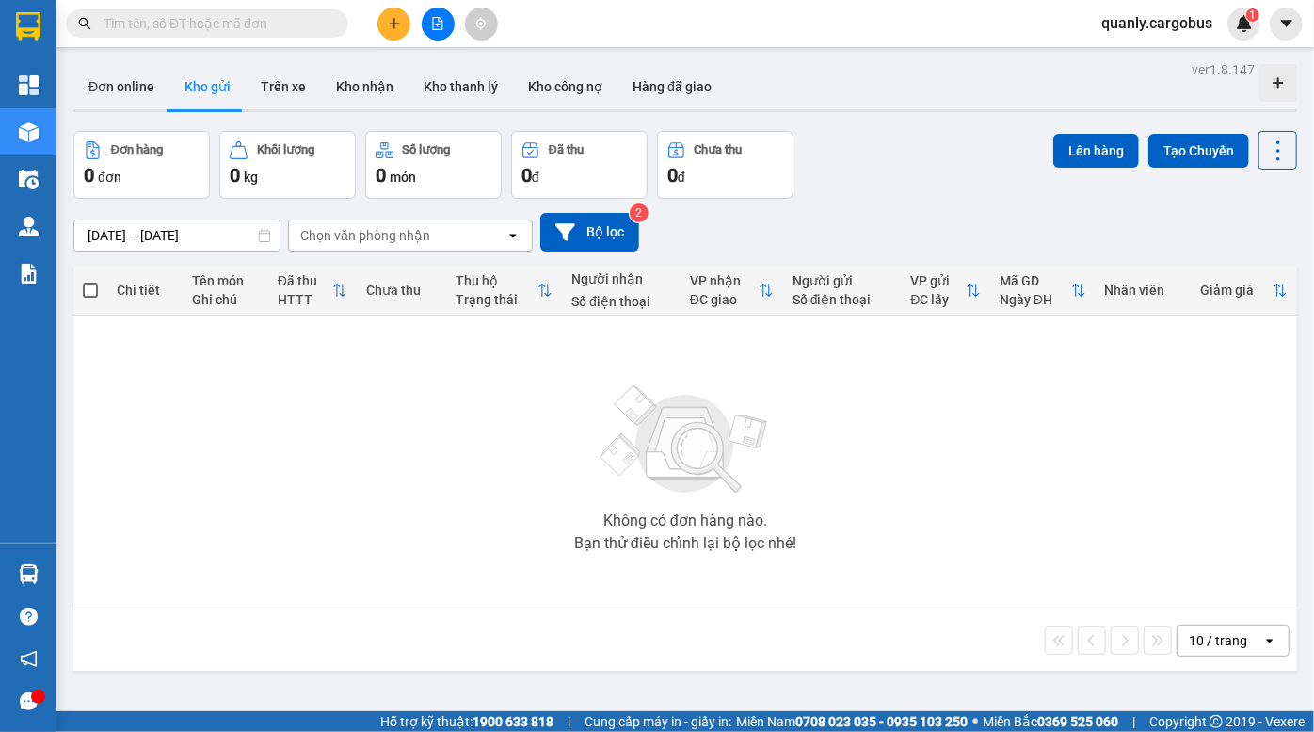
click at [890, 110] on div at bounding box center [685, 110] width 1224 height 3
click at [922, 96] on div "Đơn online Kho gửi Trên xe Kho nhận Kho thanh lý Kho công nợ Hàng đã giao" at bounding box center [685, 89] width 1224 height 50
click at [444, 21] on button at bounding box center [438, 24] width 33 height 33
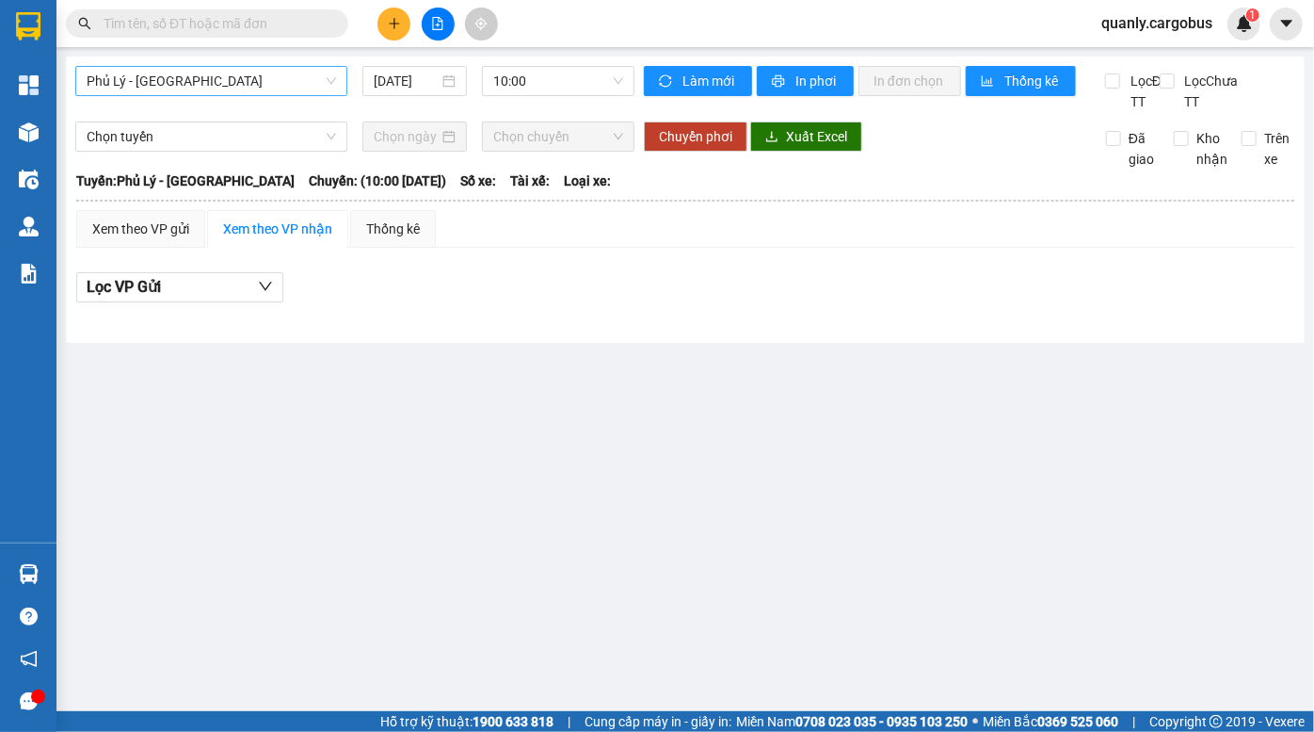
click at [200, 89] on span "Phủ Lý - Hà Nội" at bounding box center [212, 81] width 250 height 28
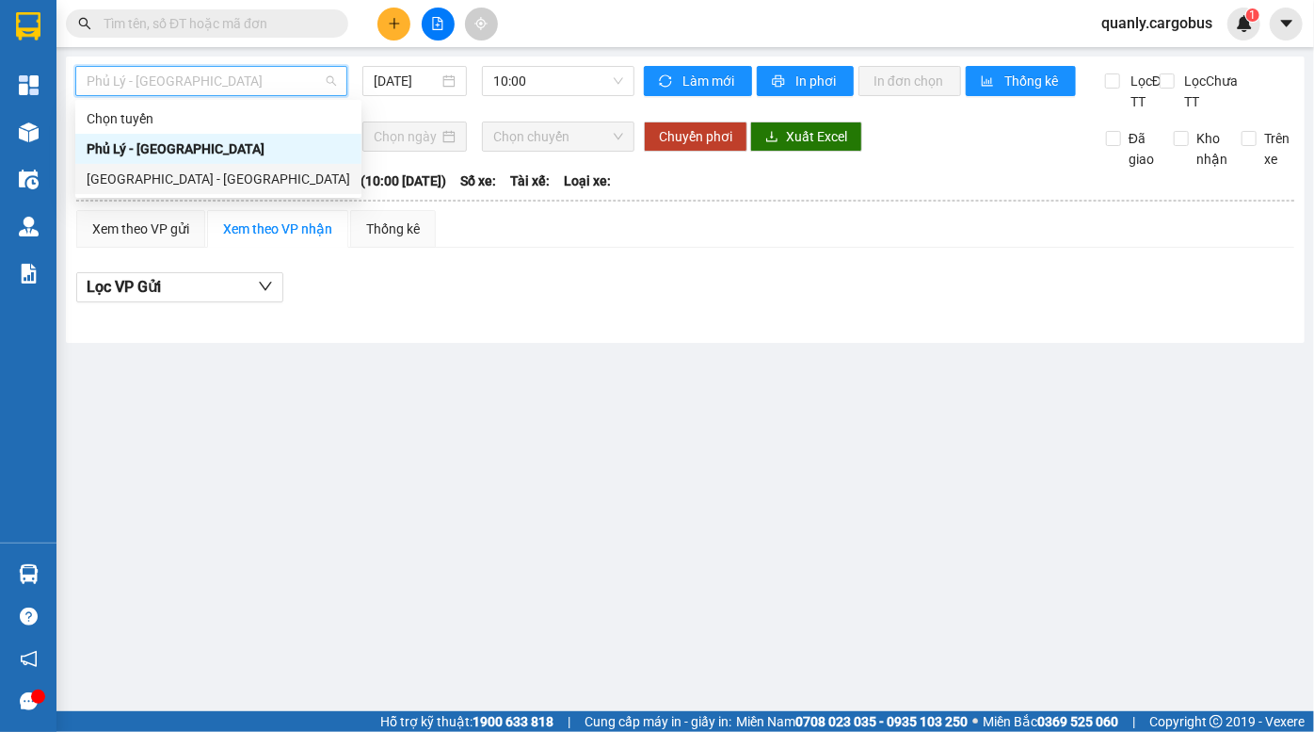
click at [176, 186] on div "Hà Nội - Phủ Lý" at bounding box center [219, 179] width 264 height 21
type input "15/10/2025"
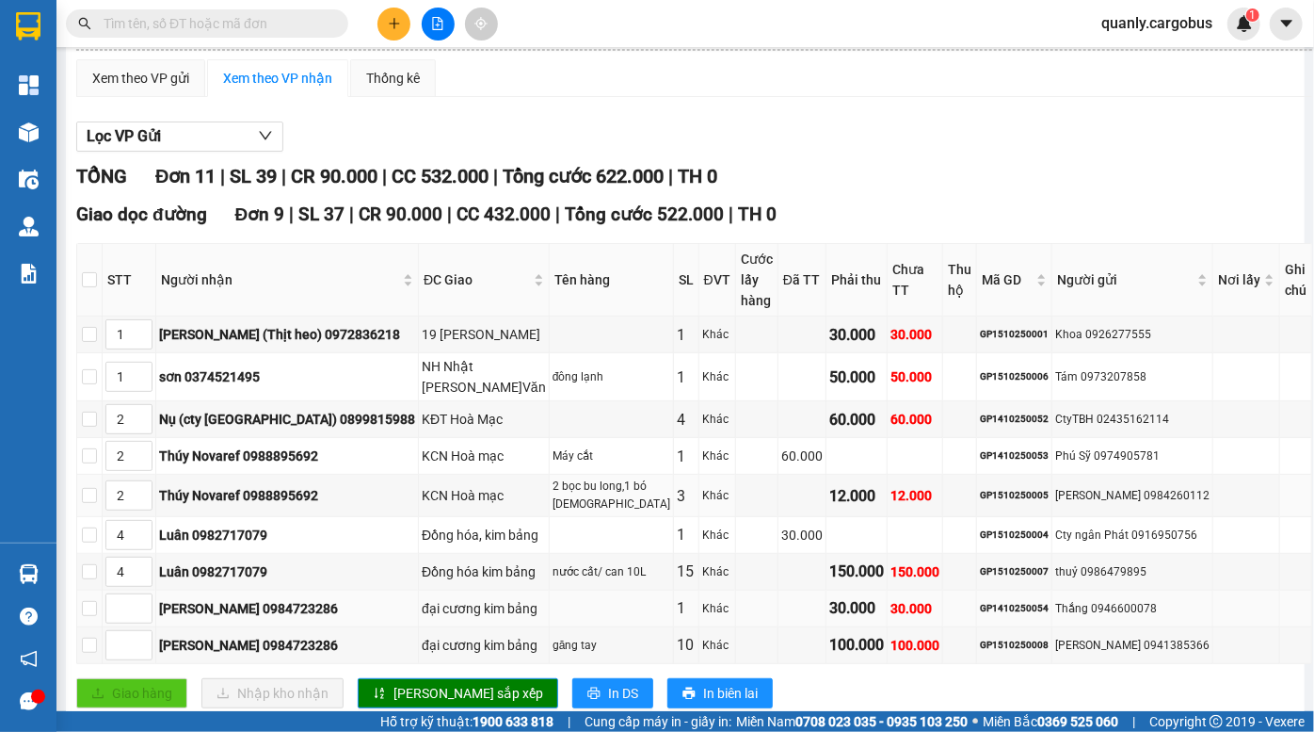
scroll to position [342, 0]
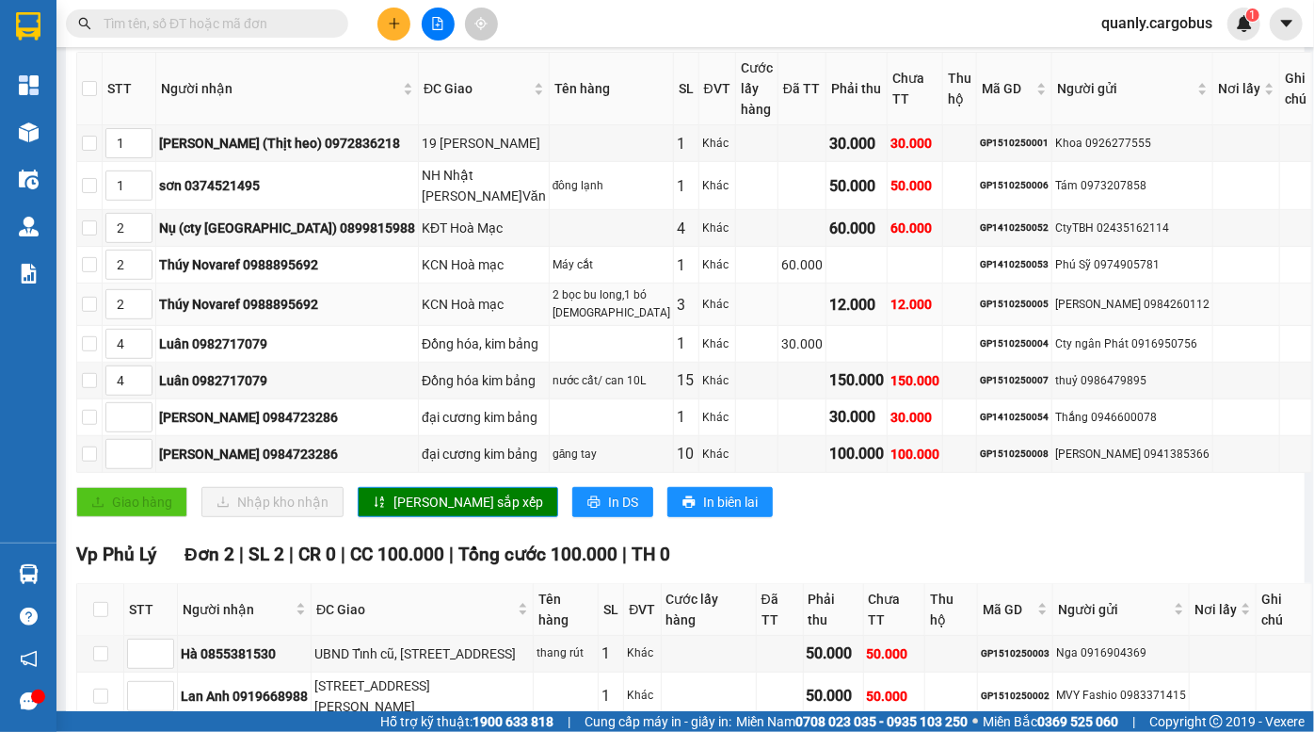
click at [980, 307] on div "GP1510250005" at bounding box center [1014, 304] width 69 height 15
copy div "GP1510250005"
click at [202, 22] on input "text" at bounding box center [215, 23] width 222 height 21
paste input "GP1510250005"
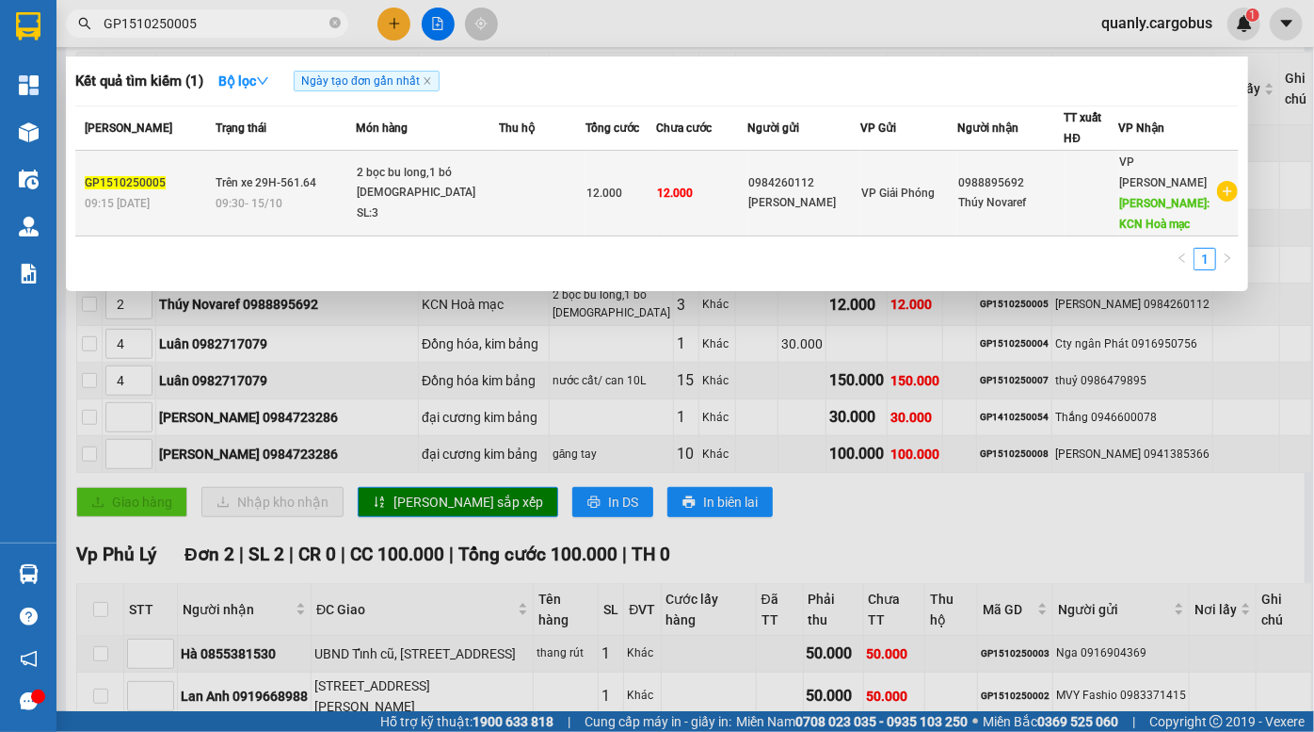
type input "GP1510250005"
click at [824, 173] on div "0984260112" at bounding box center [804, 183] width 111 height 20
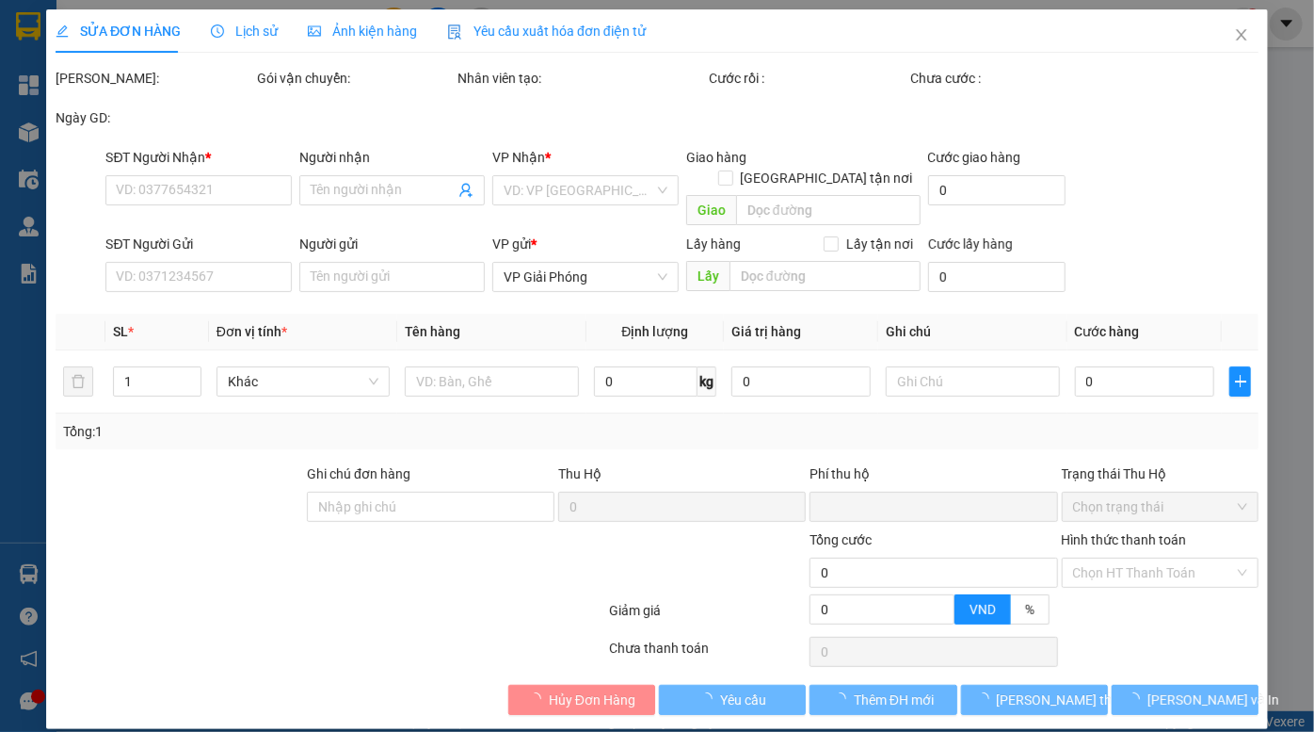
type input "0988895692"
type input "Thúy Novaref"
type input "KCN Hoà mạc"
type input "0984260112"
type input "Cty Phúc Lâm"
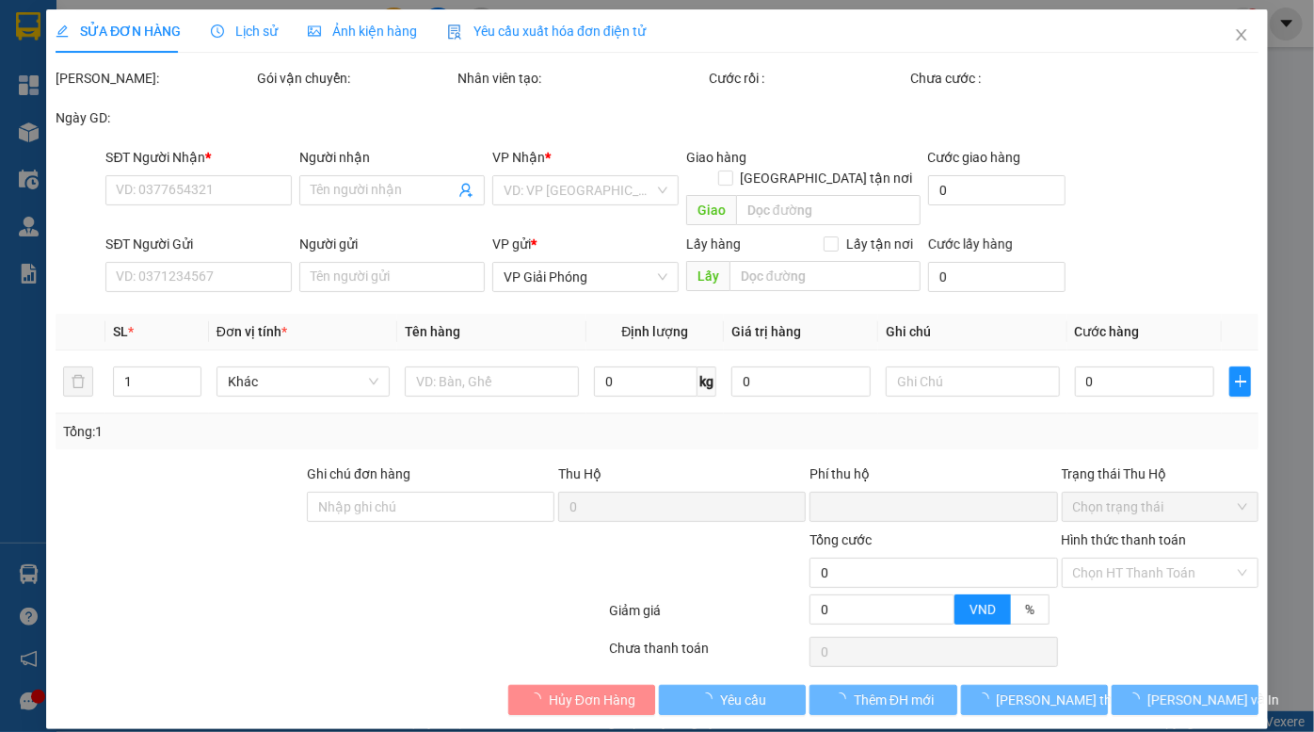
type input "0"
type input "12.000"
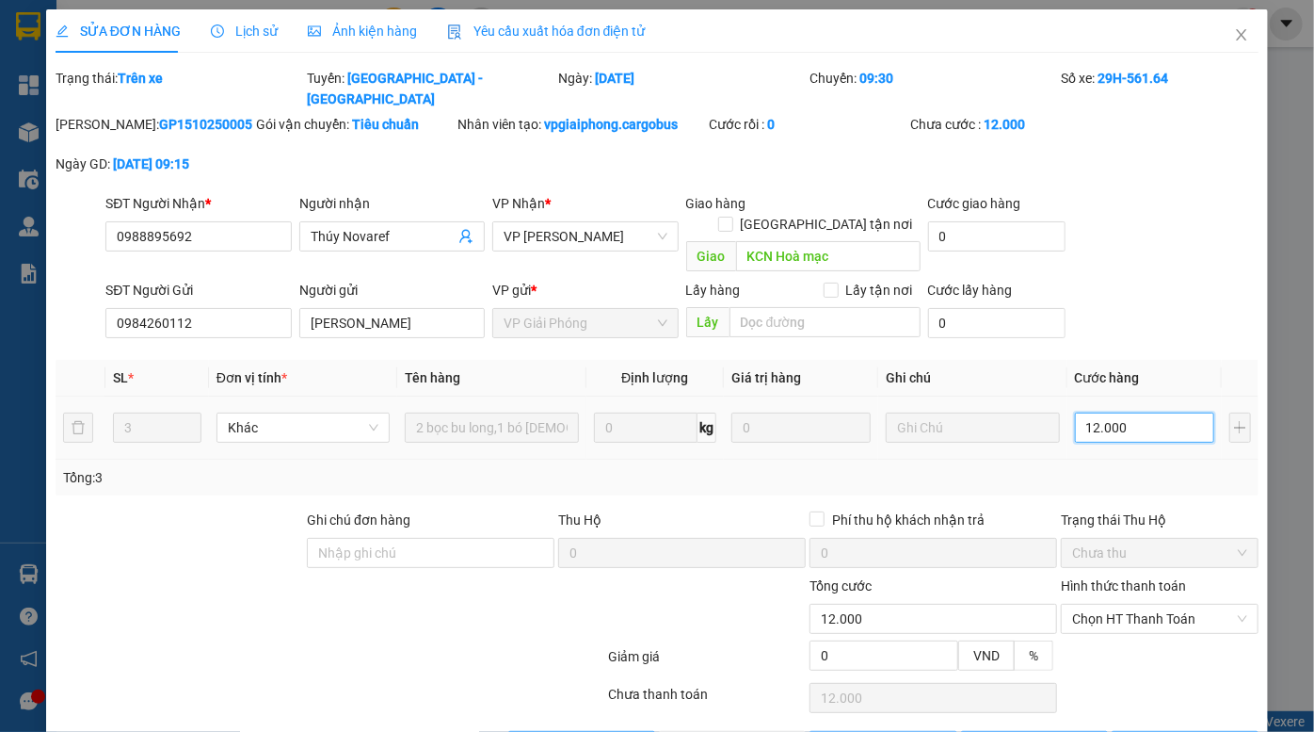
click at [1133, 412] on input "12.000" at bounding box center [1144, 427] width 139 height 30
click at [1129, 412] on input "12.000" at bounding box center [1144, 427] width 139 height 30
type input "120.000"
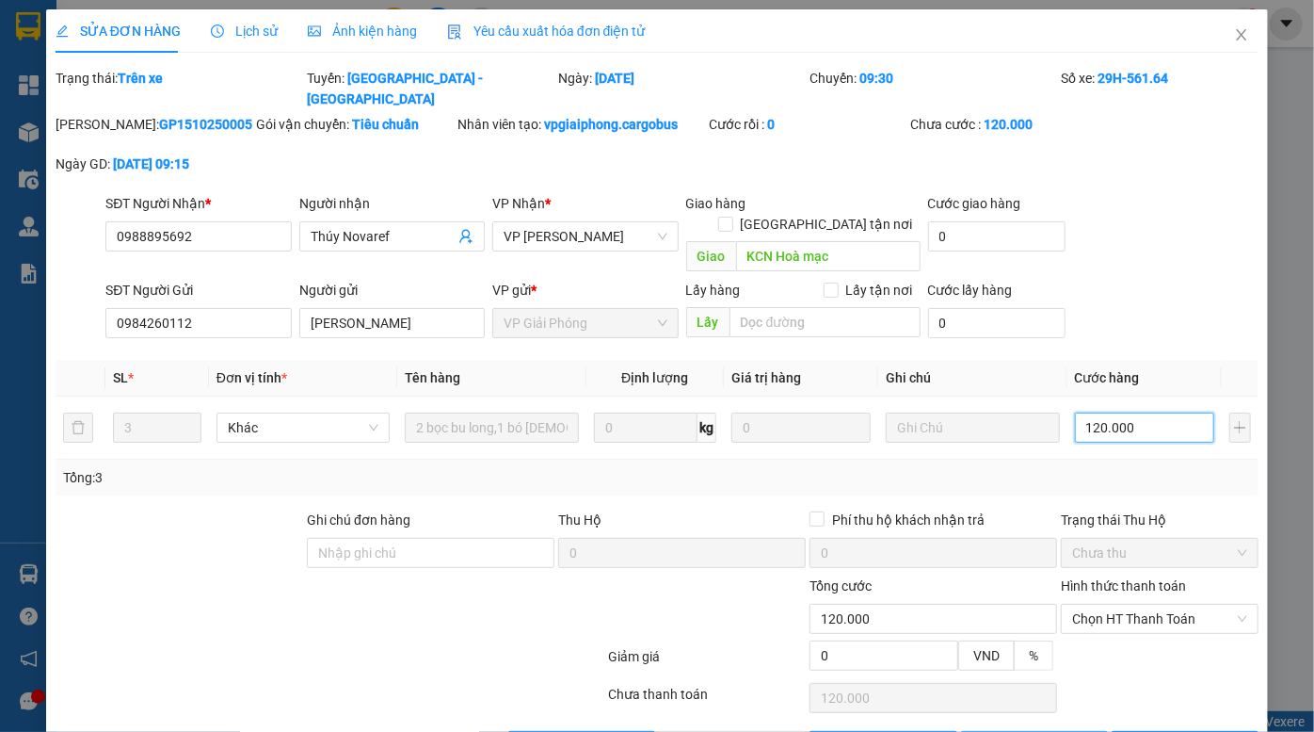
type input "120.000"
click at [1036, 731] on span "Lưu thay đổi" at bounding box center [1072, 745] width 151 height 21
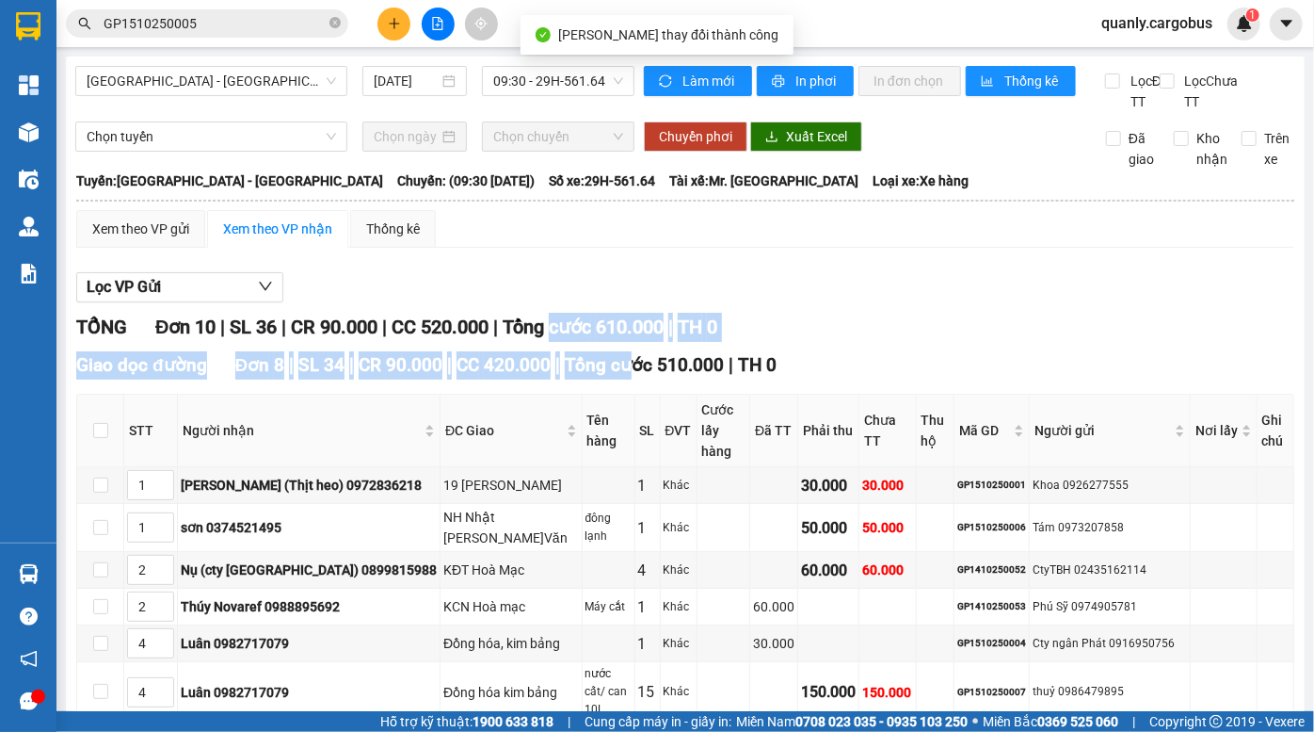
drag, startPoint x: 573, startPoint y: 329, endPoint x: 639, endPoint y: 384, distance: 86.2
click at [638, 384] on div "Lọc VP Gửi TỔNG Đơn 10 | SL 36 | CR 90.000 | CC 520.000 | Tổng cước 610.000 | …" at bounding box center [685, 687] width 1218 height 848
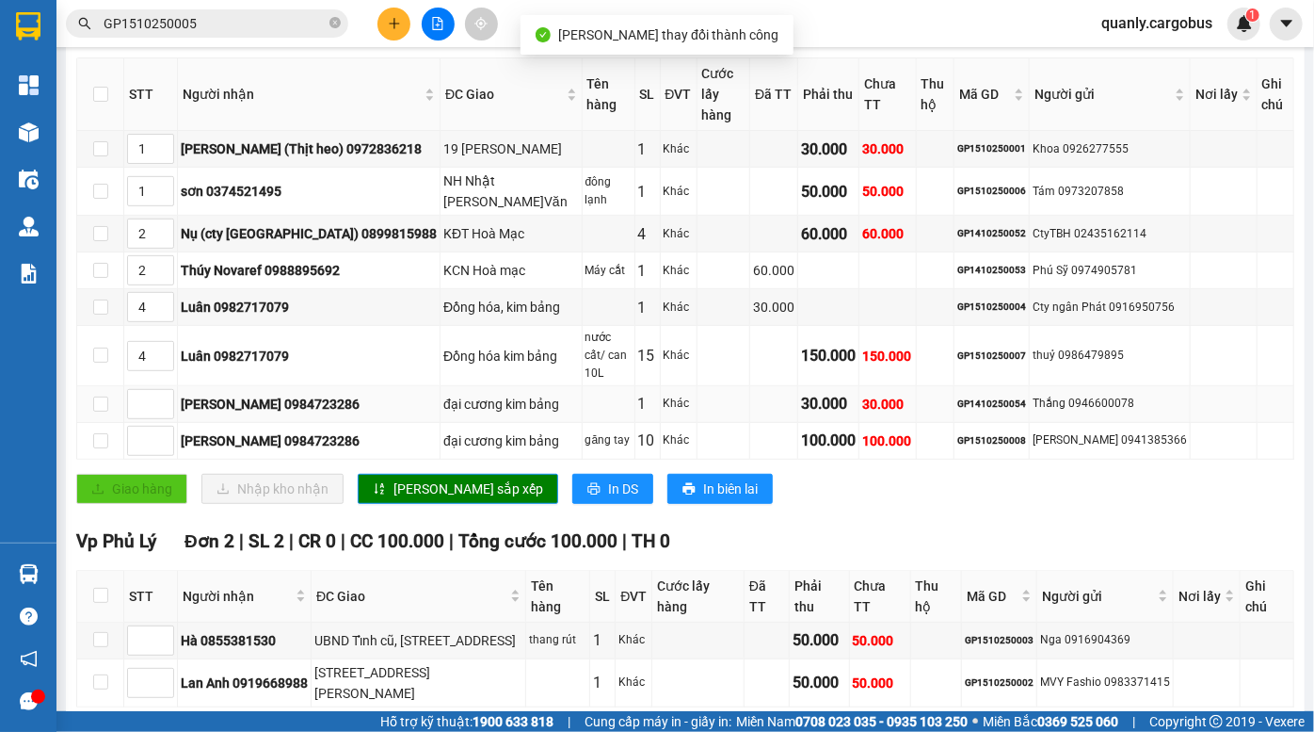
scroll to position [342, 0]
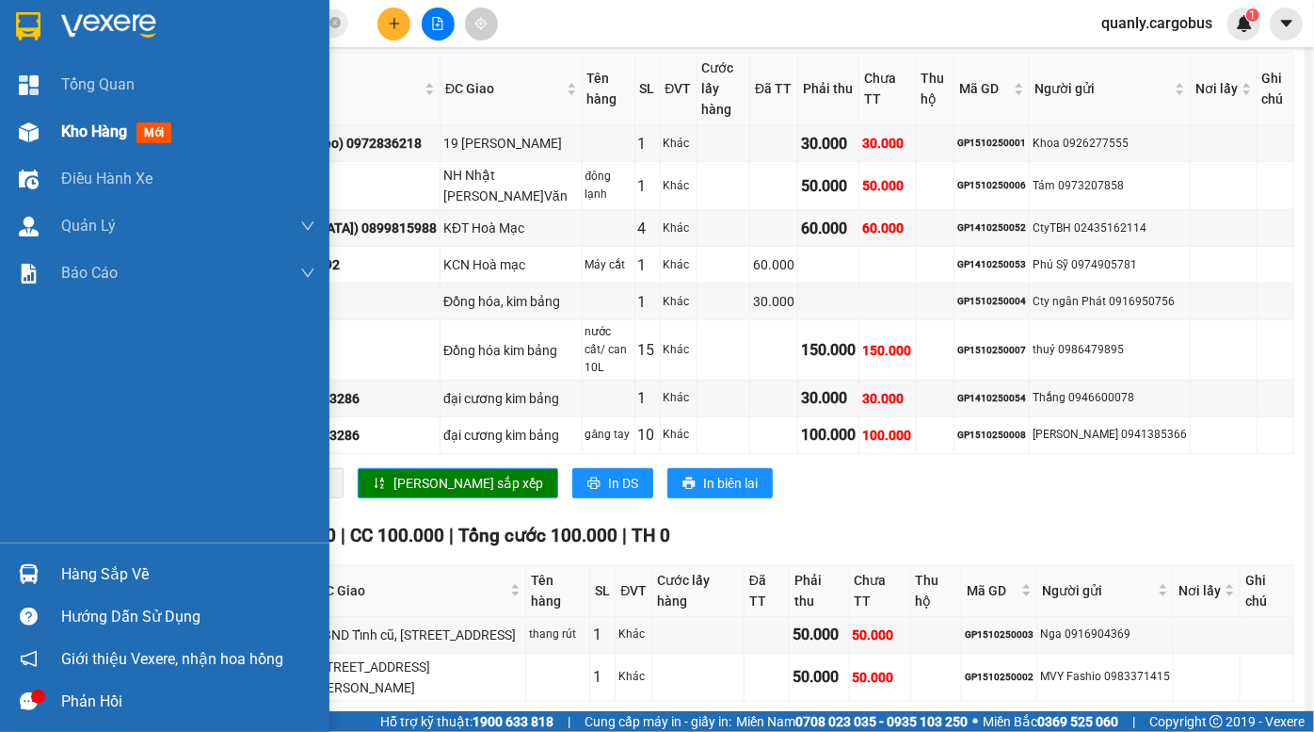
click at [38, 142] on div at bounding box center [28, 132] width 33 height 33
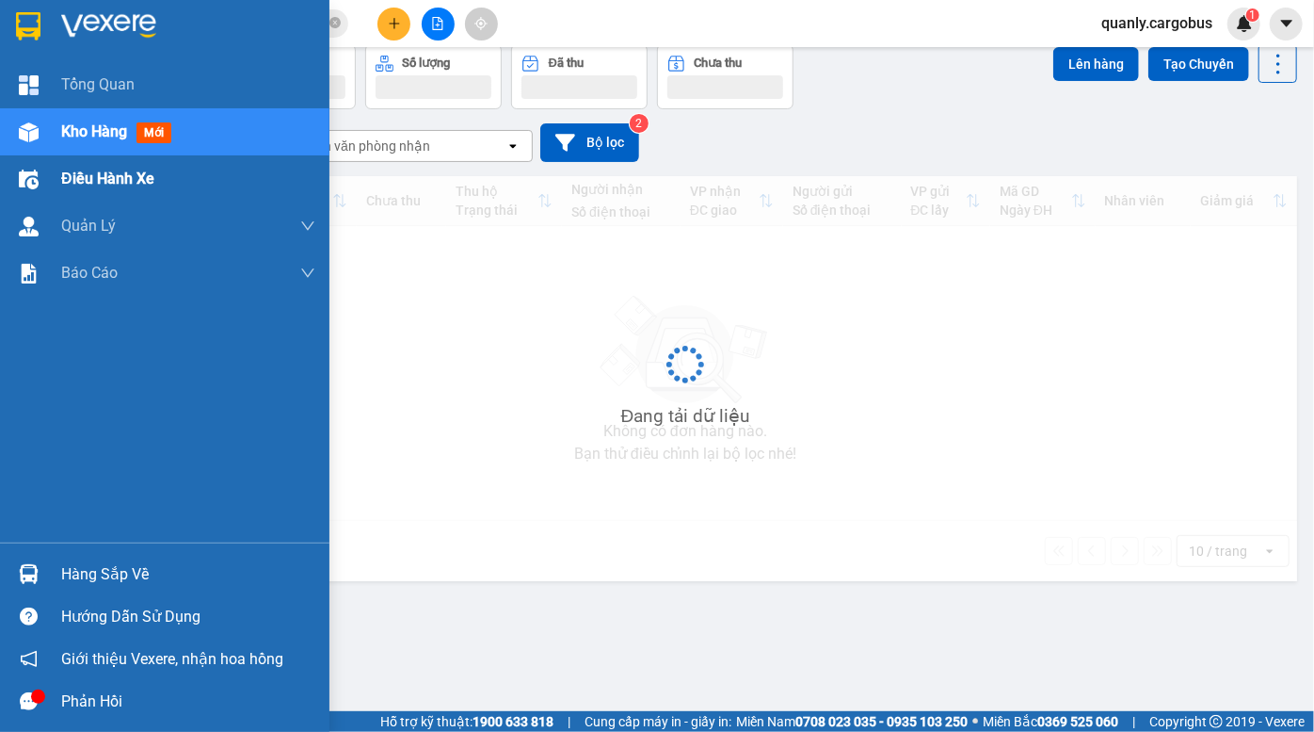
scroll to position [86, 0]
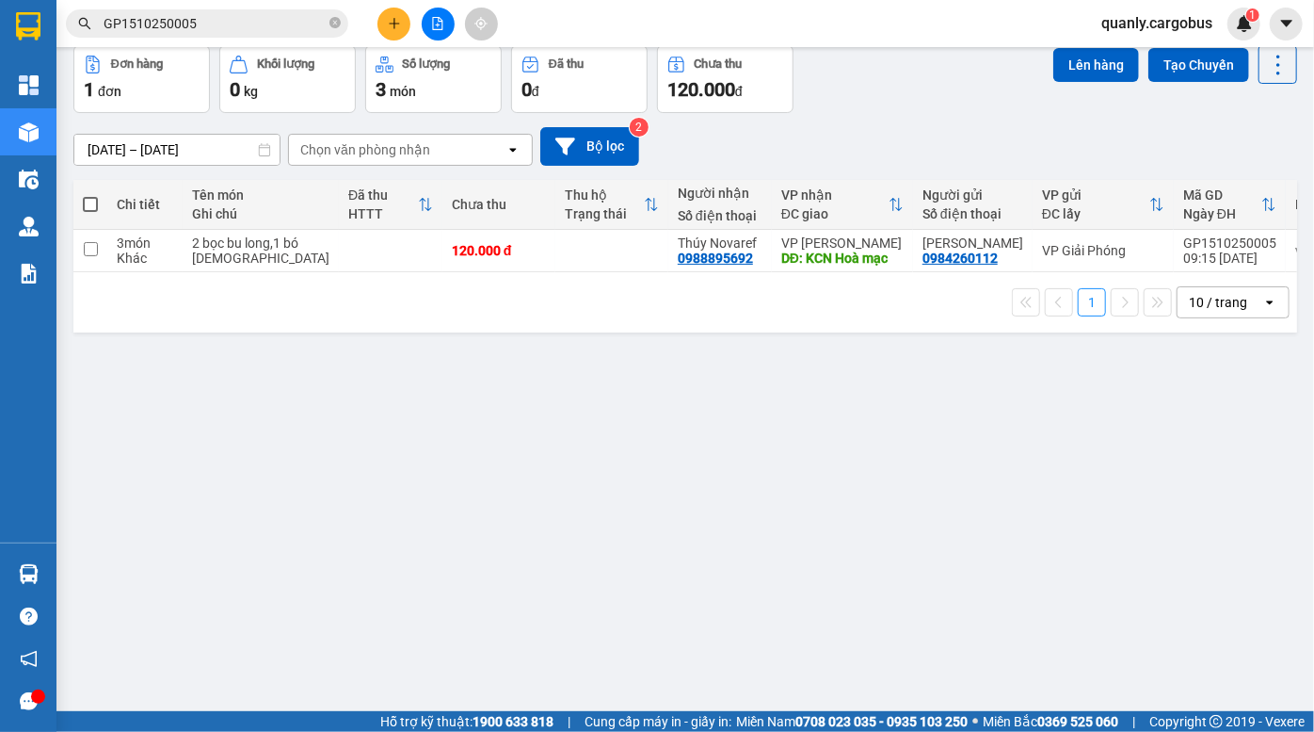
click at [956, 117] on div "13/10/2025 – 15/10/2025 Press the down arrow key to interact with the calendar …" at bounding box center [685, 146] width 1224 height 67
click at [884, 103] on div "Đơn hàng 1 đơn Khối lượng 0 kg Số lượng 3 món Đã thu 0 đ Chưa thu 120.000 đ Lên…" at bounding box center [685, 79] width 1224 height 68
click at [821, 127] on div "13/10/2025 – 15/10/2025 Press the down arrow key to interact with the calendar …" at bounding box center [685, 146] width 1224 height 39
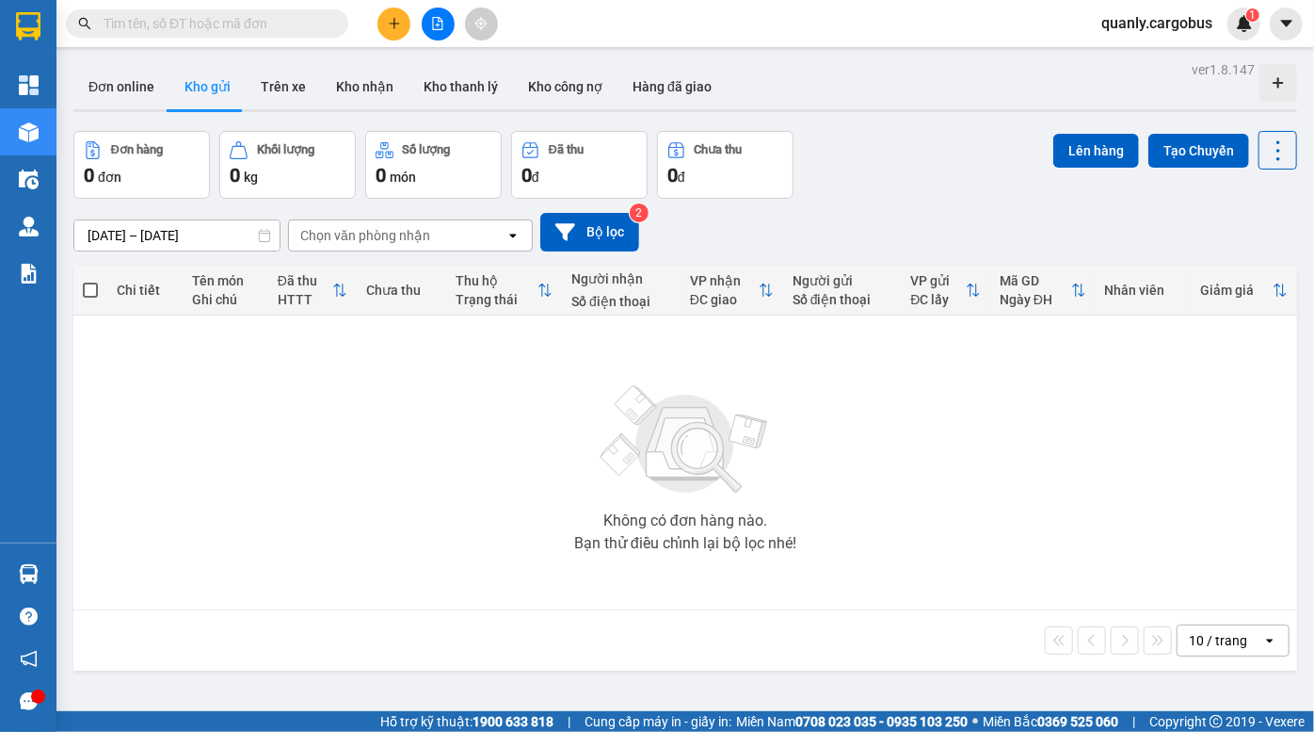
click at [911, 113] on div "Đơn online Kho gửi Trên xe Kho nhận Kho thanh lý Kho công nợ Hàng đã giao" at bounding box center [685, 89] width 1224 height 50
click at [923, 109] on div at bounding box center [685, 110] width 1224 height 3
click at [964, 134] on div "Đơn hàng 0 đơn Khối lượng 0 kg Số lượng 0 món Đã thu 0 đ Chưa thu 0 đ Lên hàng …" at bounding box center [685, 165] width 1224 height 68
drag, startPoint x: 898, startPoint y: 144, endPoint x: 360, endPoint y: 29, distance: 550.7
click at [897, 144] on div "Đơn hàng 0 đơn Khối lượng 0 kg Số lượng 0 món Đã thu 0 đ Chưa thu 0 đ Lên hàng …" at bounding box center [685, 165] width 1224 height 68
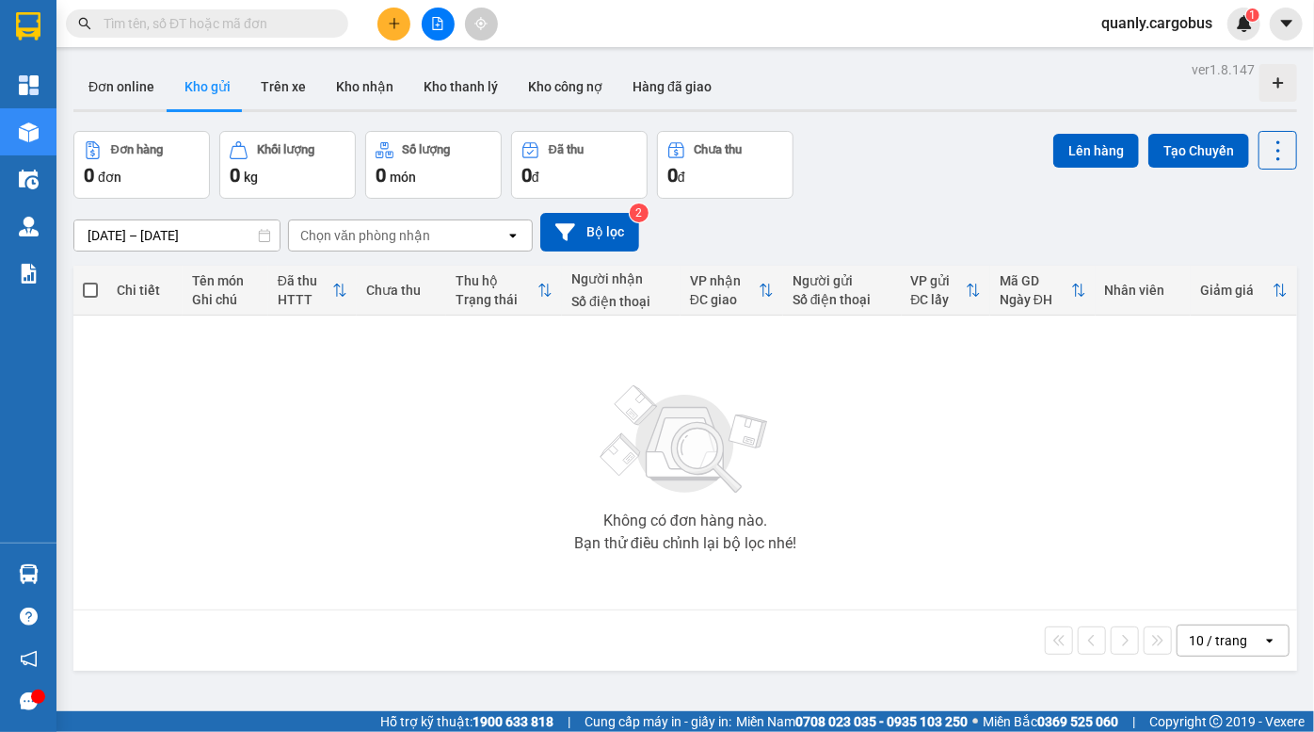
click at [386, 24] on button at bounding box center [394, 24] width 33 height 33
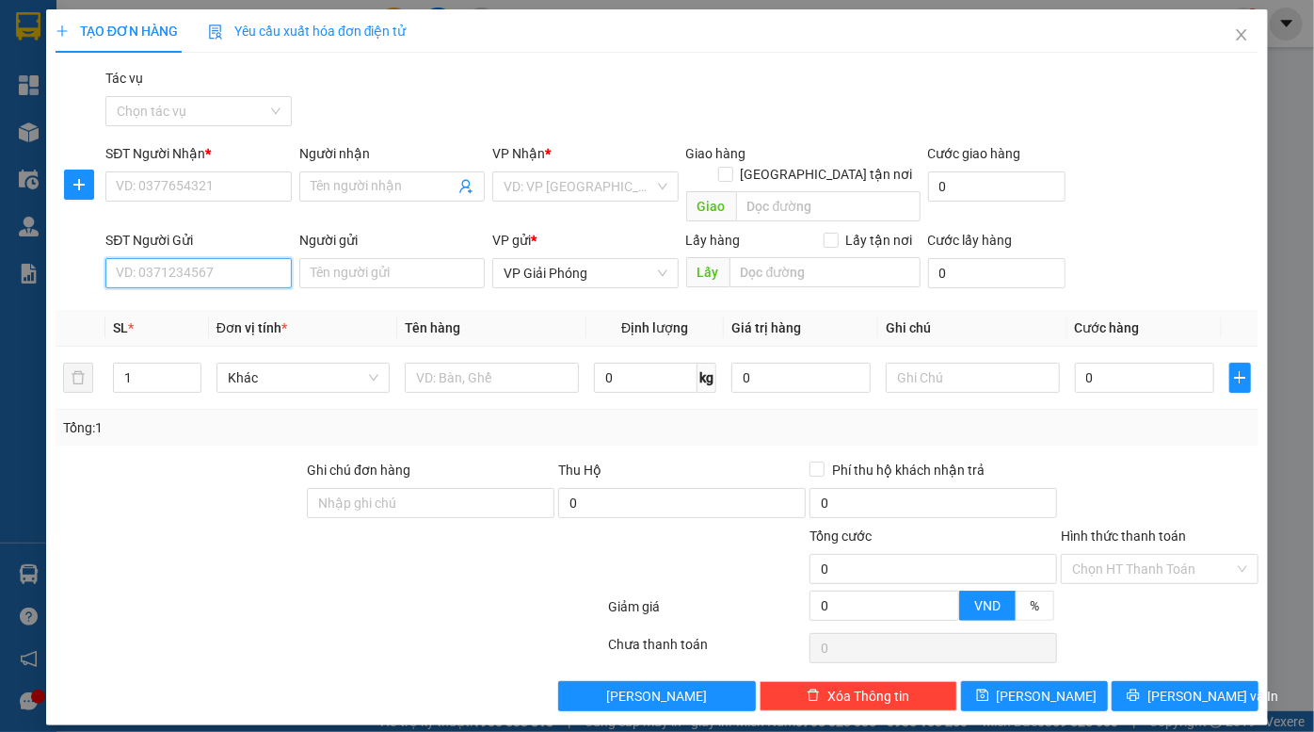
click at [216, 258] on input "SĐT Người Gửi" at bounding box center [197, 273] width 185 height 30
type input "097320"
click at [272, 284] on div "0973207858 - Tám" at bounding box center [199, 290] width 164 height 21
type input "0374521495"
type input "sơn"
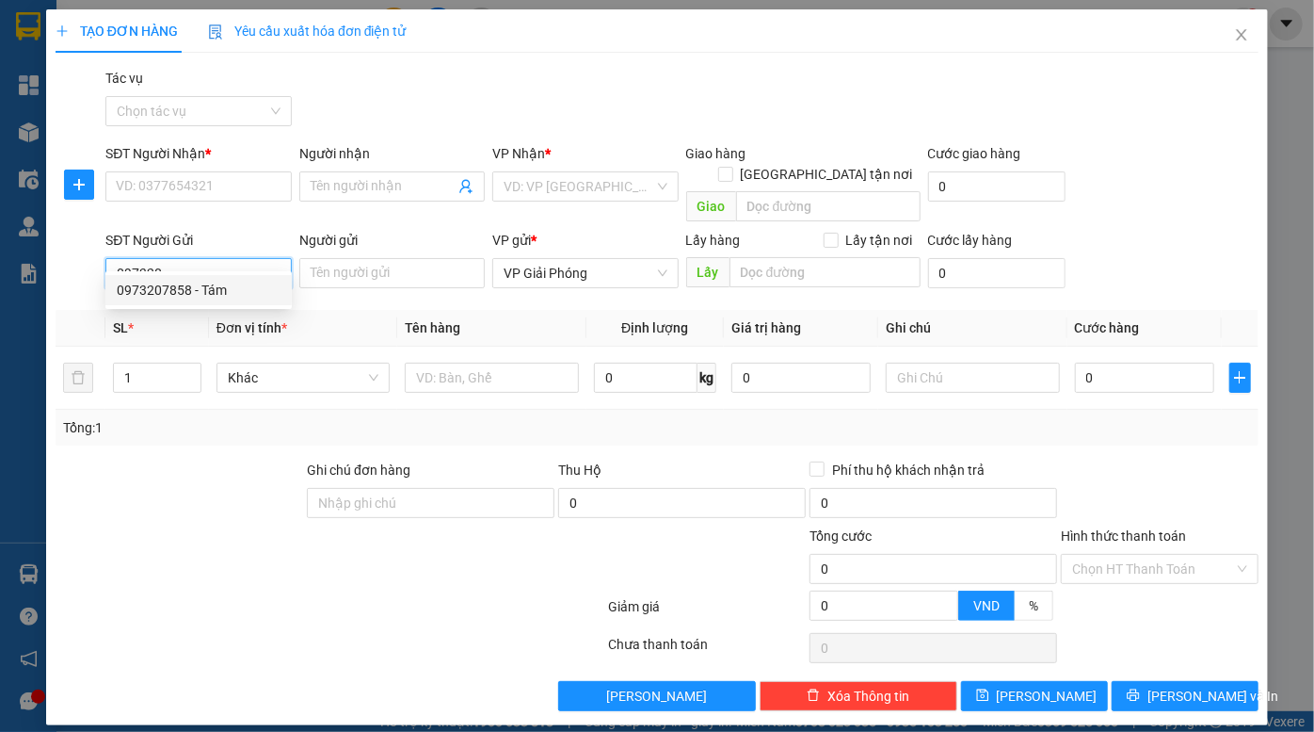
type input "NH Nhật [PERSON_NAME]Văn"
type input "0973207858"
type input "Tám"
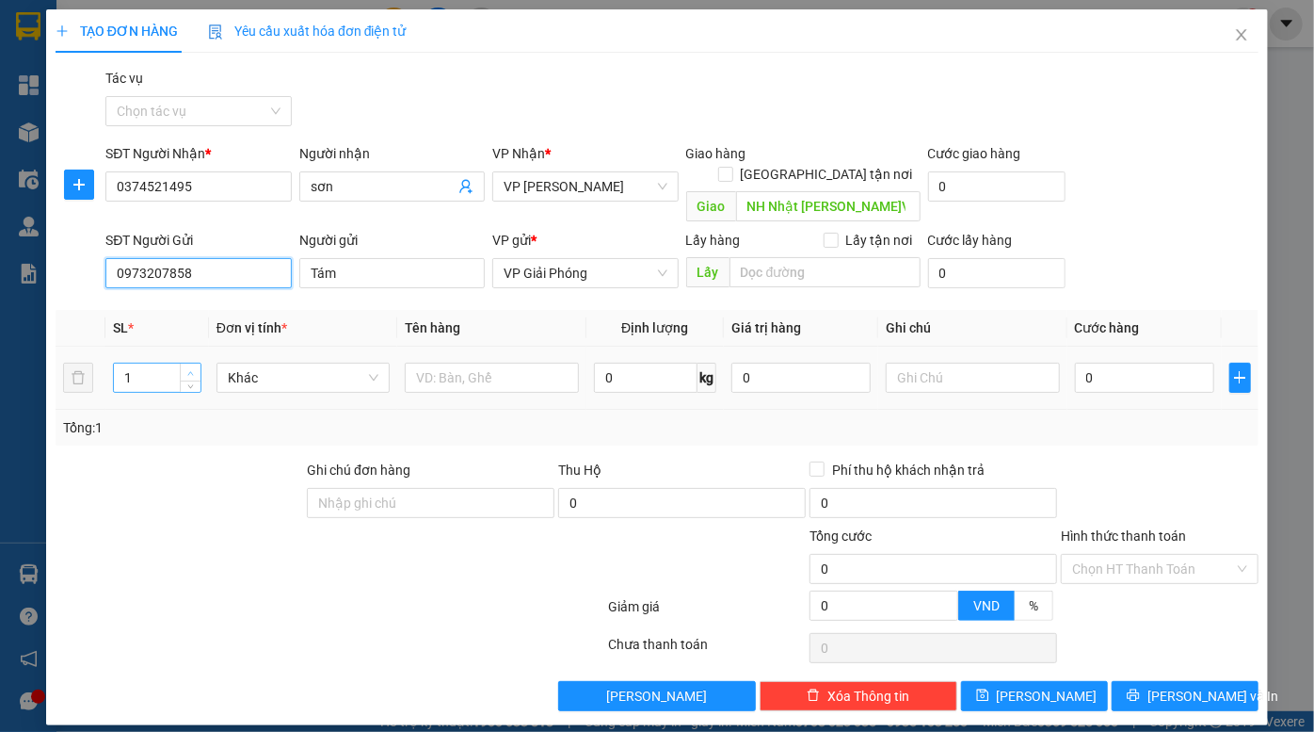
type input "0973207858"
click at [186, 367] on span "up" at bounding box center [190, 372] width 11 height 11
type input "3"
click at [186, 367] on span "up" at bounding box center [190, 372] width 11 height 11
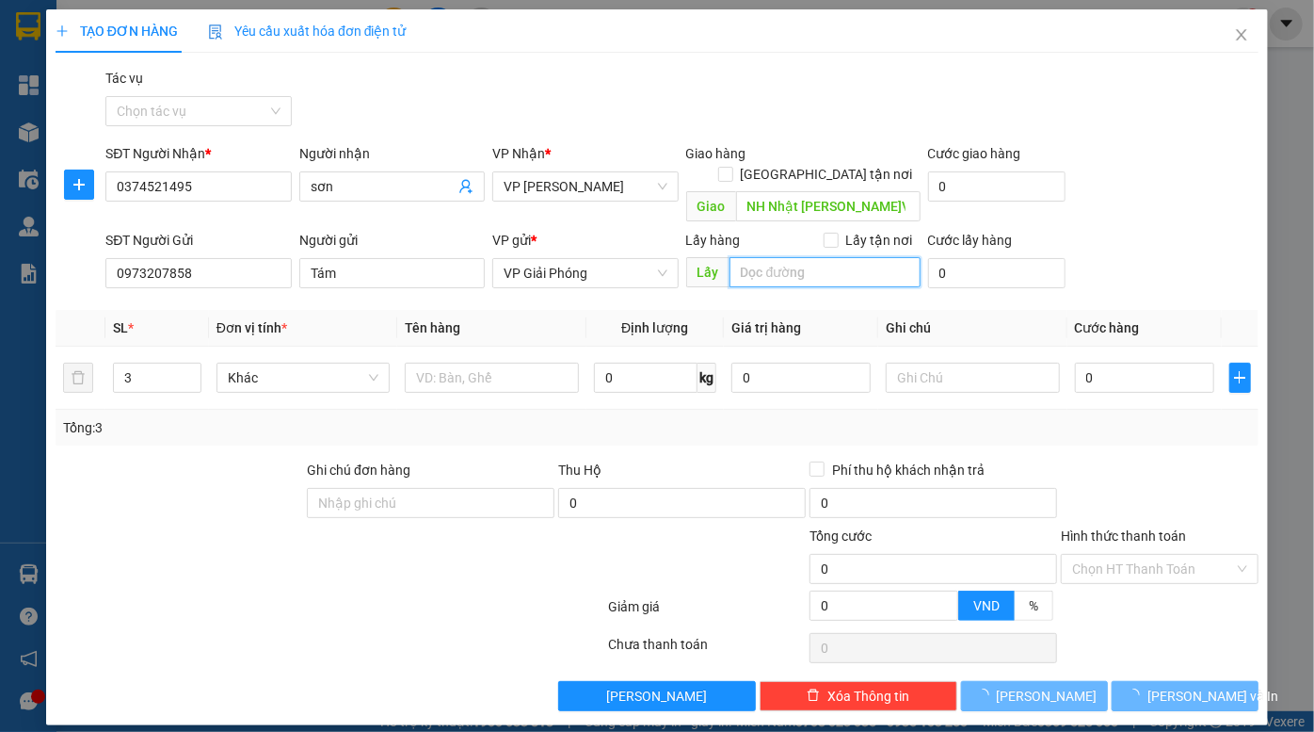
click at [782, 257] on input "search" at bounding box center [825, 272] width 191 height 30
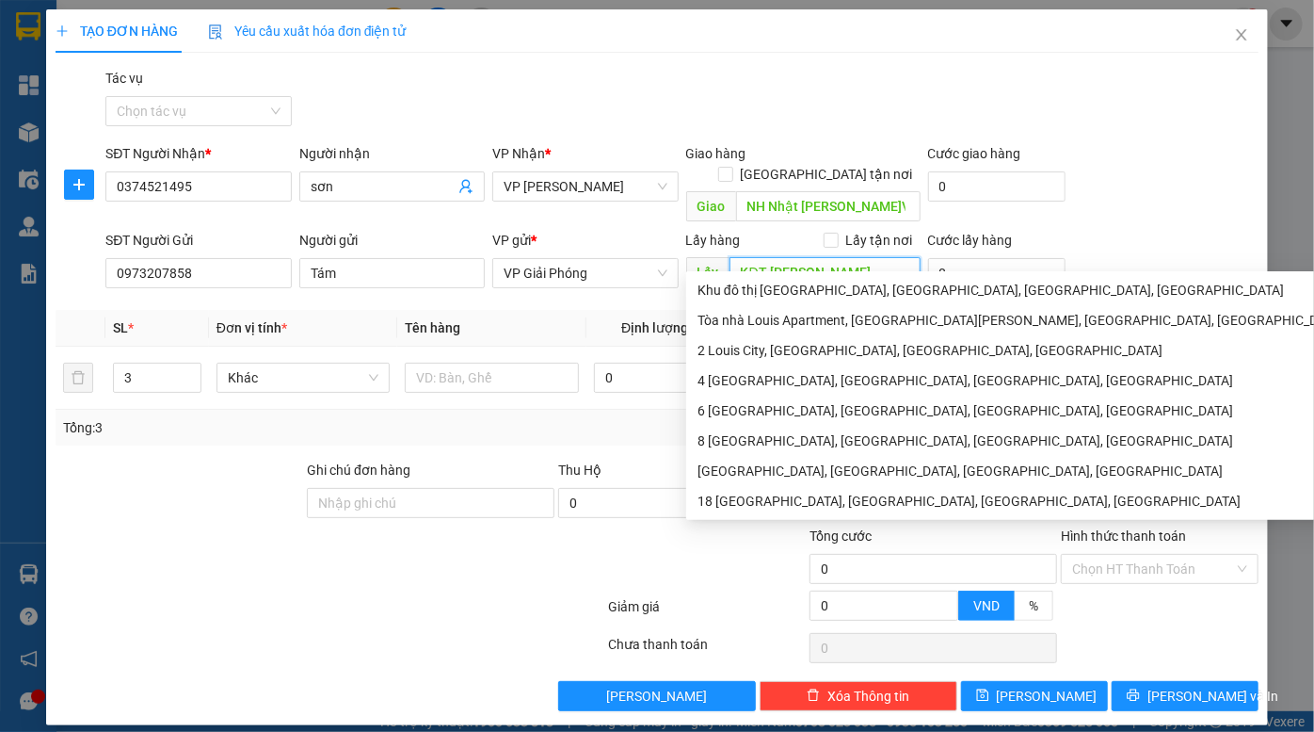
type input "KĐT Louis"
click at [1126, 169] on div "SĐT Người Nhận * 0374521495 Người nhận sơn VP Nhận * VP Đồng Văn Giao hàng Giao…" at bounding box center [682, 186] width 1161 height 87
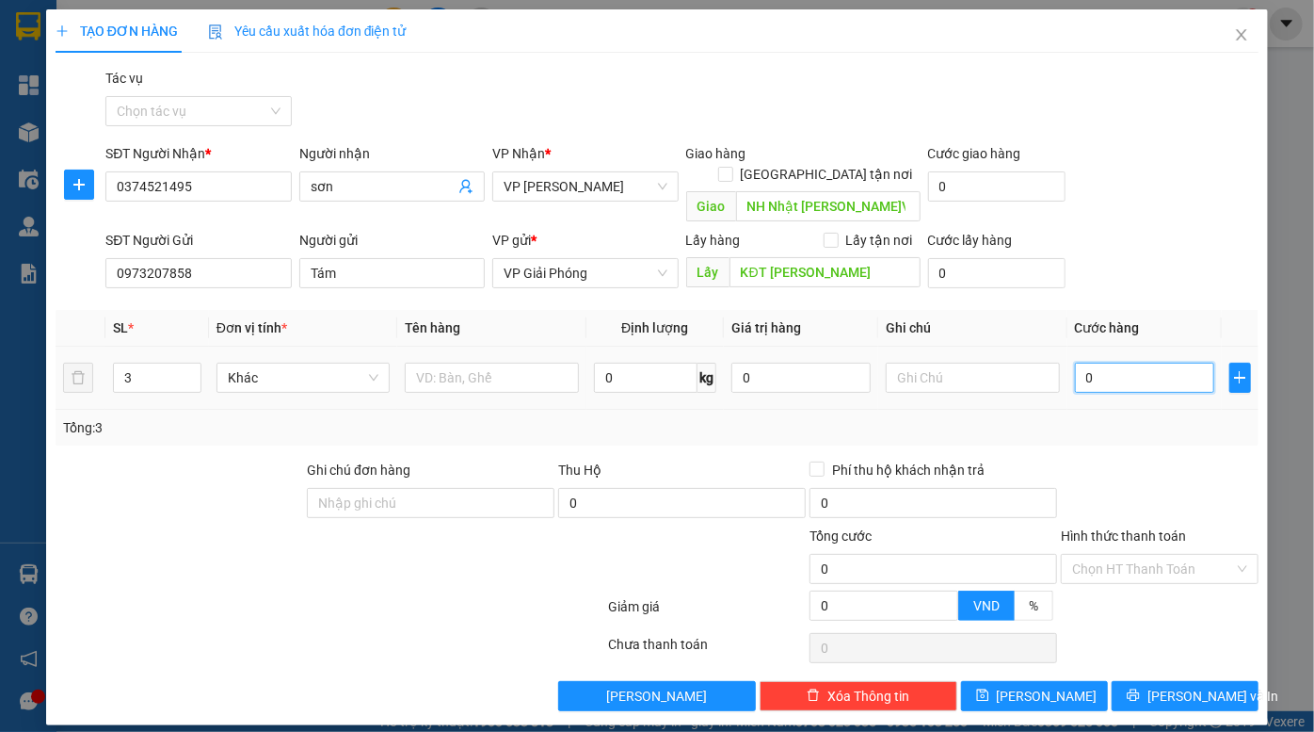
click at [1151, 363] on input "0" at bounding box center [1144, 378] width 139 height 30
type input "1"
type input "18"
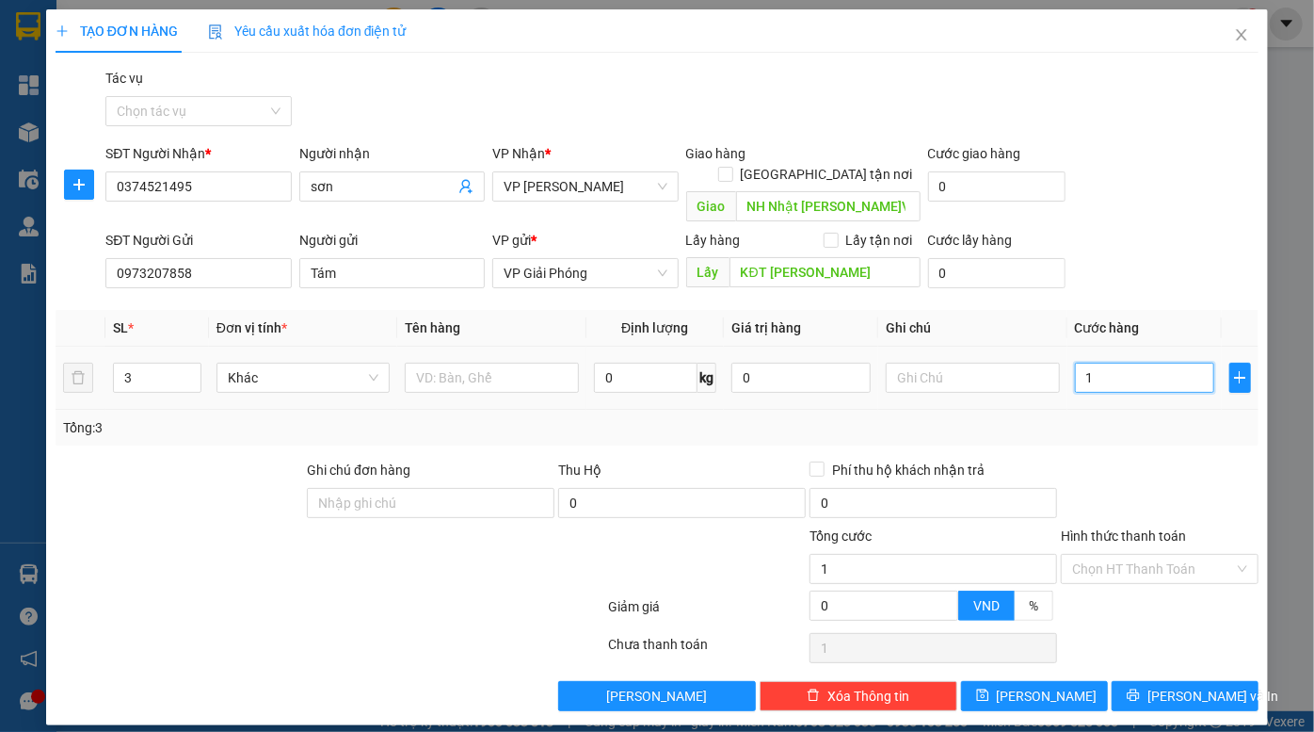
type input "18"
type input "180"
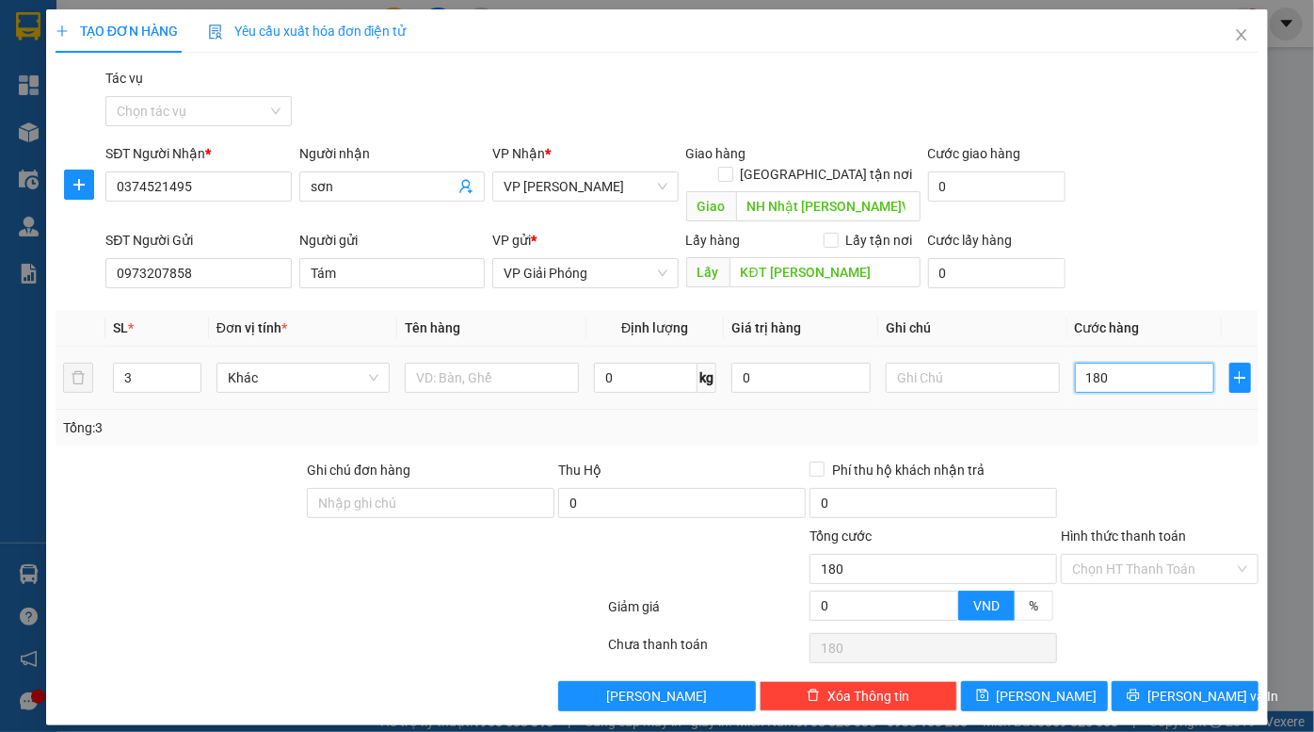
type input "1.800"
type input "18.000"
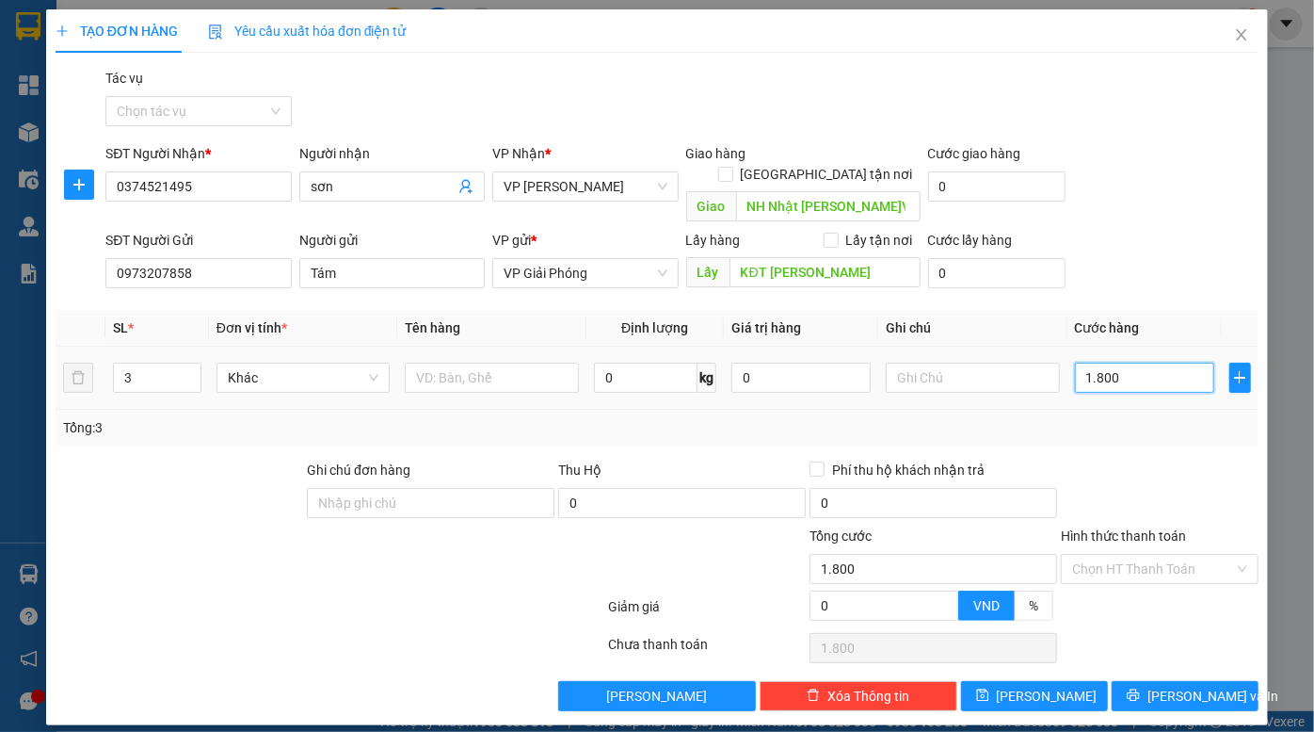
type input "18.000"
type input "180.000"
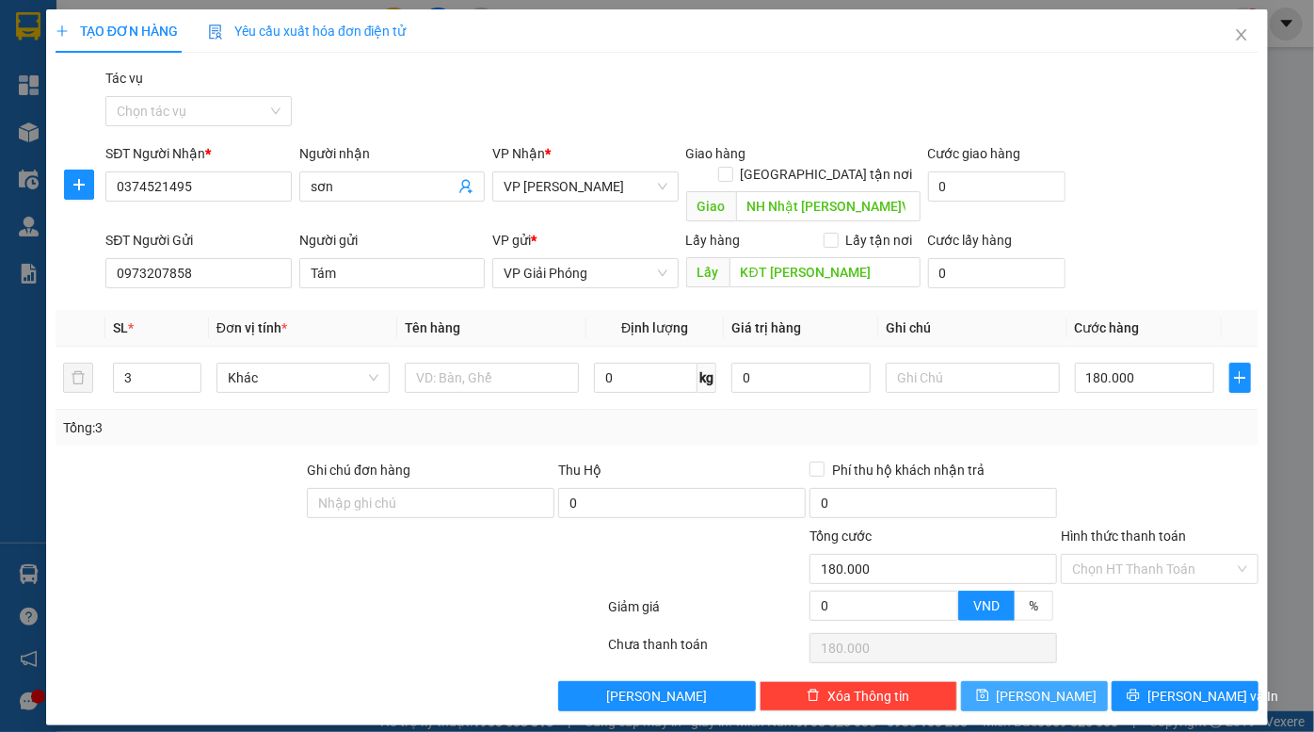
click at [1044, 685] on span "Lưu" at bounding box center [1047, 695] width 101 height 21
type input "1"
type input "0"
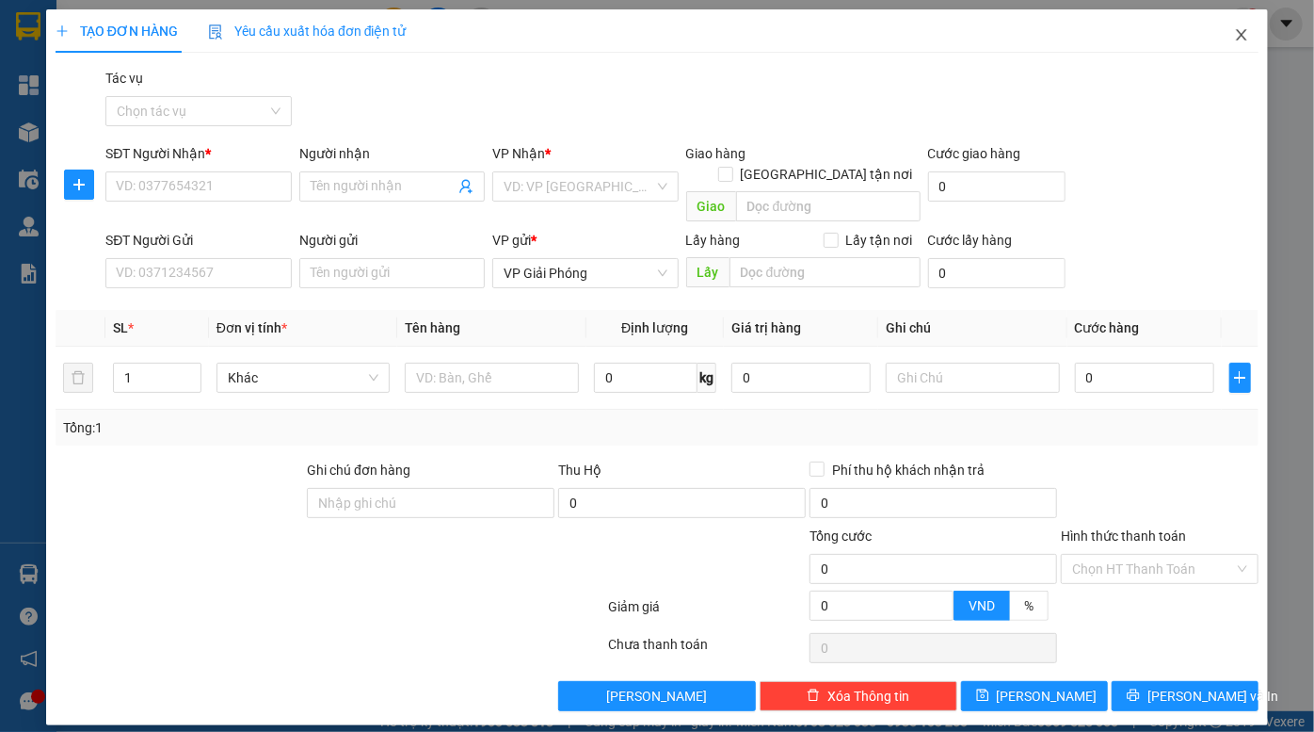
click at [1241, 36] on icon "close" at bounding box center [1241, 34] width 15 height 15
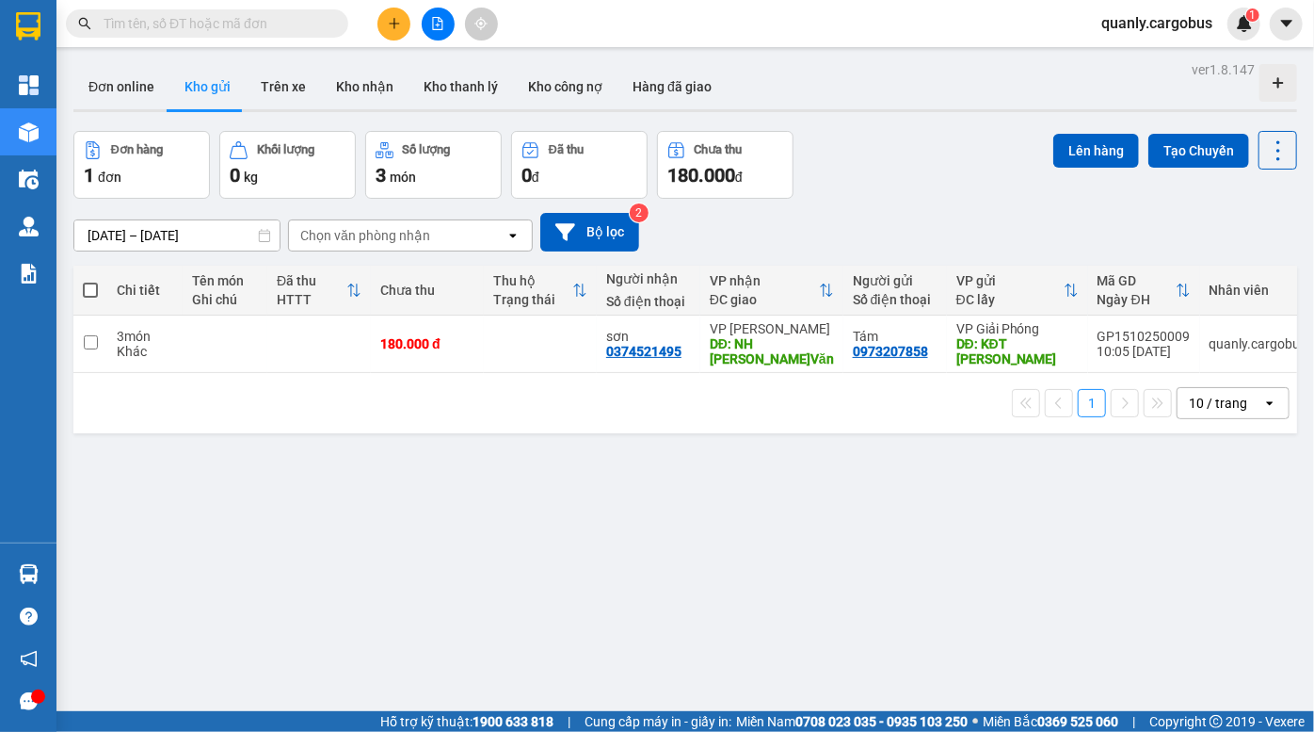
click at [1001, 126] on div "ver 1.8.147 Đơn online Kho gửi Trên xe Kho nhận Kho thanh lý Kho công nợ Hàng đ…" at bounding box center [685, 422] width 1239 height 732
click at [980, 141] on div "Đơn hàng 1 đơn Khối lượng 0 kg Số lượng 3 món Đã thu 0 đ Chưa thu 180.000 đ Lên…" at bounding box center [685, 165] width 1224 height 68
click at [930, 103] on div "Đơn online Kho gửi Trên xe Kho nhận Kho thanh lý Kho công nợ Hàng đã giao" at bounding box center [685, 89] width 1224 height 50
click at [857, 122] on div "ver 1.8.147 Đơn online Kho gửi Trên xe Kho nhận Kho thanh lý Kho công nợ Hàng đ…" at bounding box center [685, 422] width 1239 height 732
click at [865, 103] on div "Đơn online Kho gửi Trên xe Kho nhận Kho thanh lý Kho công nợ Hàng đã giao" at bounding box center [685, 89] width 1224 height 50
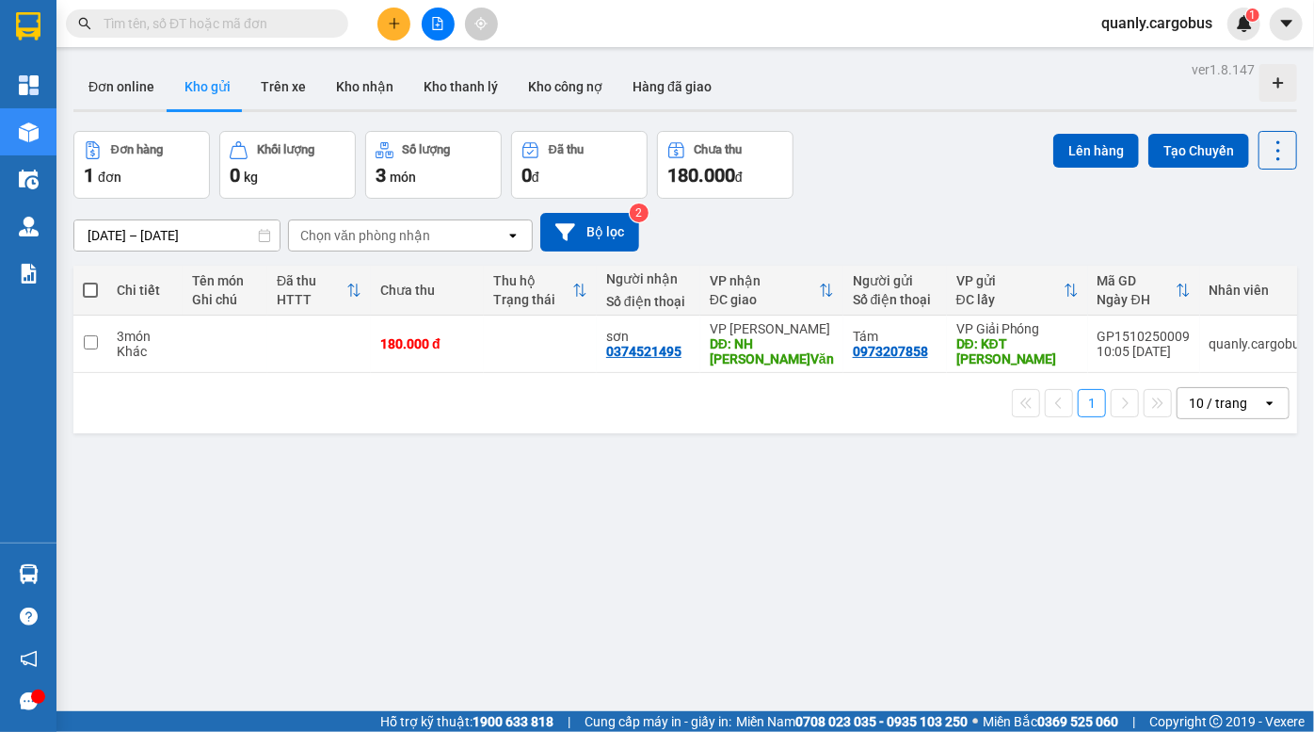
click at [829, 76] on div "Đơn online Kho gửi Trên xe Kho nhận Kho thanh lý Kho công nợ Hàng đã giao" at bounding box center [685, 89] width 1224 height 50
click at [807, 84] on div "Đơn online Kho gửi Trên xe Kho nhận Kho thanh lý Kho công nợ Hàng đã giao" at bounding box center [685, 89] width 1224 height 50
click at [897, 196] on div "Đơn hàng 1 đơn Khối lượng 0 kg Số lượng 3 món Đã thu 0 đ Chưa thu 180.000 đ Lên…" at bounding box center [685, 165] width 1224 height 68
click at [866, 177] on div "Đơn hàng 1 đơn Khối lượng 0 kg Số lượng 3 món Đã thu 0 đ Chưa thu 180.000 đ Lên…" at bounding box center [685, 165] width 1224 height 68
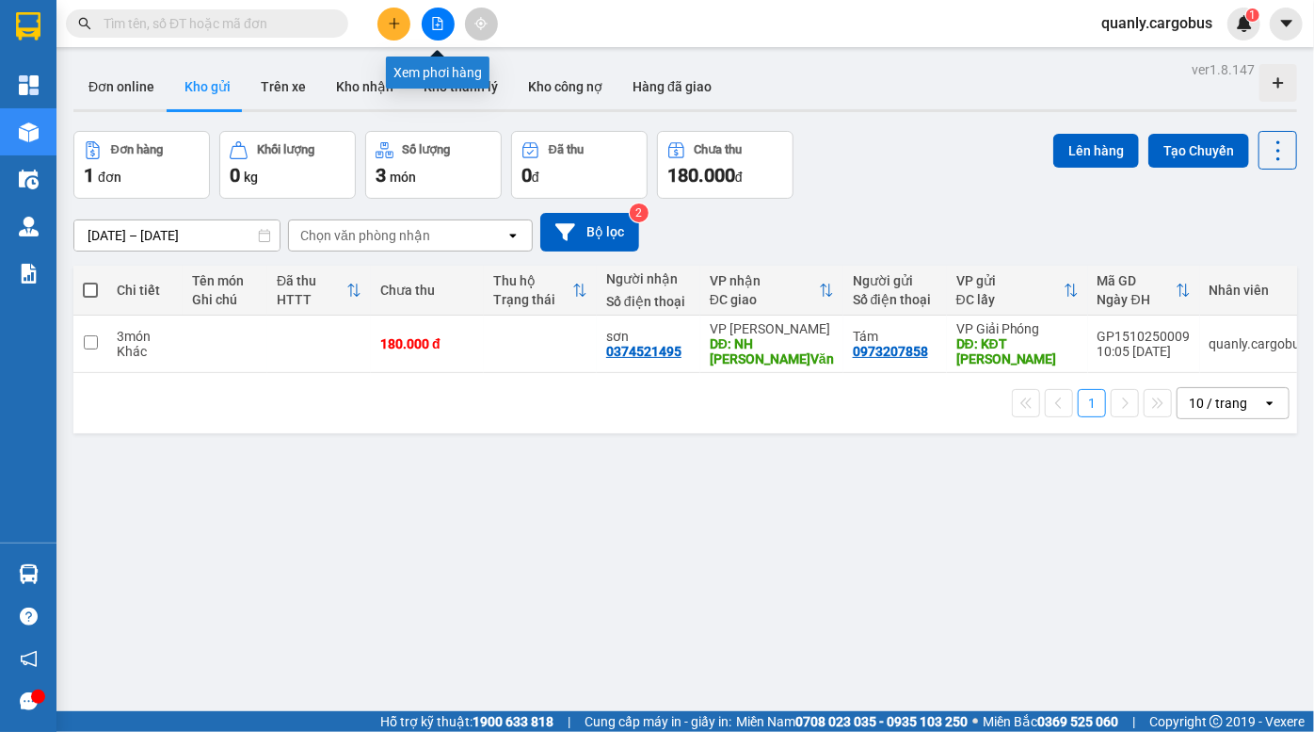
click at [433, 21] on icon "file-add" at bounding box center [437, 23] width 13 height 13
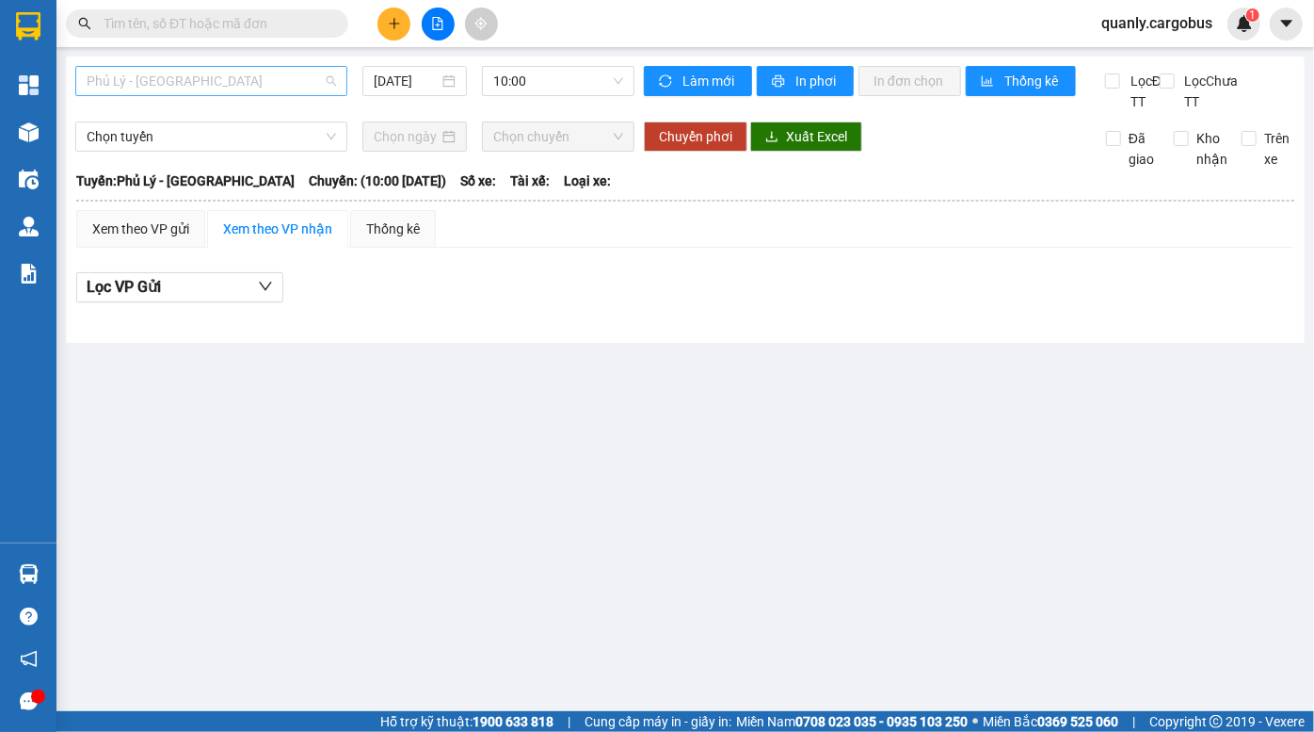
click at [219, 67] on span "Phủ Lý - Hà Nội" at bounding box center [212, 81] width 250 height 28
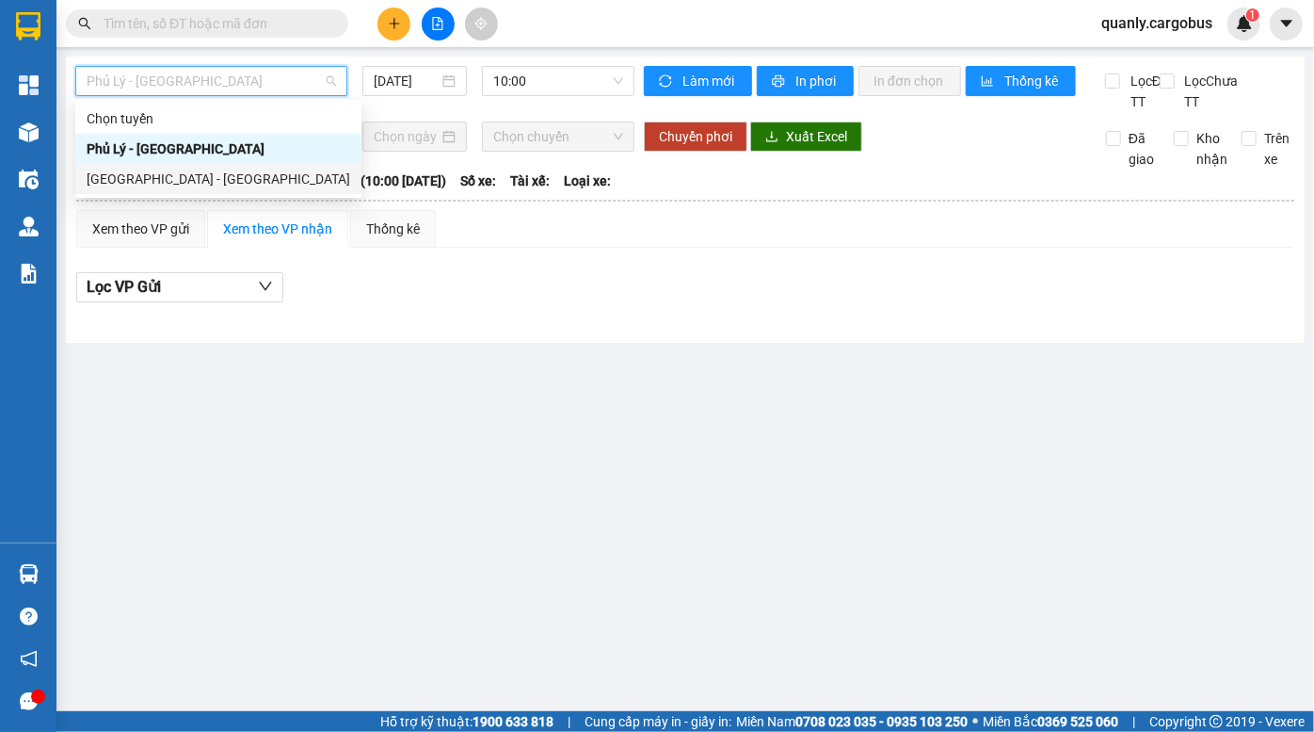
click at [186, 179] on div "Hà Nội - Phủ Lý" at bounding box center [219, 179] width 264 height 21
type input "15/10/2025"
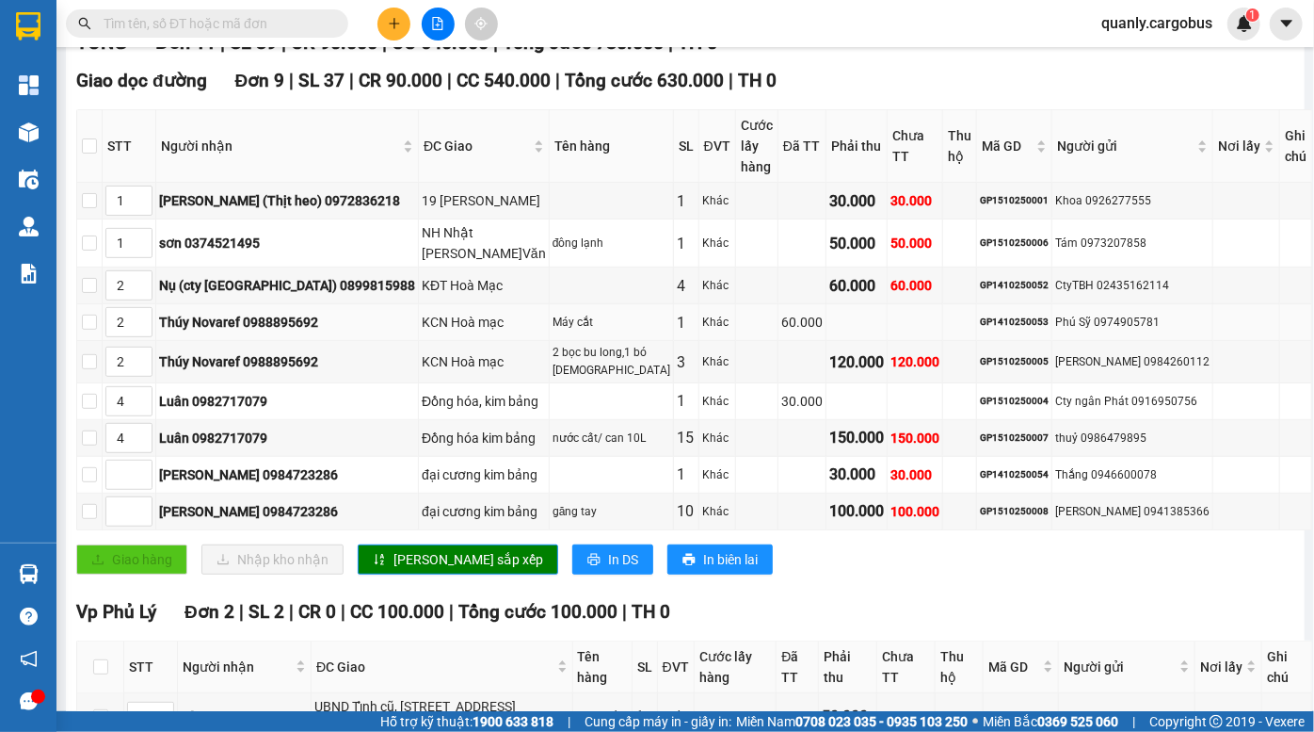
scroll to position [412, 0]
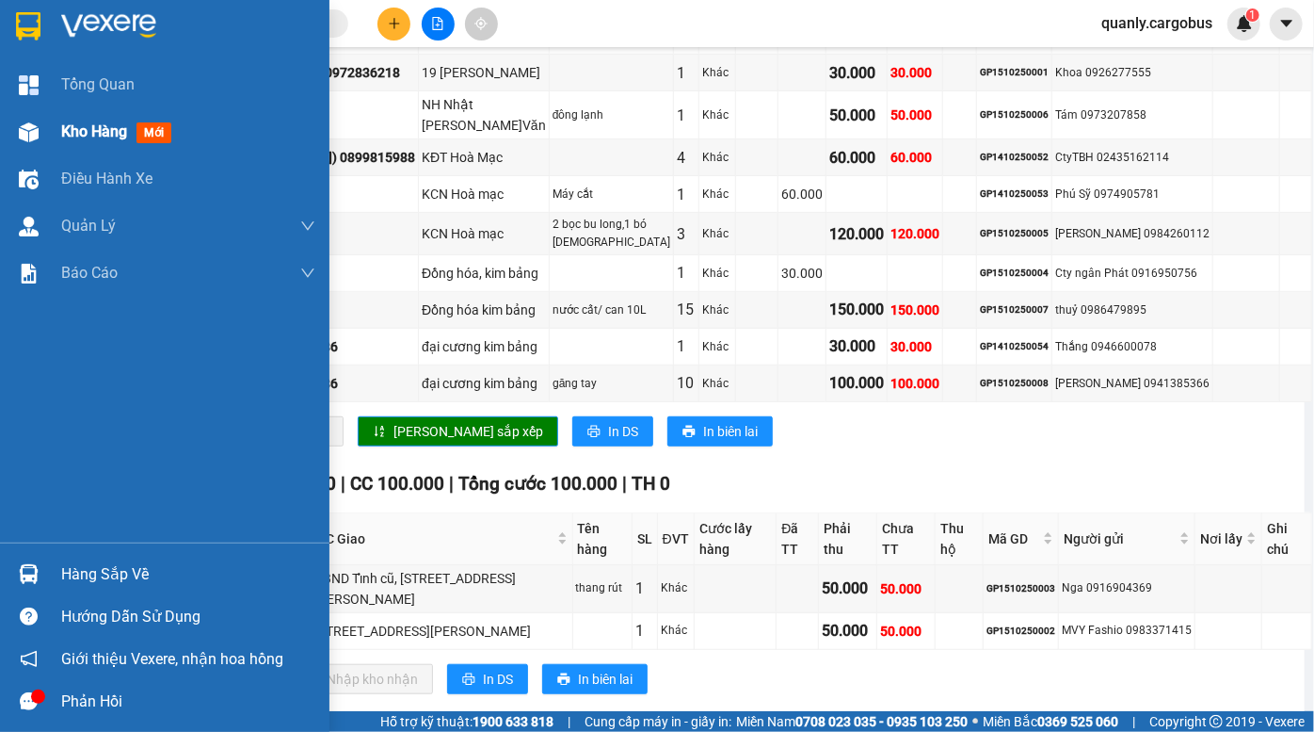
click at [56, 135] on div "Kho hàng mới" at bounding box center [165, 131] width 330 height 47
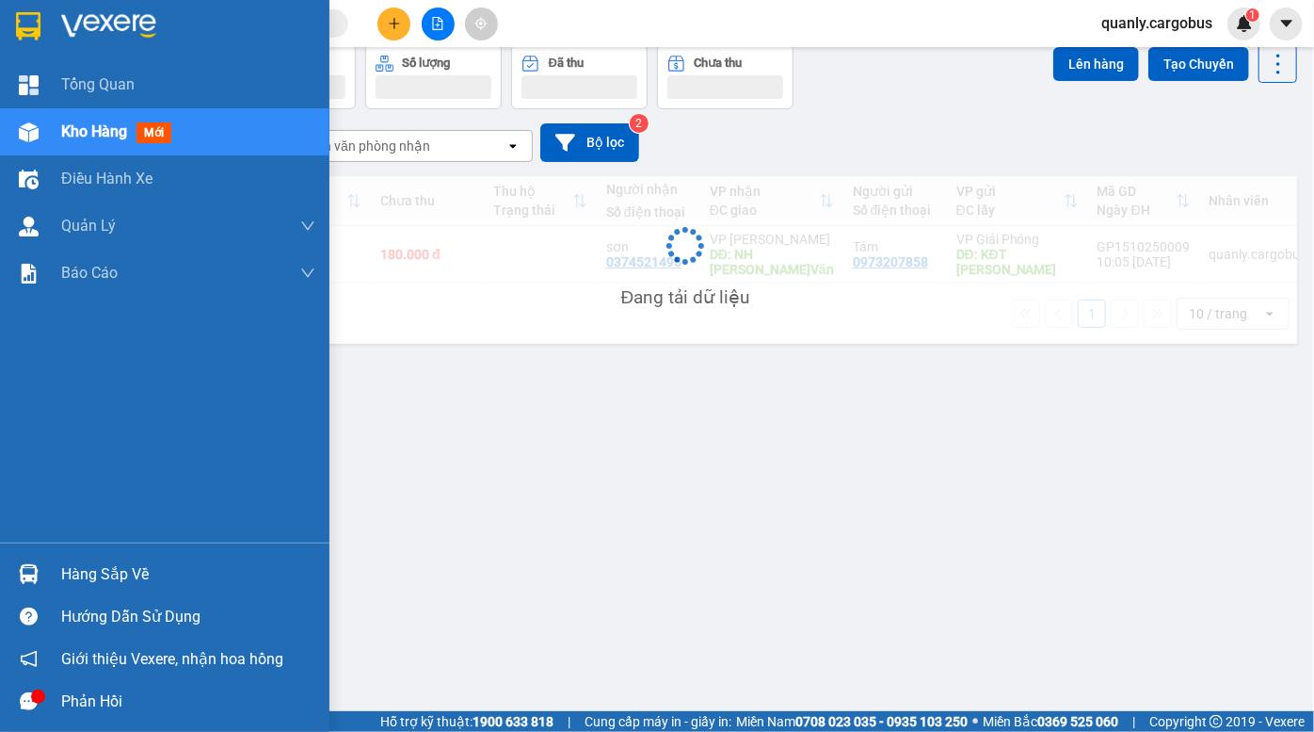
scroll to position [86, 0]
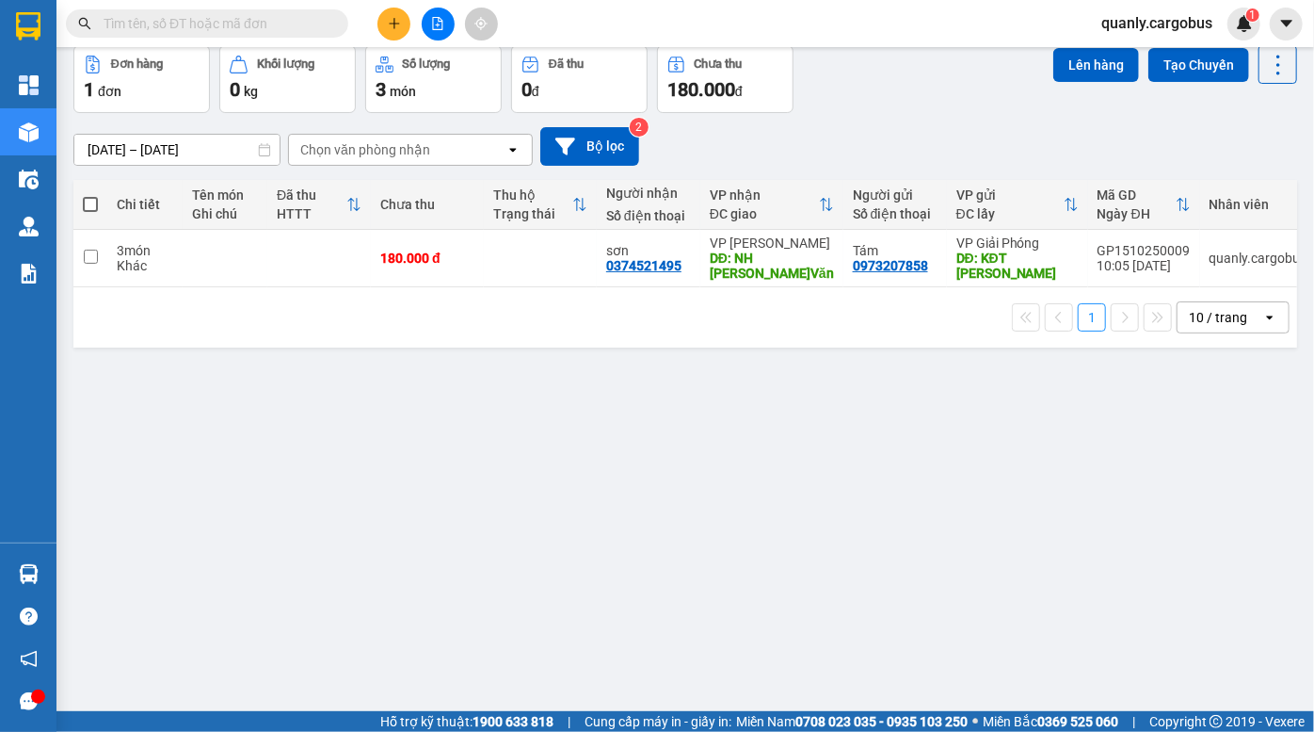
click at [903, 141] on div "[DATE] – [DATE] Press the down arrow key to interact with the calendar and sele…" at bounding box center [685, 146] width 1224 height 39
click at [878, 91] on div "Đơn hàng 1 đơn Khối lượng 0 kg Số lượng 3 món Đã thu 0 đ Chưa thu 180.000 đ Lên…" at bounding box center [685, 79] width 1224 height 68
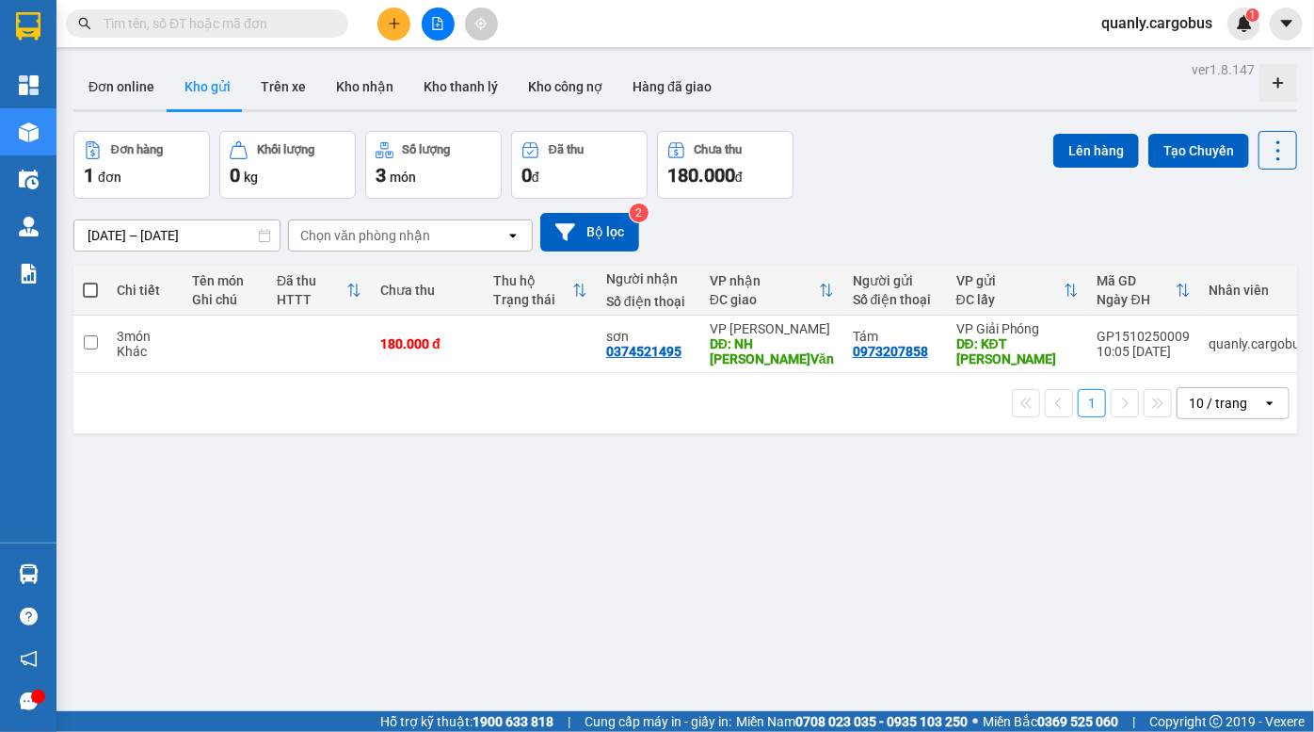
click at [963, 199] on div "[DATE] – [DATE] Press the down arrow key to interact with the calendar and sele…" at bounding box center [685, 232] width 1224 height 67
click at [200, 24] on input "text" at bounding box center [215, 23] width 222 height 21
paste input "097 9523920"
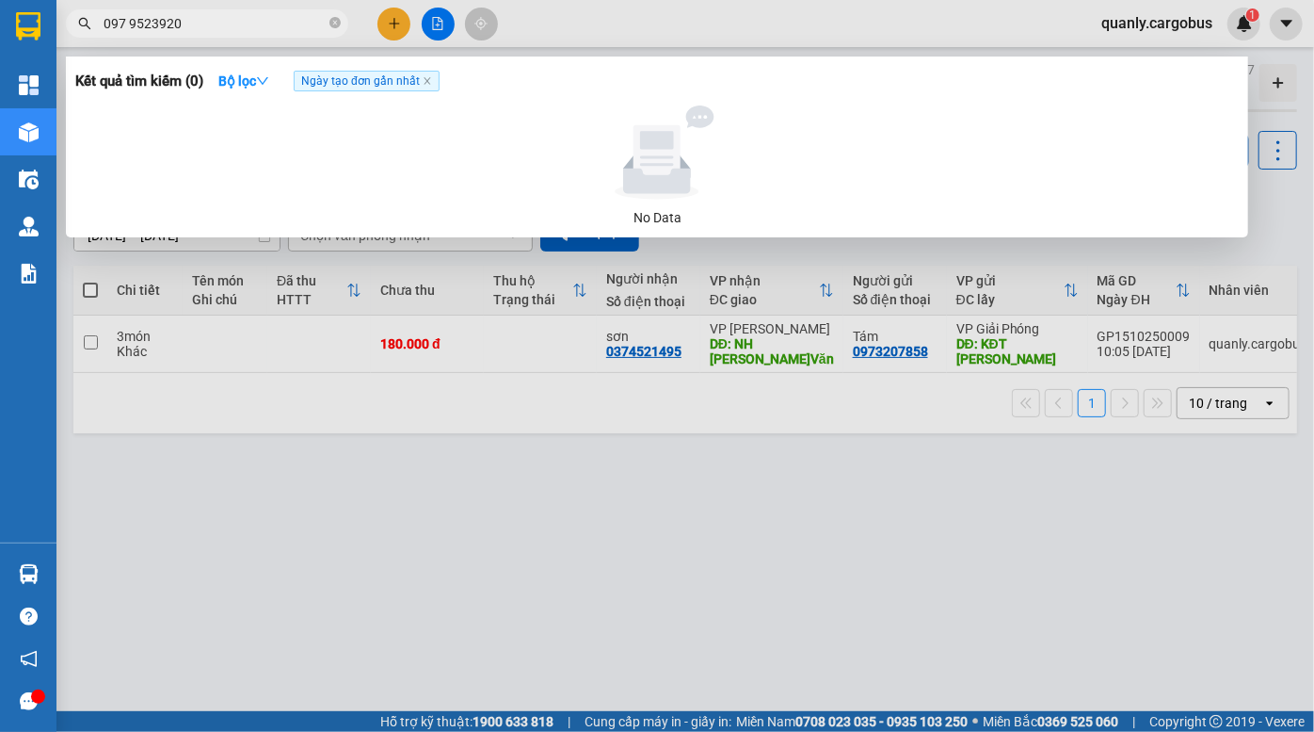
click at [129, 17] on input "097 9523920" at bounding box center [215, 23] width 222 height 21
type input "0979523920"
click at [230, 18] on input "0979523920" at bounding box center [215, 23] width 222 height 21
drag, startPoint x: 230, startPoint y: 18, endPoint x: 80, endPoint y: 33, distance: 150.5
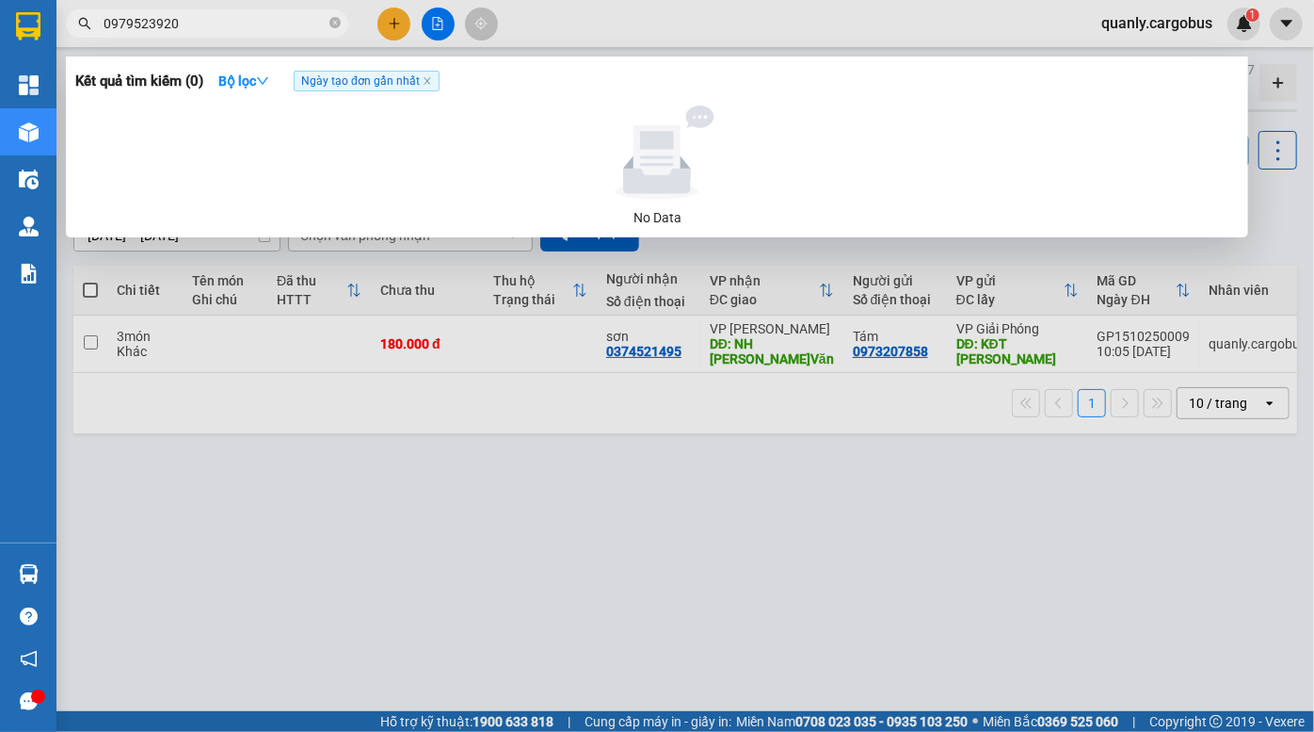
click at [80, 33] on span "0979523920" at bounding box center [207, 23] width 282 height 28
click at [332, 24] on icon "close-circle" at bounding box center [335, 22] width 11 height 11
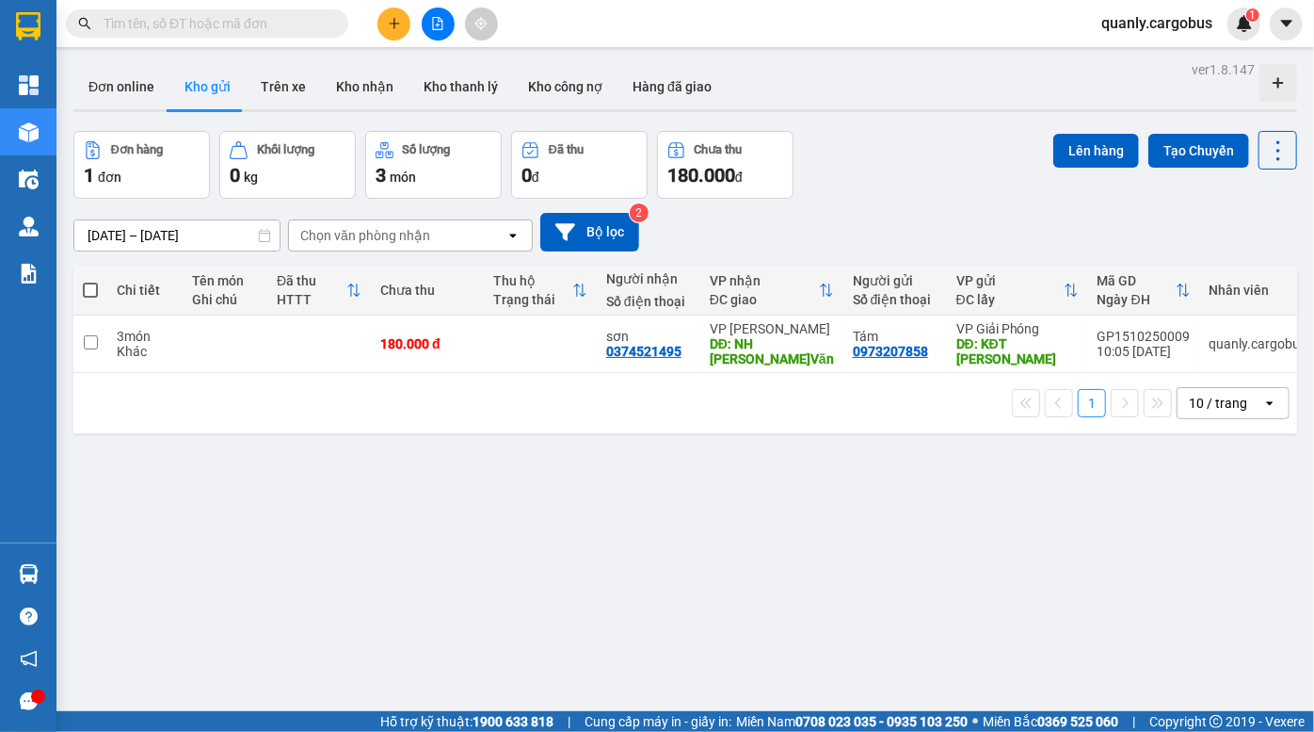
click at [128, 26] on input "text" at bounding box center [215, 23] width 222 height 21
paste input "0979523920"
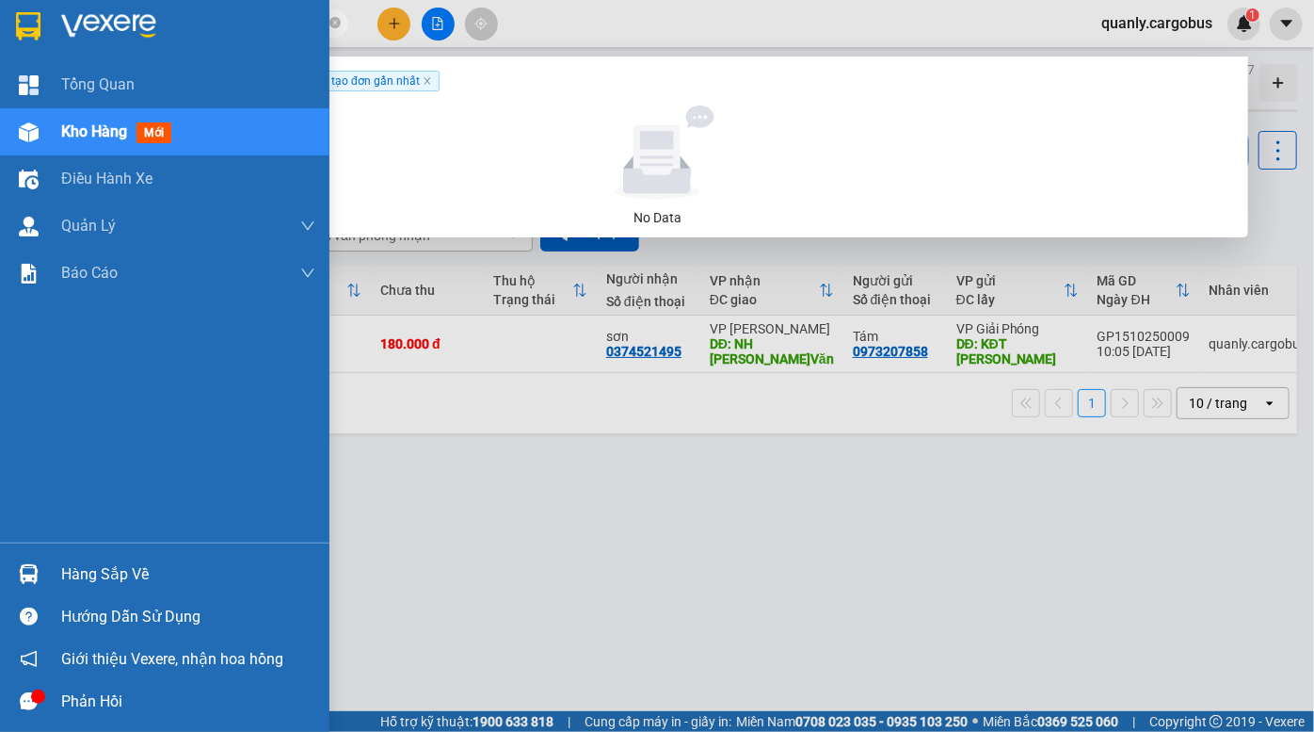
drag, startPoint x: 200, startPoint y: 19, endPoint x: 24, endPoint y: 51, distance: 178.0
click at [0, 47] on section "Kết quả tìm kiếm ( 0 ) Bộ lọc Ngày tạo đơn gần nhất No Data 0979523920 quanly.c…" at bounding box center [657, 366] width 1314 height 732
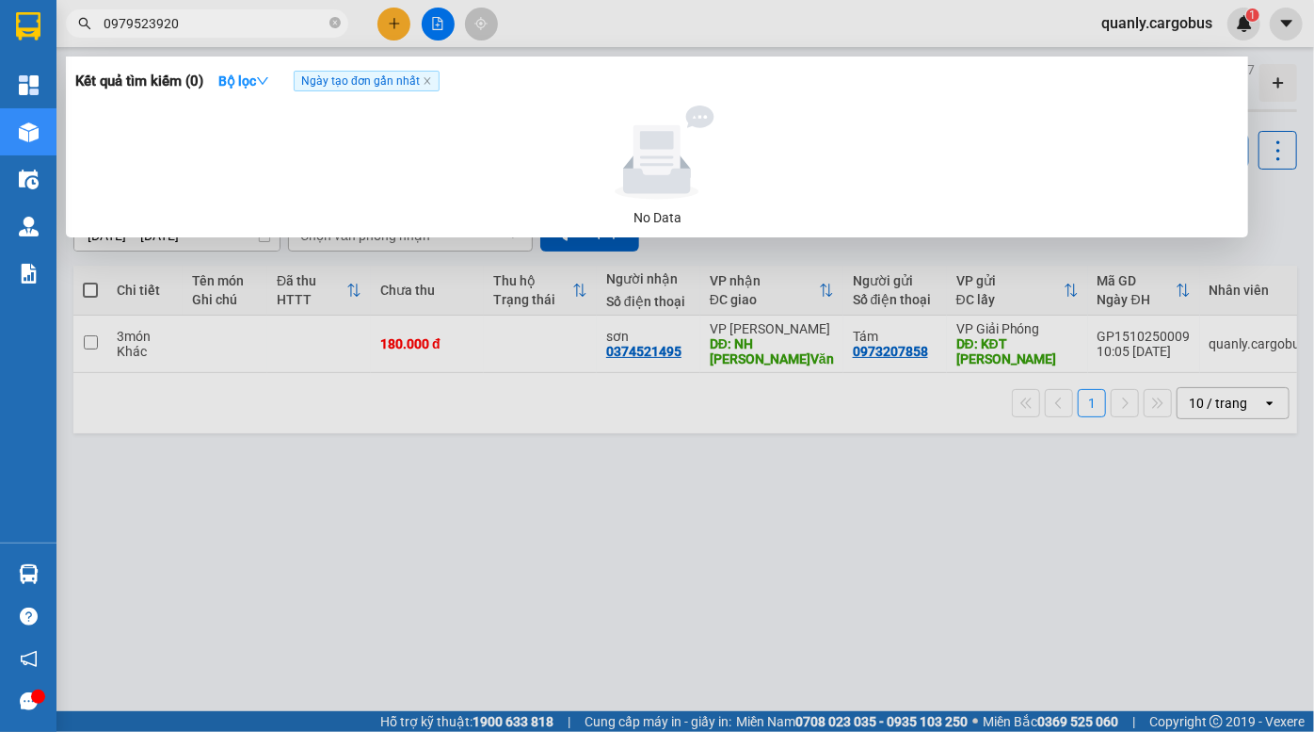
paste input "GP1310250031"
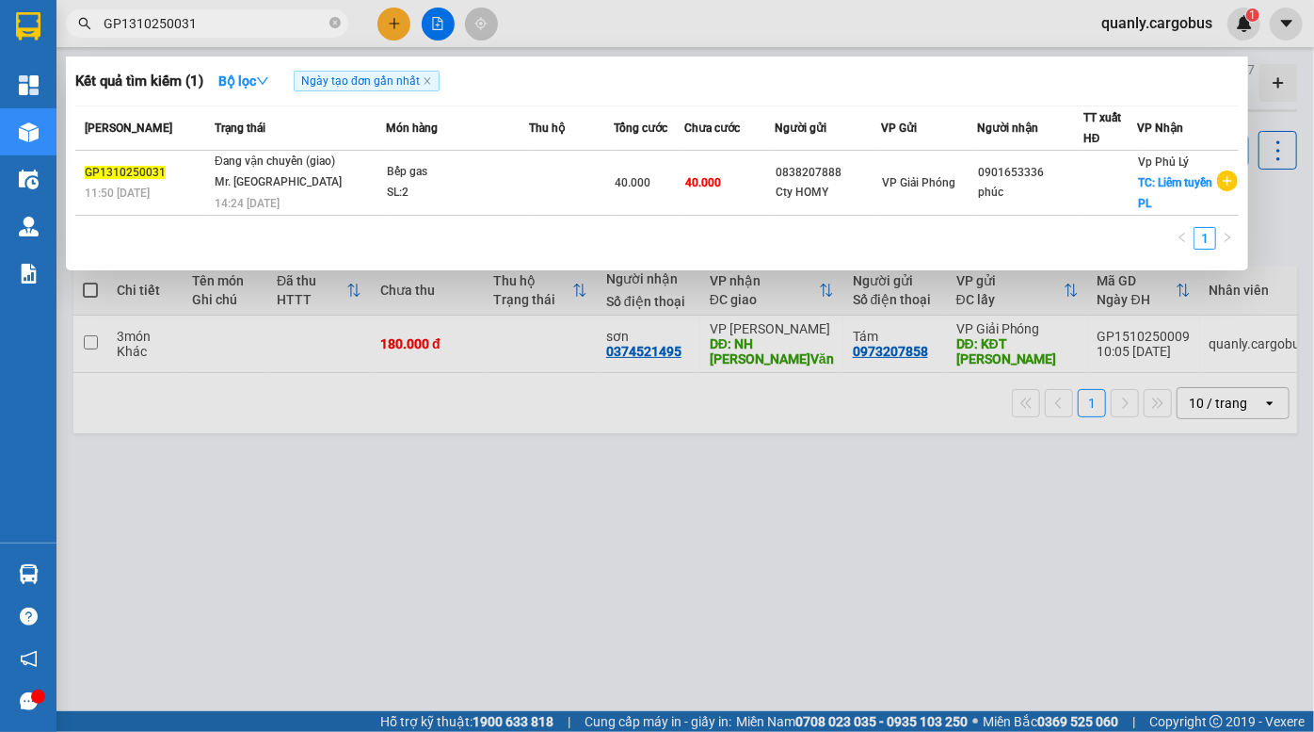
type input "GP1310250031"
click at [332, 25] on icon "close-circle" at bounding box center [335, 22] width 11 height 11
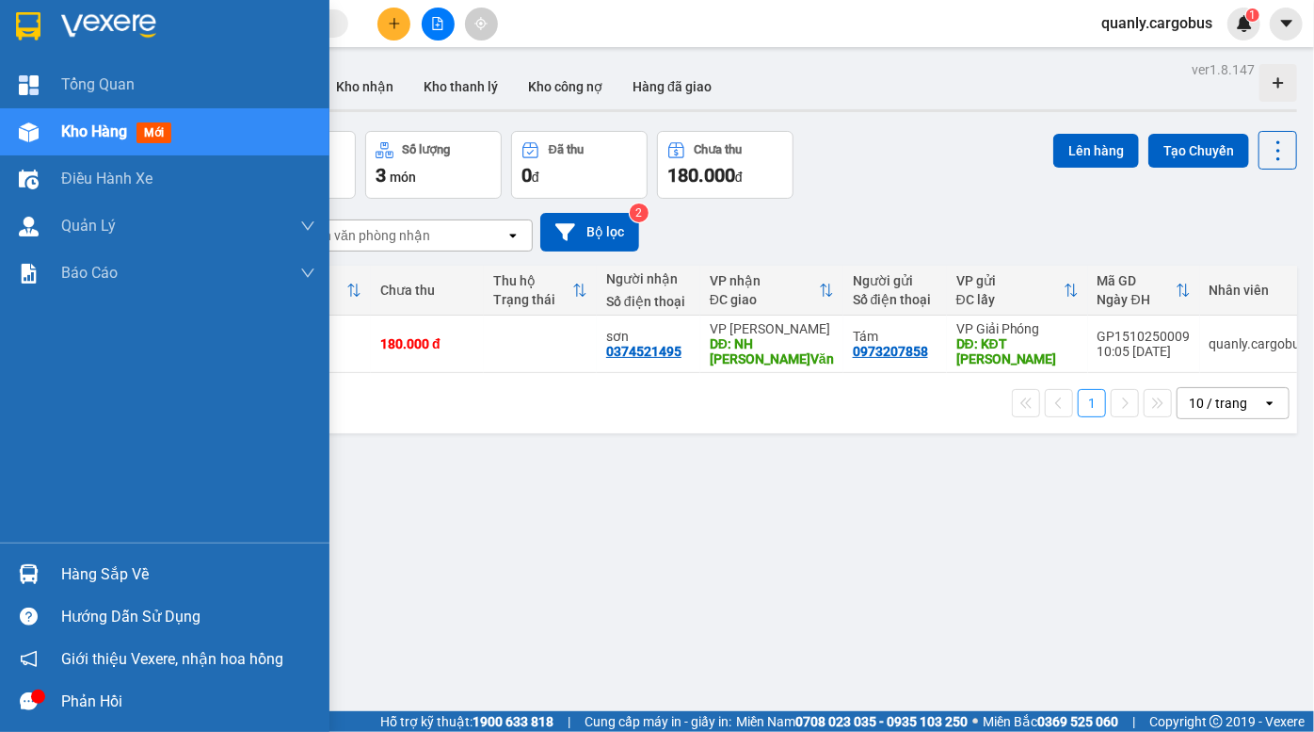
click at [22, 125] on img at bounding box center [29, 132] width 20 height 20
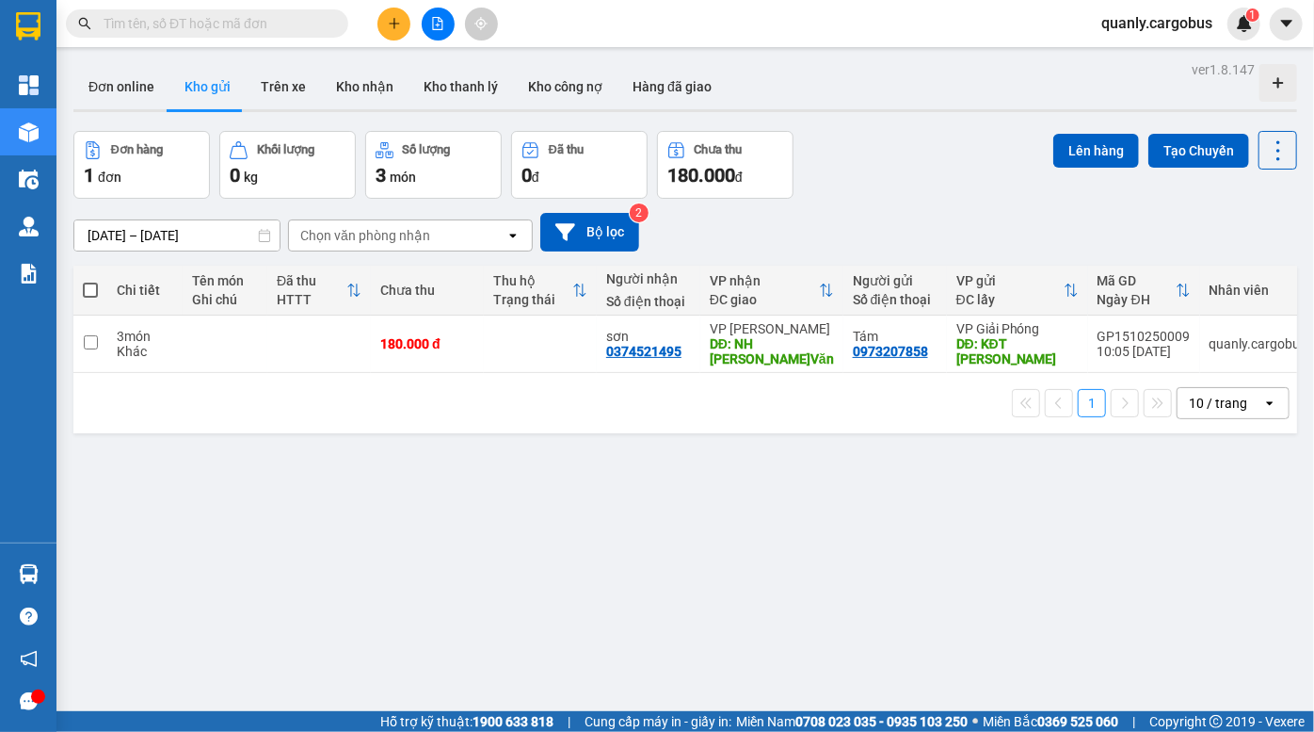
click at [941, 147] on div "Đơn hàng 1 đơn Khối lượng 0 kg Số lượng 3 món Đã thu 0 đ Chưa thu 180.000 đ Lên…" at bounding box center [685, 165] width 1224 height 68
click at [930, 163] on div "Đơn hàng 1 đơn Khối lượng 0 kg Số lượng 3 món Đã thu 0 đ Chưa thu 180.000 đ Lên…" at bounding box center [685, 165] width 1224 height 68
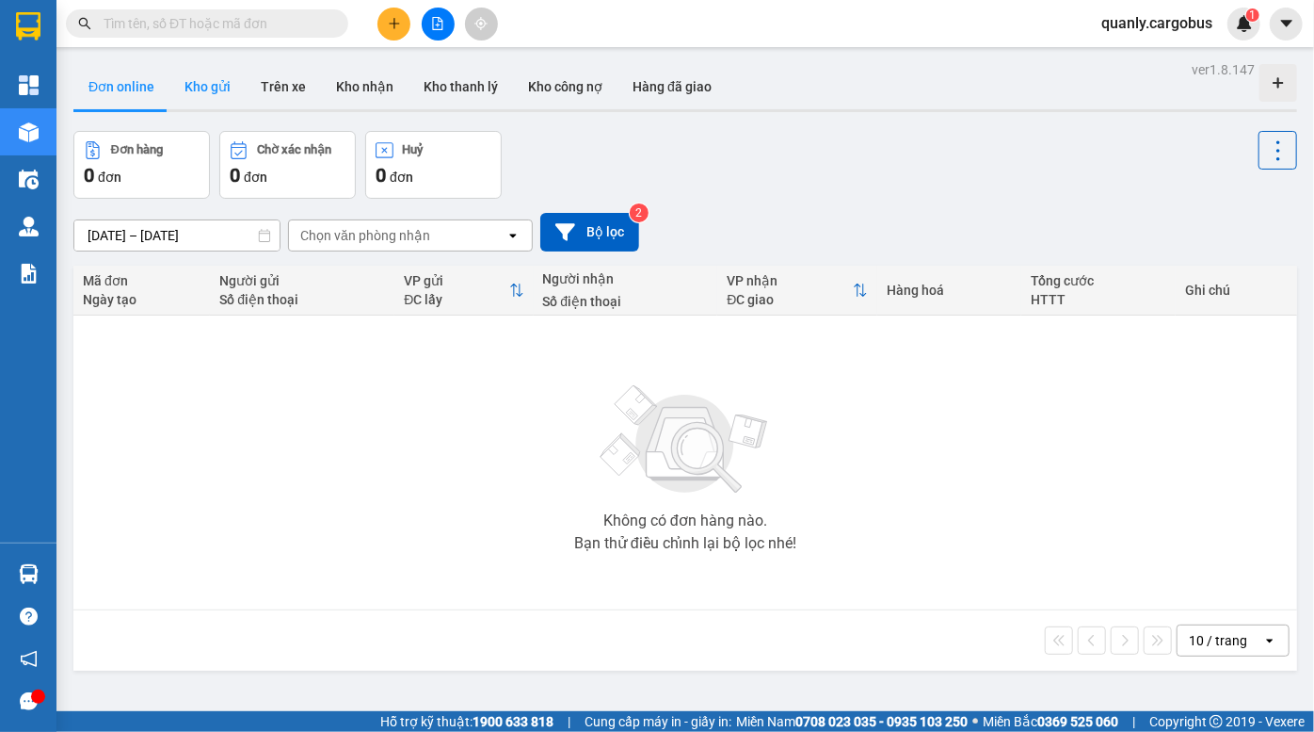
click at [201, 78] on button "Kho gửi" at bounding box center [207, 86] width 76 height 45
type input "[DATE] – [DATE]"
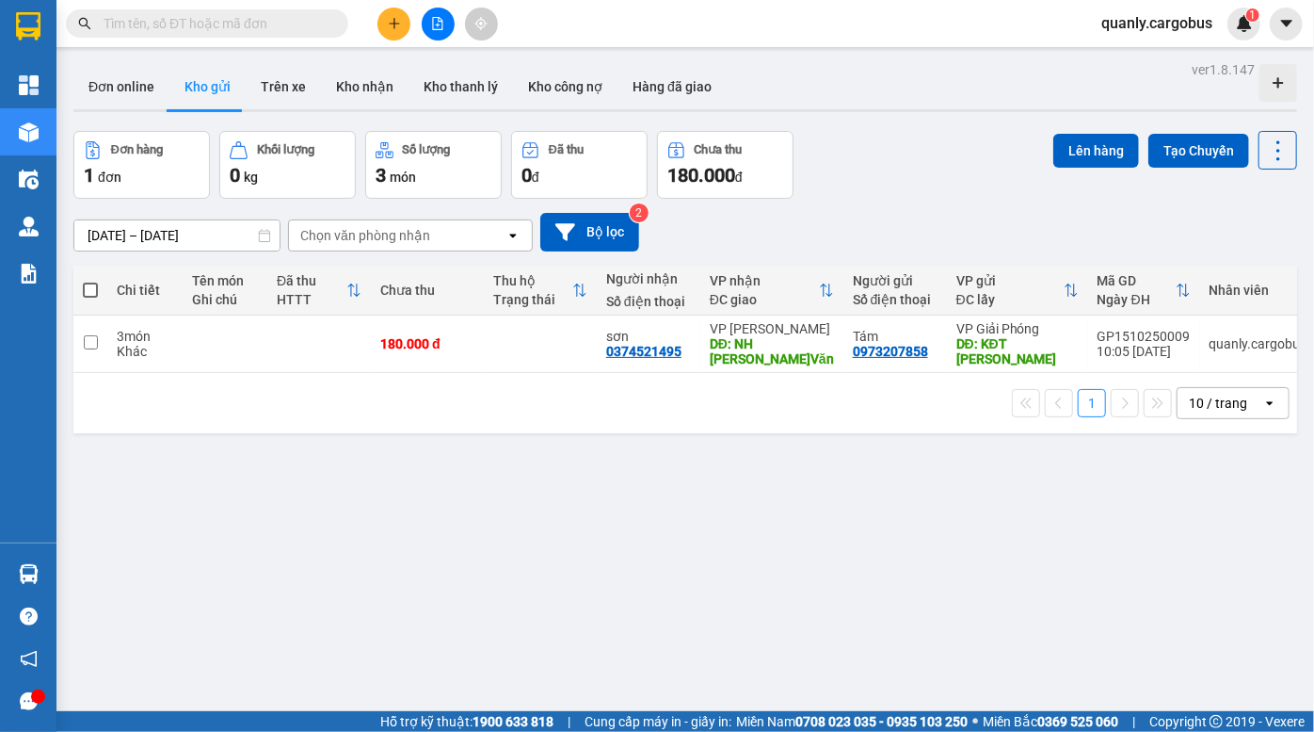
click at [956, 182] on div "Đơn hàng 1 đơn Khối lượng 0 kg Số lượng 3 món Đã thu 0 đ Chưa thu 180.000 đ Lên…" at bounding box center [685, 165] width 1224 height 68
click at [925, 178] on div "Đơn hàng 1 đơn Khối lượng 0 kg Số lượng 3 món Đã thu 0 đ Chưa thu 180.000 đ Lên…" at bounding box center [685, 165] width 1224 height 68
click at [963, 163] on div "Đơn hàng 1 đơn Khối lượng 0 kg Số lượng 3 món Đã thu 0 đ Chưa thu 180.000 đ Lên…" at bounding box center [685, 165] width 1224 height 68
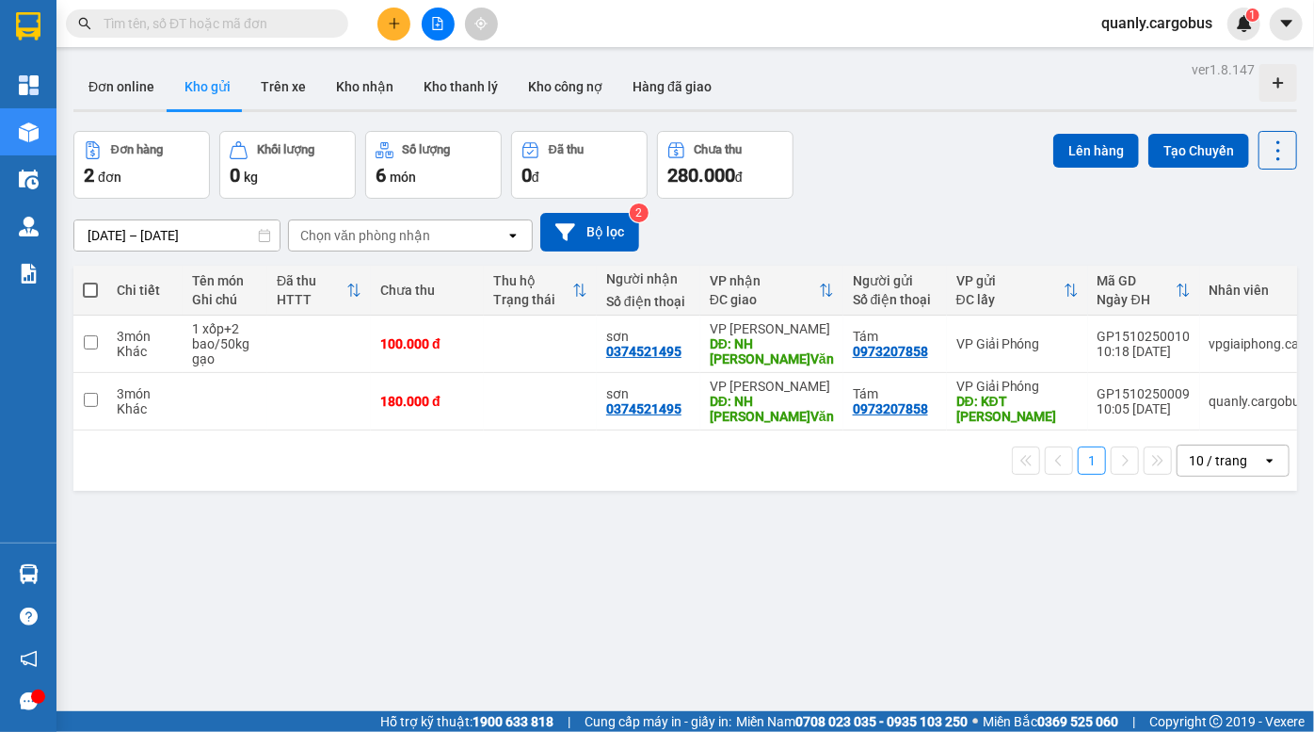
click at [1009, 161] on div "Đơn hàng 2 đơn Khối lượng 0 kg Số lượng 6 món Đã thu 0 đ Chưa thu 280.000 đ Lên…" at bounding box center [685, 165] width 1224 height 68
click at [651, 517] on div "ver 1.8.147 Đơn online Kho gửi Trên xe Kho nhận Kho thanh lý Kho công nợ Hàng đ…" at bounding box center [685, 422] width 1239 height 732
click at [903, 160] on div "Đơn hàng 2 đơn Khối lượng 0 kg Số lượng 6 món Đã thu 0 đ Chưa thu 280.000 đ Lên…" at bounding box center [685, 165] width 1224 height 68
